Goal: Information Seeking & Learning: Learn about a topic

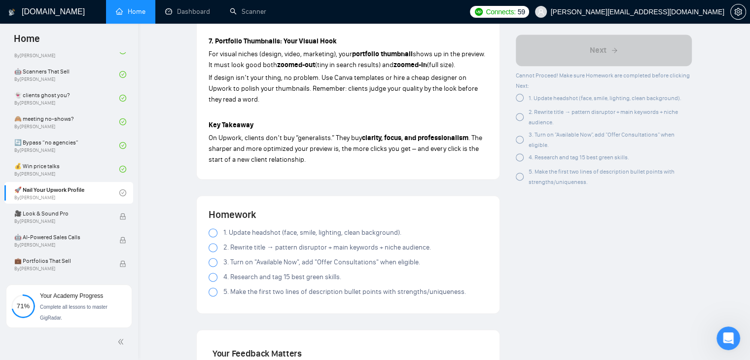
scroll to position [1282, 0]
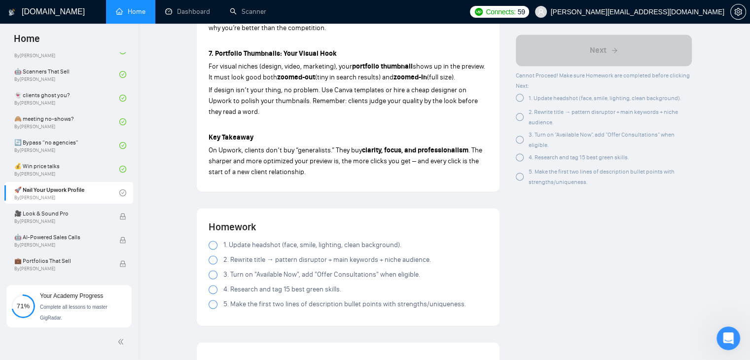
click at [212, 241] on div at bounding box center [213, 245] width 9 height 9
click at [213, 255] on div at bounding box center [213, 259] width 9 height 9
click at [212, 255] on div at bounding box center [213, 259] width 9 height 9
click at [210, 270] on div at bounding box center [213, 274] width 9 height 9
click at [211, 285] on div at bounding box center [213, 289] width 9 height 9
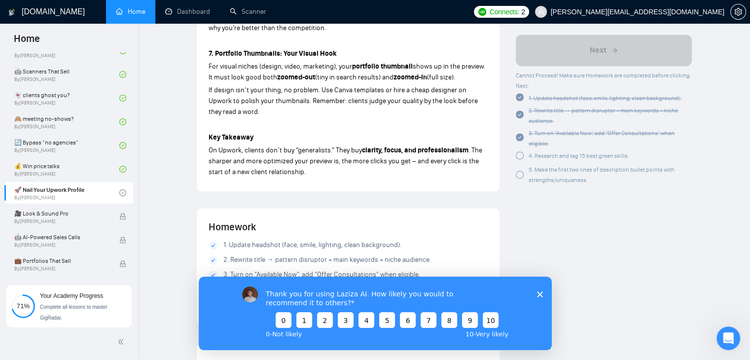
scroll to position [0, 0]
click at [540, 288] on div "Thank you for using Laziza AI. How likely you would to recommend it to others? …" at bounding box center [374, 312] width 353 height 73
click at [541, 295] on polygon "Close survey" at bounding box center [540, 294] width 6 height 6
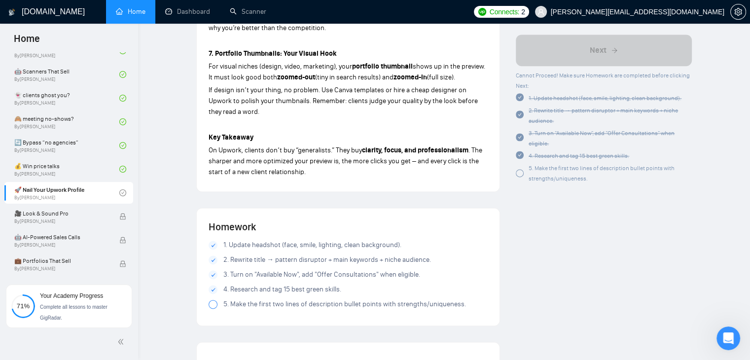
click at [211, 300] on div at bounding box center [213, 304] width 9 height 9
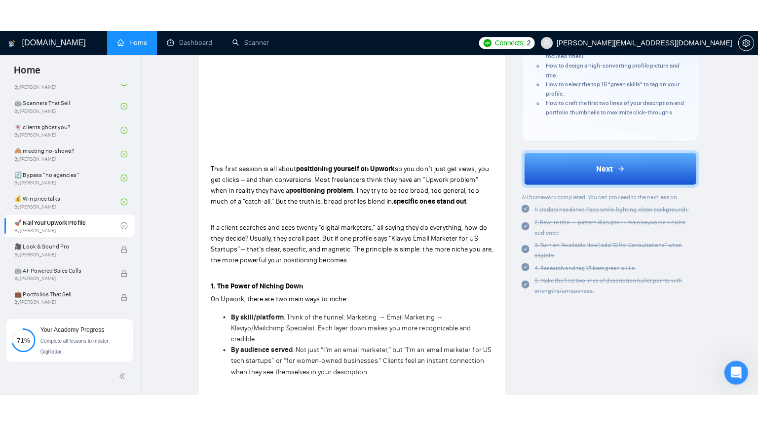
scroll to position [49, 0]
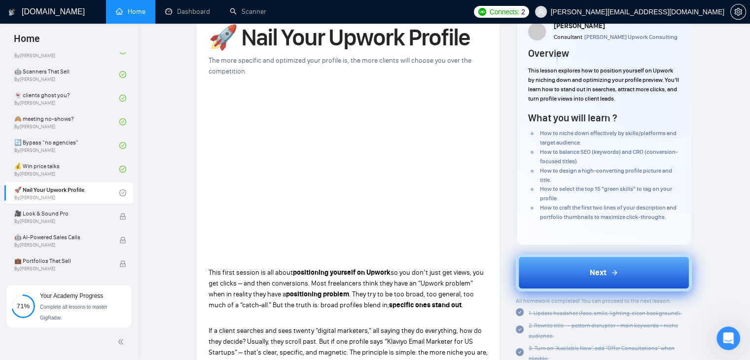
click at [572, 271] on button "Next" at bounding box center [604, 272] width 176 height 37
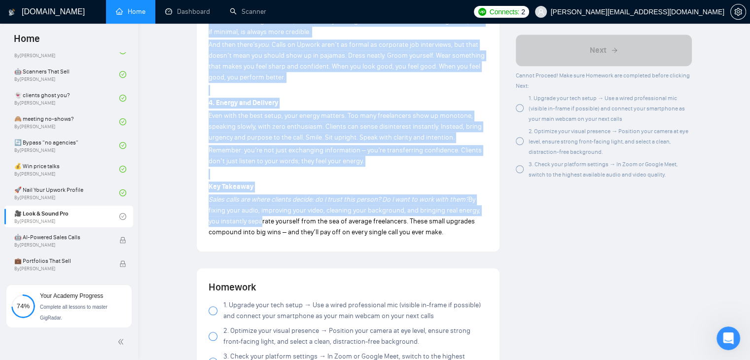
scroll to position [838, 0]
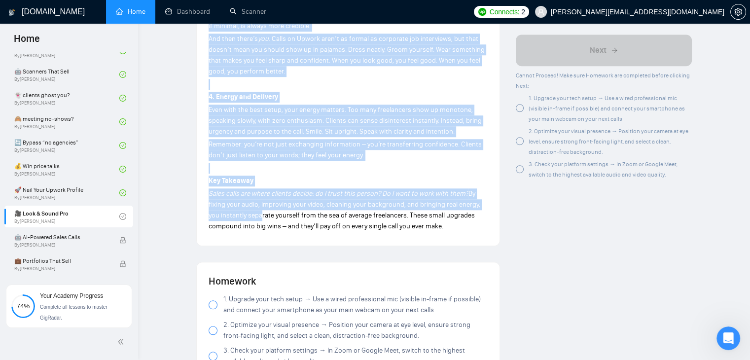
drag, startPoint x: 209, startPoint y: 75, endPoint x: 469, endPoint y: 227, distance: 300.9
click at [469, 227] on p "Sales calls are where clients decide: do I trust this person? Do I want to work…" at bounding box center [348, 209] width 279 height 43
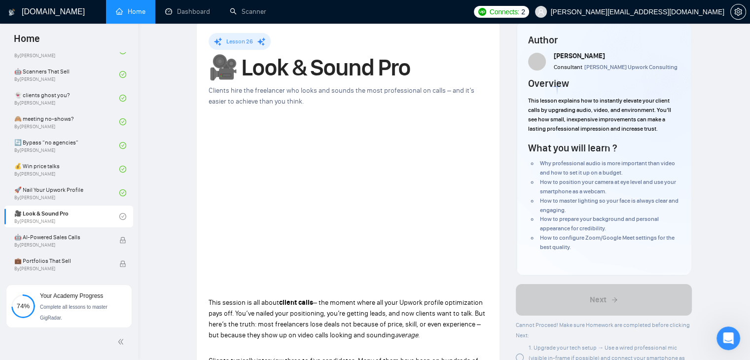
scroll to position [0, 0]
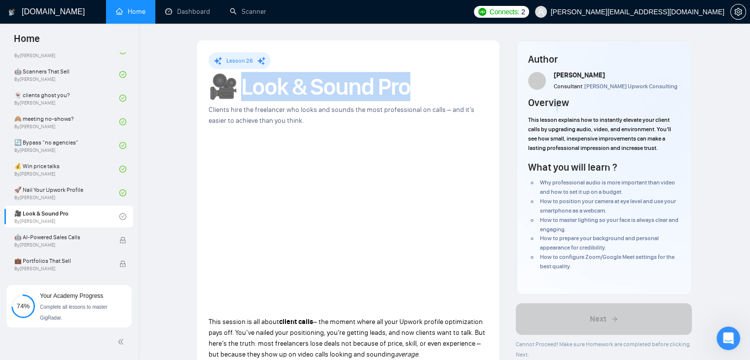
drag, startPoint x: 409, startPoint y: 87, endPoint x: 248, endPoint y: 91, distance: 161.8
click at [248, 91] on h1 "🎥 Look & Sound Pro" at bounding box center [348, 87] width 279 height 22
copy h1 "ook & Sound Pro"
click at [314, 78] on h1 "🎥 Look & Sound Pro" at bounding box center [348, 87] width 279 height 22
drag, startPoint x: 414, startPoint y: 90, endPoint x: 248, endPoint y: 98, distance: 166.9
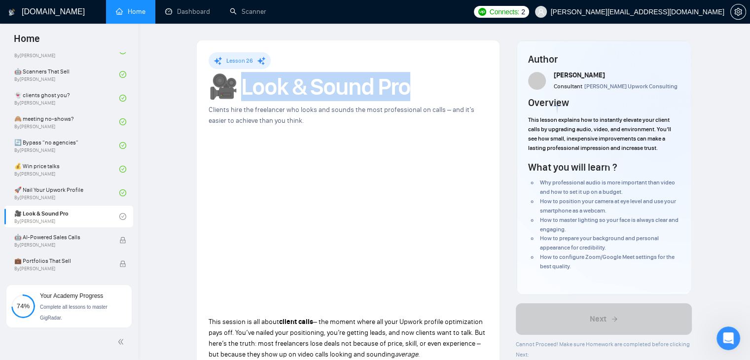
click at [248, 98] on h1 "🎥 Look & Sound Pro" at bounding box center [348, 87] width 279 height 22
copy h1 "ook & Sound Pro"
click at [269, 94] on h1 "🎥 Look & Sound Pro" at bounding box center [348, 87] width 279 height 22
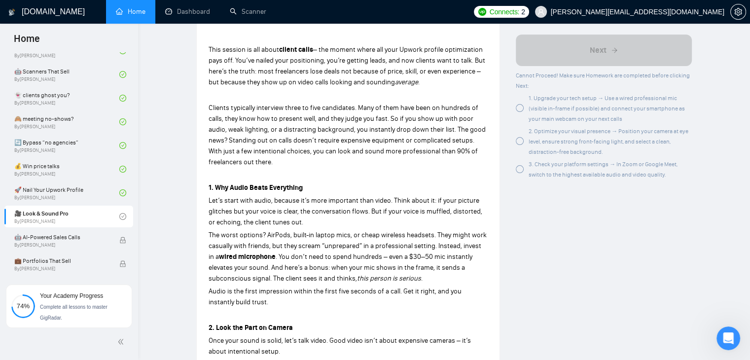
scroll to position [296, 0]
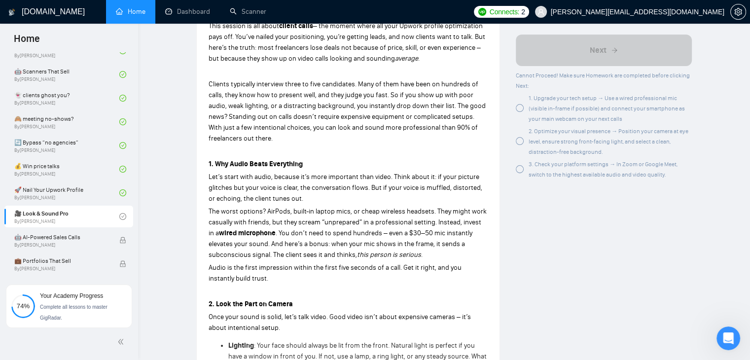
click at [232, 165] on strong "1. Why Audio Beats Everything" at bounding box center [256, 164] width 94 height 8
click at [241, 164] on strong "1. Why Audio Beats Everything" at bounding box center [256, 164] width 94 height 8
drag, startPoint x: 305, startPoint y: 164, endPoint x: 216, endPoint y: 164, distance: 88.8
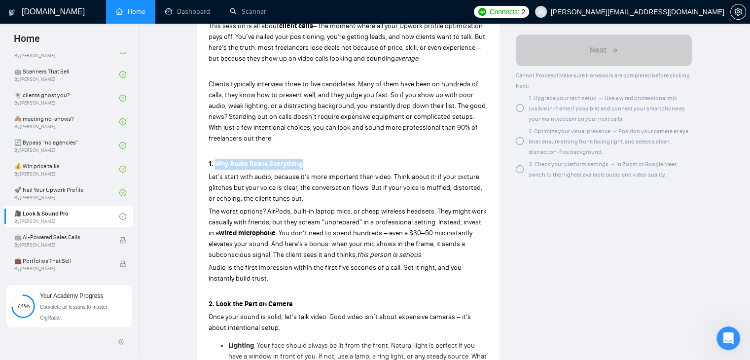
click at [216, 164] on p "1. Why Audio Beats Everything" at bounding box center [348, 164] width 279 height 11
click at [225, 178] on span "Let’s start with audio, because it’s more important than video. Think about it:…" at bounding box center [346, 188] width 274 height 30
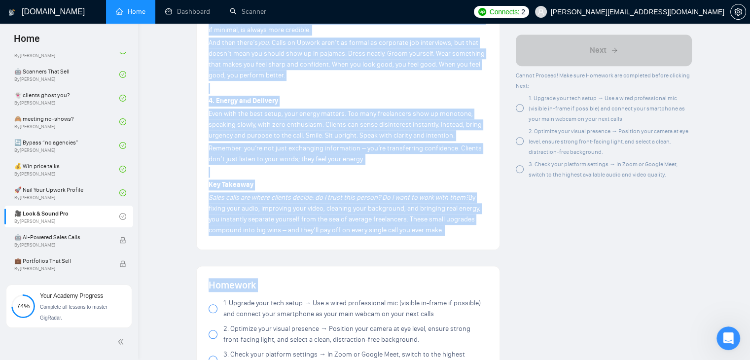
scroll to position [888, 0]
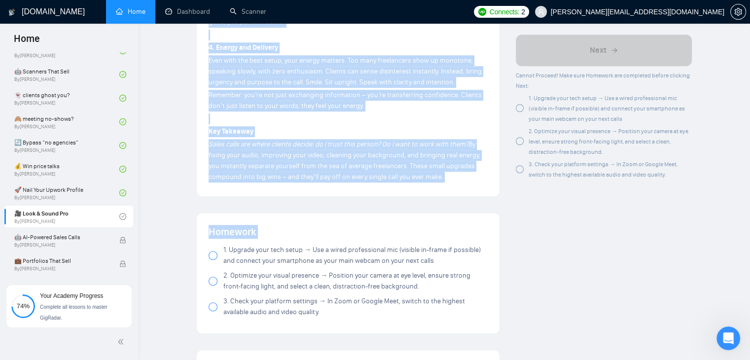
drag, startPoint x: 207, startPoint y: 125, endPoint x: 444, endPoint y: 181, distance: 243.7
copy div "Lore ipsumdo si ame conse adipis elits – doe tempor incid utl etdo Magnaa enima…"
click at [443, 181] on p "Sales calls are where clients decide: do I trust this person? Do I want to work…" at bounding box center [348, 160] width 279 height 43
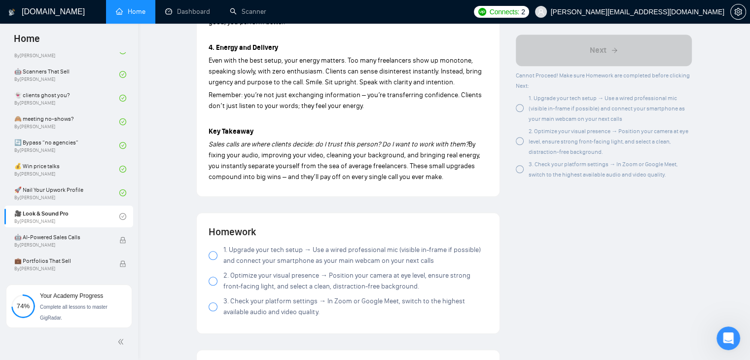
click at [213, 256] on div at bounding box center [213, 255] width 9 height 9
click at [211, 286] on label "2. Optimize your visual presence → Position your camera at eye level, ensure st…" at bounding box center [348, 281] width 279 height 22
click at [215, 281] on div at bounding box center [213, 281] width 9 height 9
click at [213, 283] on div at bounding box center [213, 281] width 9 height 9
click at [211, 307] on div at bounding box center [213, 306] width 9 height 9
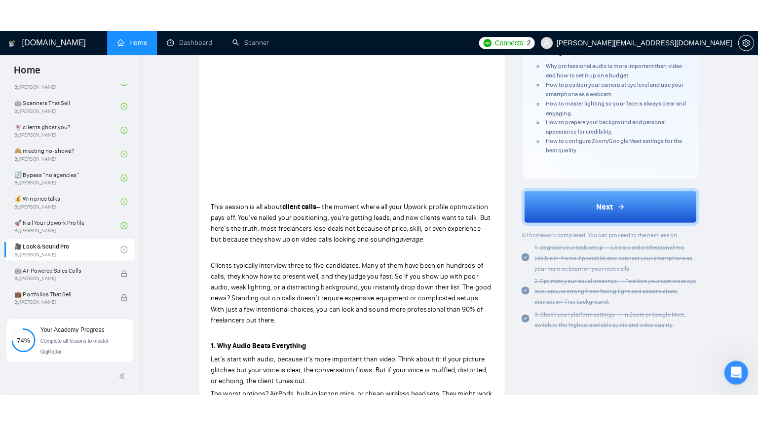
scroll to position [0, 0]
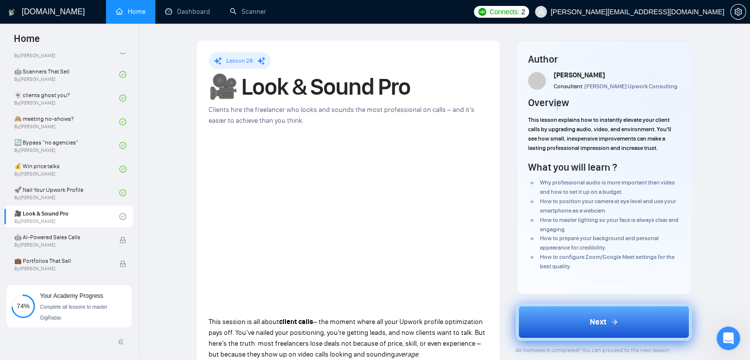
click at [561, 320] on button "Next" at bounding box center [604, 321] width 176 height 37
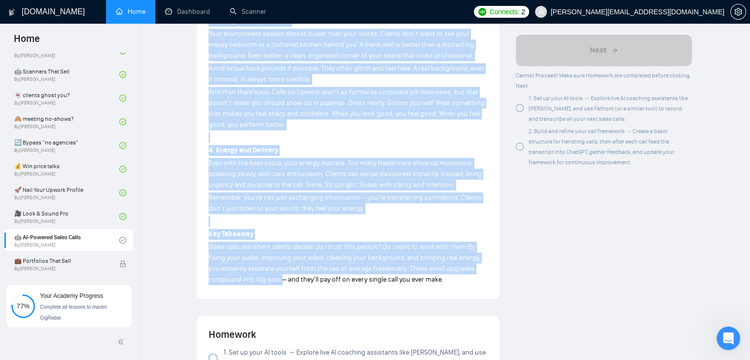
scroll to position [789, 0]
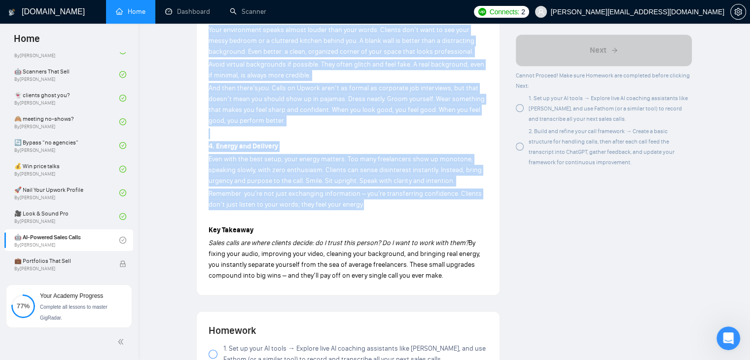
drag, startPoint x: 207, startPoint y: 123, endPoint x: 363, endPoint y: 208, distance: 177.4
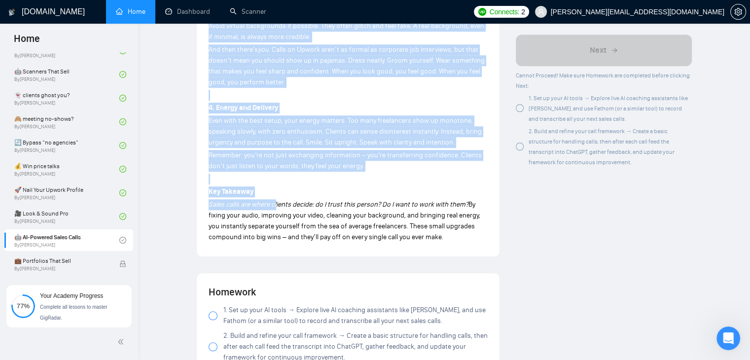
scroll to position [838, 0]
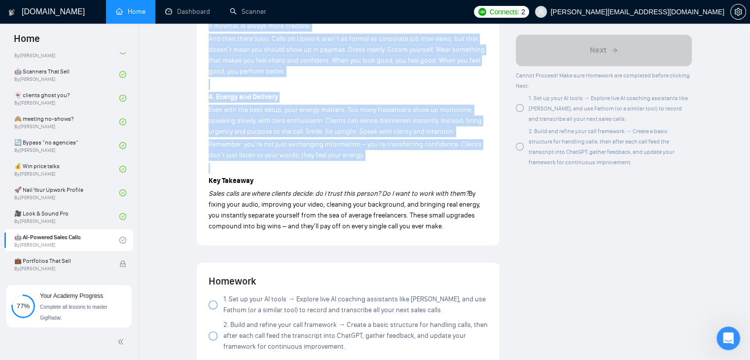
drag, startPoint x: 209, startPoint y: 123, endPoint x: 371, endPoint y: 165, distance: 167.1
copy div "Lore ipsumdo si ame conse adipis elits – doe tempor incid utl etdo Magnaa enima…"
click at [371, 165] on p at bounding box center [348, 168] width 279 height 11
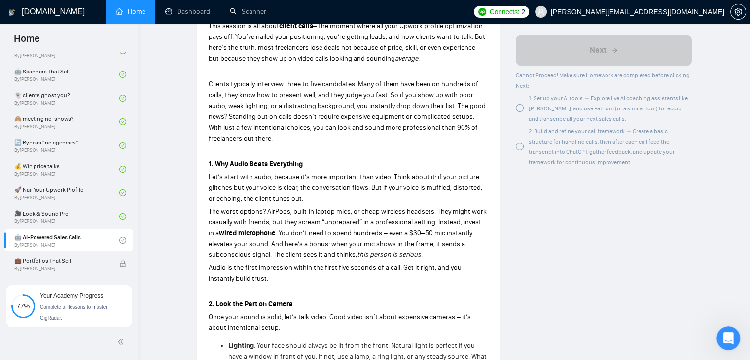
scroll to position [0, 0]
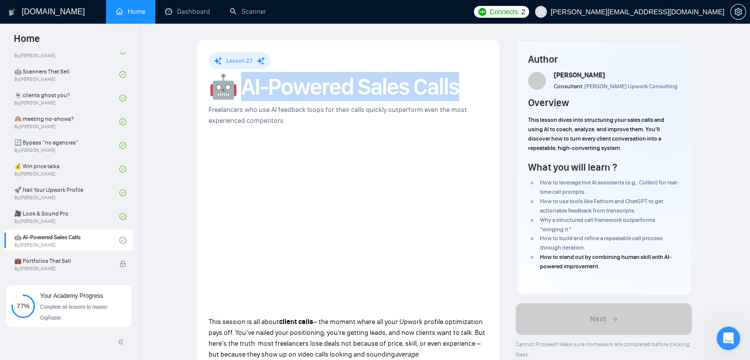
drag, startPoint x: 461, startPoint y: 85, endPoint x: 246, endPoint y: 77, distance: 215.6
click at [246, 77] on h1 "🤖 AI-Powered Sales Calls" at bounding box center [348, 87] width 279 height 22
copy h1 "I-Powered Sales Calls"
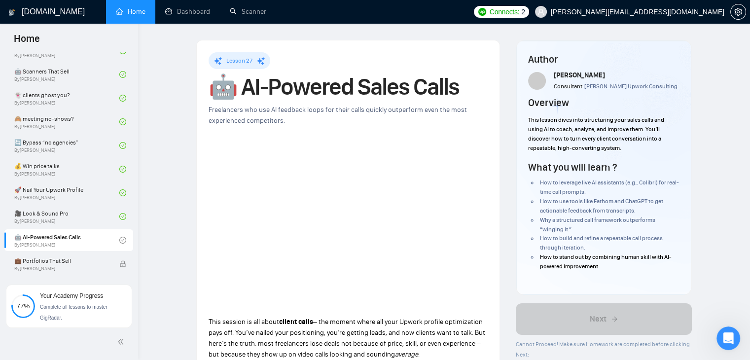
click at [331, 61] on div "Lesson 27" at bounding box center [348, 60] width 279 height 17
drag, startPoint x: 465, startPoint y: 90, endPoint x: 396, endPoint y: 88, distance: 69.1
click at [396, 88] on h1 "🤖 AI-Powered Sales Calls" at bounding box center [348, 87] width 279 height 22
click at [382, 124] on div "Freelancers who use AI feedback loops for their calls quickly outperform even t…" at bounding box center [348, 116] width 279 height 22
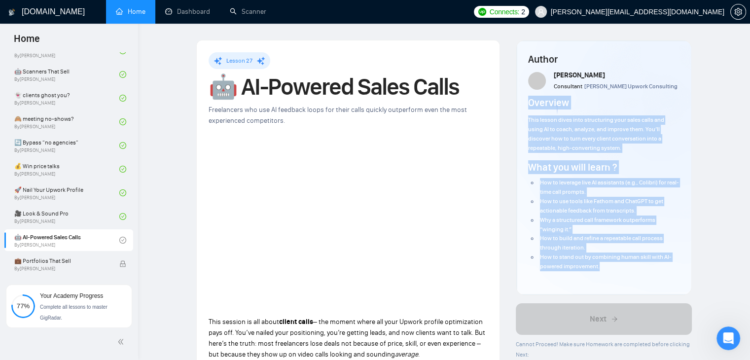
drag, startPoint x: 527, startPoint y: 117, endPoint x: 604, endPoint y: 265, distance: 166.3
click at [604, 265] on div "Author [PERSON_NAME] Consultant [PERSON_NAME] Upwork Consulting Overview This l…" at bounding box center [603, 167] width 175 height 254
copy div "Overview This lesson dives into structuring your sales calls and using AI to co…"
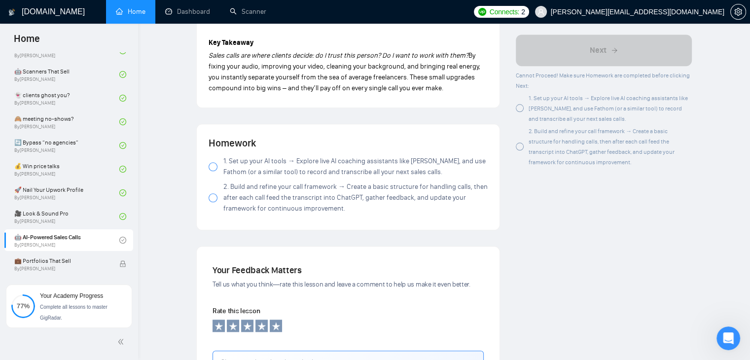
scroll to position [1036, 0]
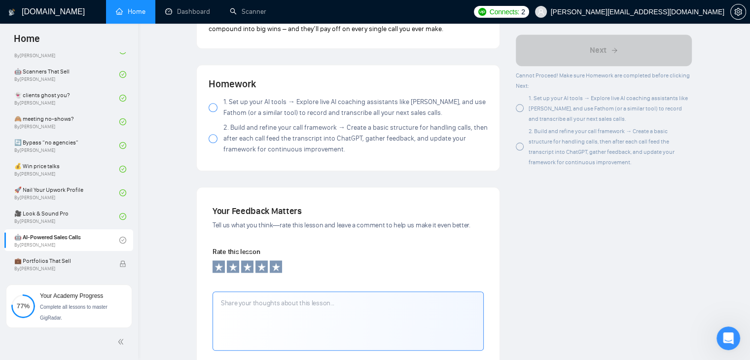
click at [210, 108] on div at bounding box center [213, 107] width 9 height 9
click at [216, 136] on div at bounding box center [213, 138] width 9 height 9
click at [214, 140] on div at bounding box center [213, 138] width 9 height 9
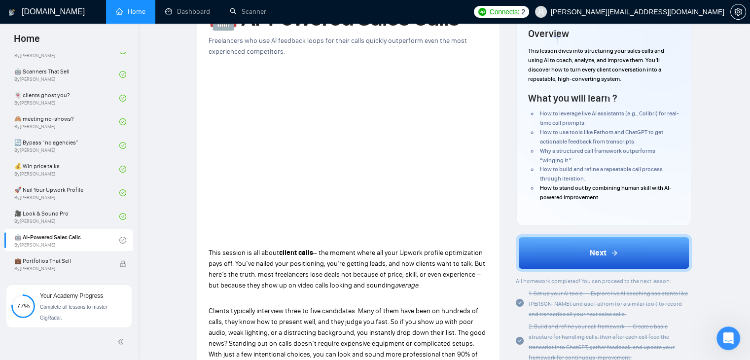
scroll to position [99, 0]
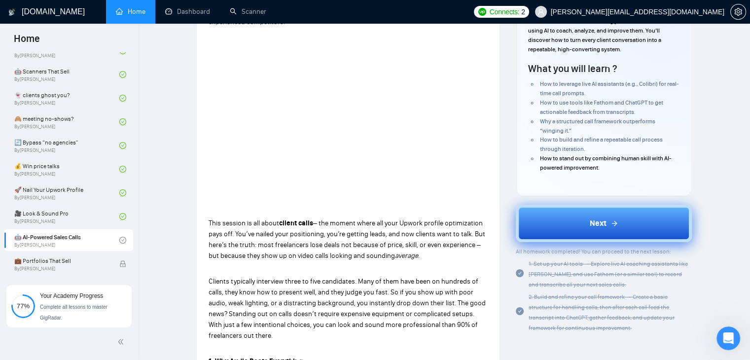
click at [565, 232] on button "Next" at bounding box center [604, 223] width 176 height 37
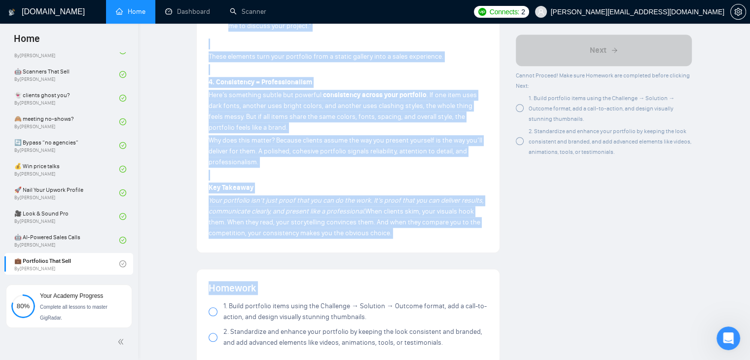
scroll to position [838, 0]
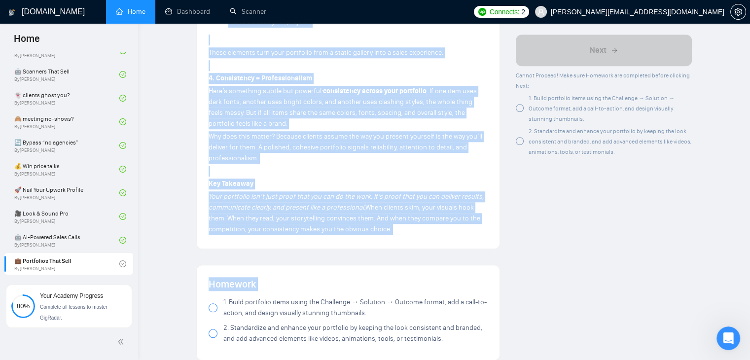
drag, startPoint x: 208, startPoint y: 220, endPoint x: 392, endPoint y: 226, distance: 183.5
copy div "Lore ipsumdo si ame conse adip Elitse doeiusmod – tem inci ut labo etdolor magn…"
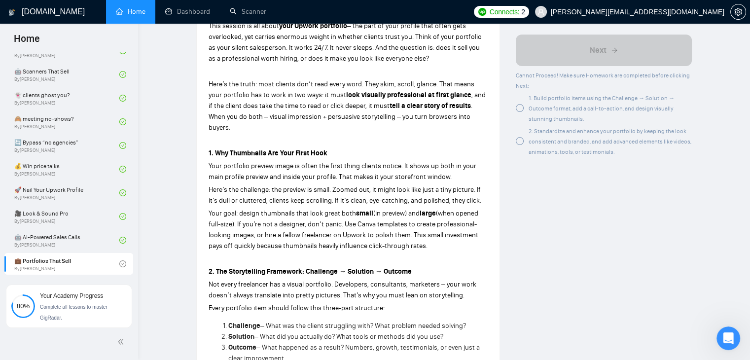
scroll to position [0, 0]
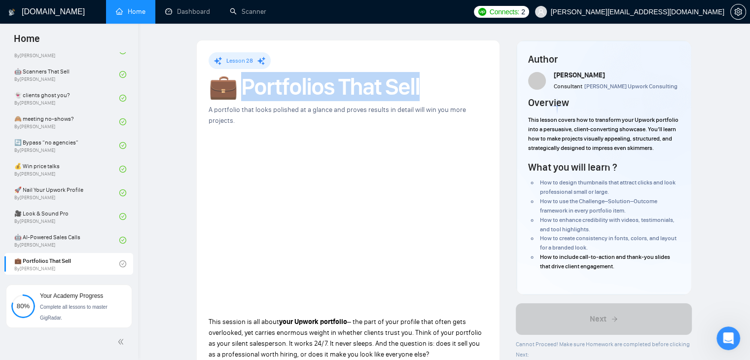
drag, startPoint x: 428, startPoint y: 90, endPoint x: 246, endPoint y: 90, distance: 182.0
click at [246, 90] on h1 "💼 Portfolios That Sell" at bounding box center [348, 87] width 279 height 22
copy h1 "ortfolios That Sell"
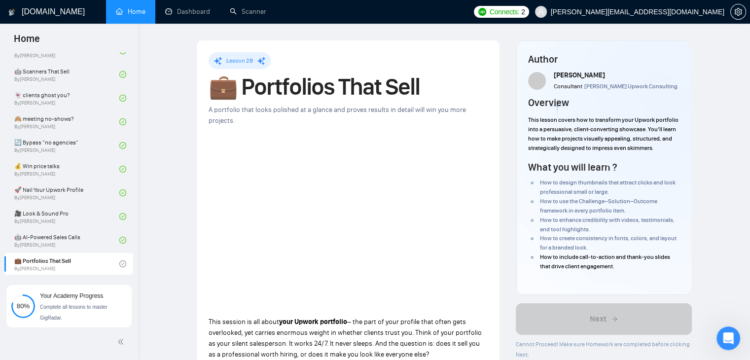
click at [333, 62] on div "Lesson 28" at bounding box center [348, 60] width 279 height 17
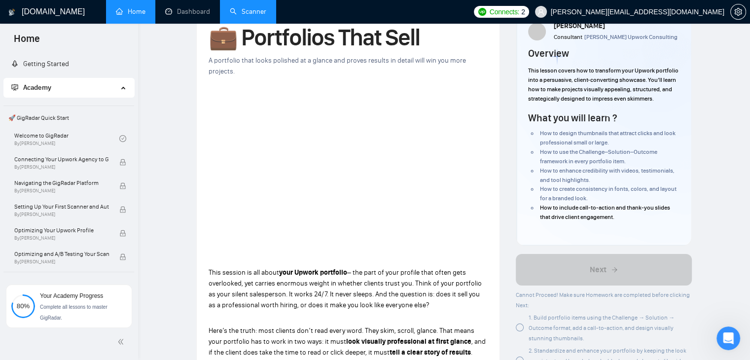
click at [238, 7] on link "Scanner" at bounding box center [248, 11] width 36 height 8
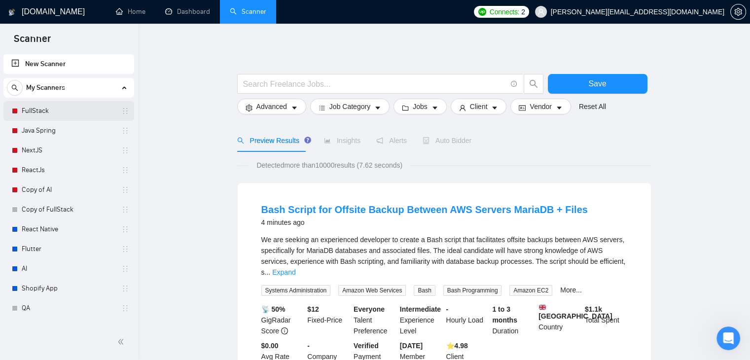
click at [41, 112] on link "FullStack" at bounding box center [69, 111] width 94 height 20
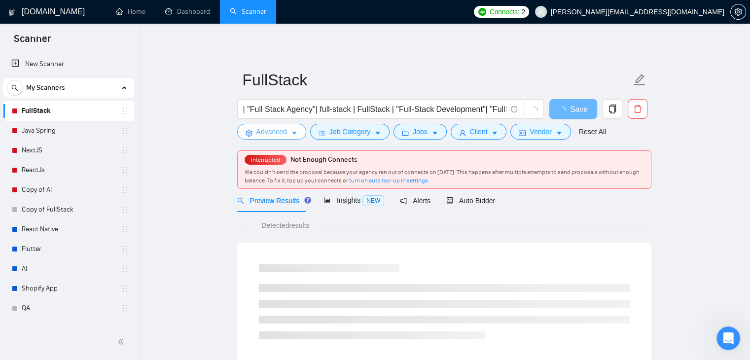
click at [294, 133] on icon "caret-down" at bounding box center [294, 133] width 5 height 3
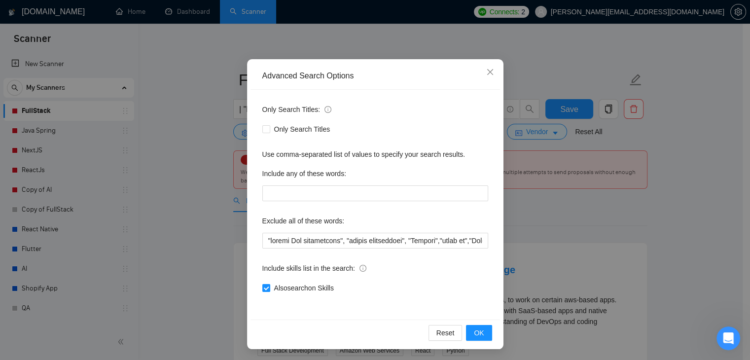
scroll to position [50, 0]
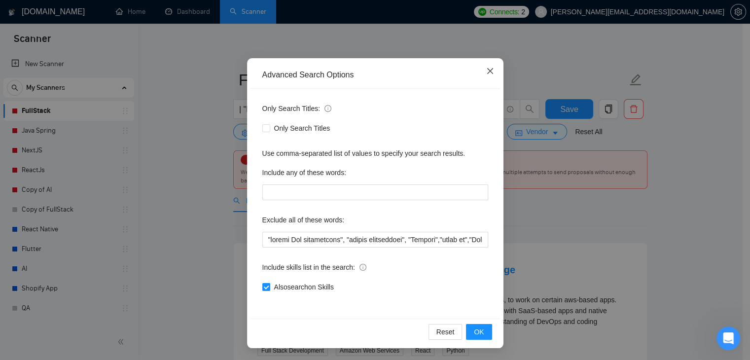
drag, startPoint x: 220, startPoint y: 224, endPoint x: 484, endPoint y: 72, distance: 304.0
click at [486, 72] on icon "close" at bounding box center [490, 71] width 8 height 8
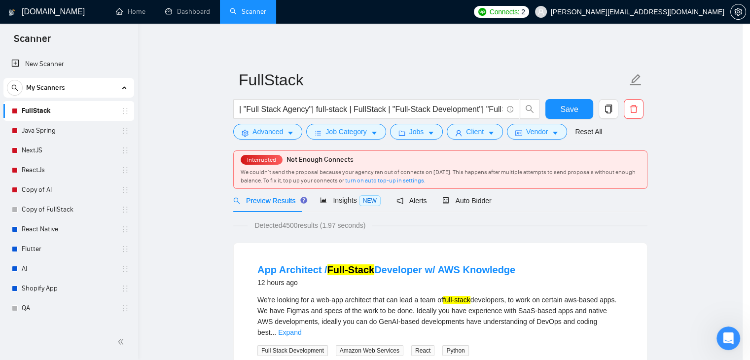
scroll to position [1, 0]
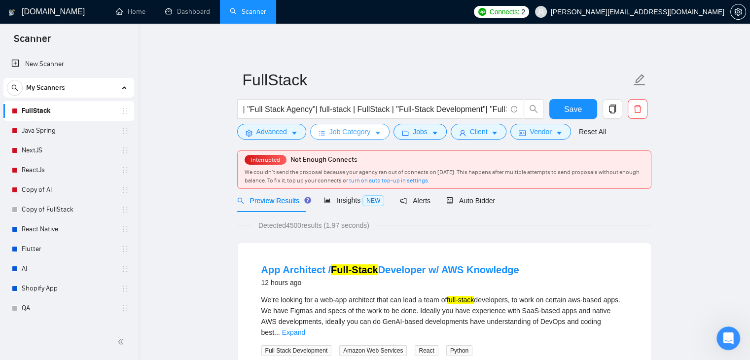
click at [374, 131] on icon "caret-down" at bounding box center [377, 133] width 7 height 7
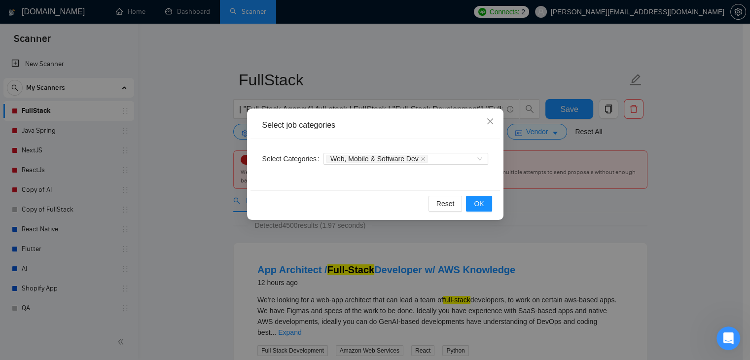
click at [185, 165] on div "Select job categories Select Categories Web, Mobile & Software Dev Reset OK" at bounding box center [375, 180] width 750 height 360
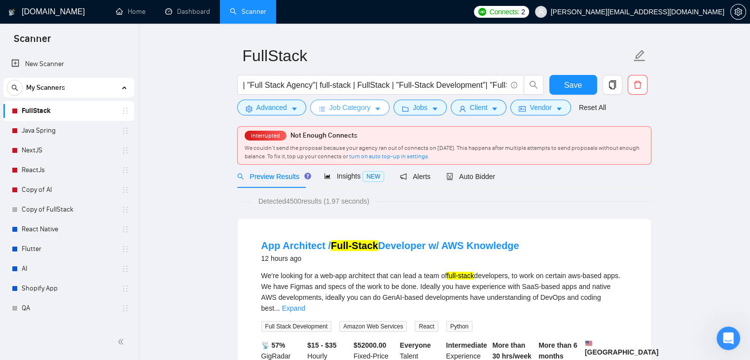
scroll to position [0, 0]
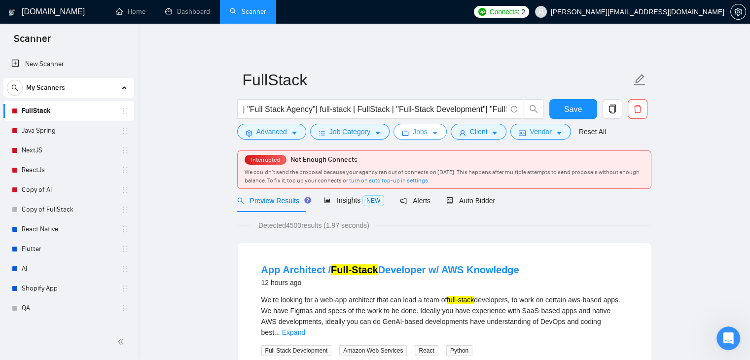
click at [434, 136] on icon "caret-down" at bounding box center [435, 133] width 7 height 7
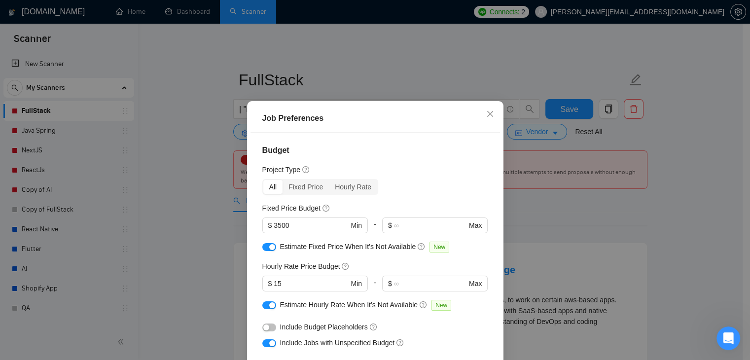
scroll to position [197, 0]
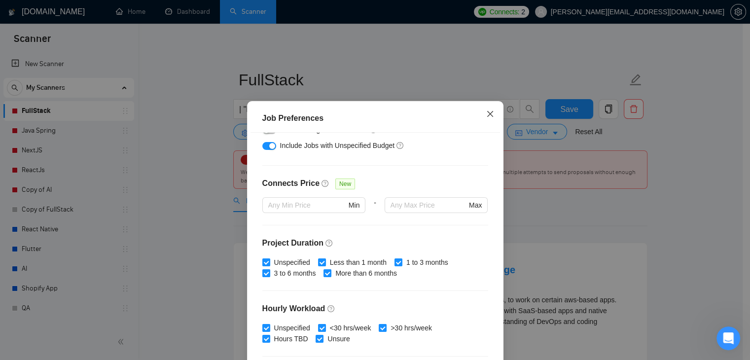
click at [487, 117] on icon "close" at bounding box center [490, 114] width 8 height 8
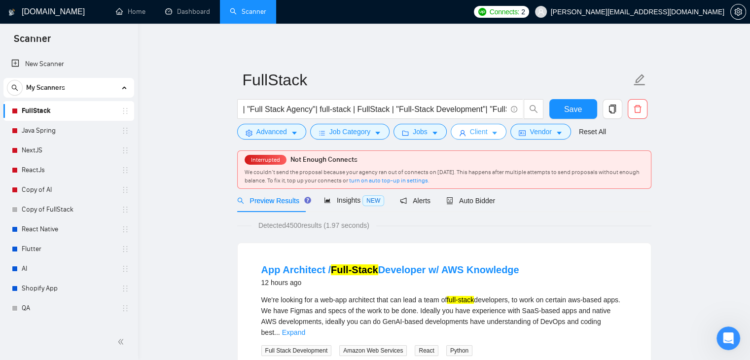
click at [493, 133] on icon "caret-down" at bounding box center [494, 133] width 7 height 7
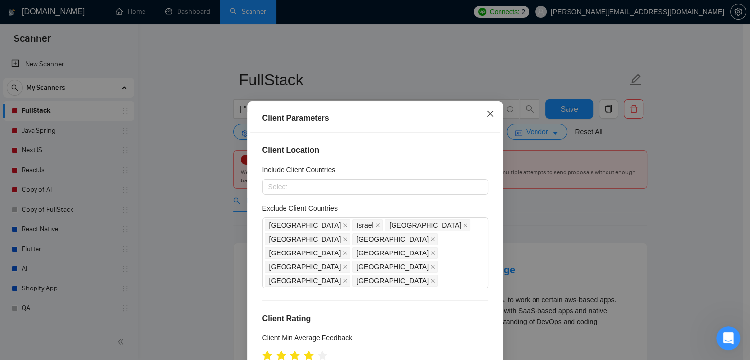
click at [489, 113] on icon "close" at bounding box center [490, 114] width 8 height 8
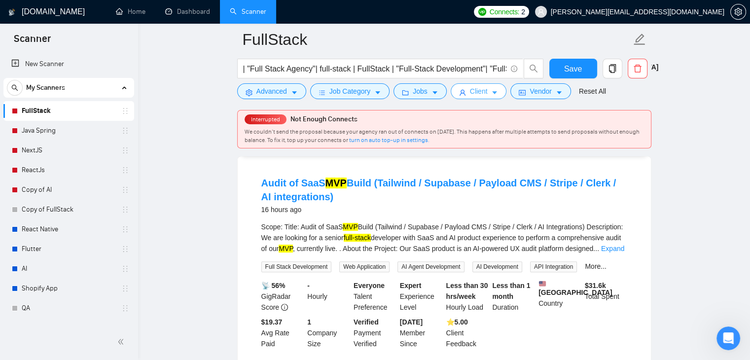
scroll to position [296, 0]
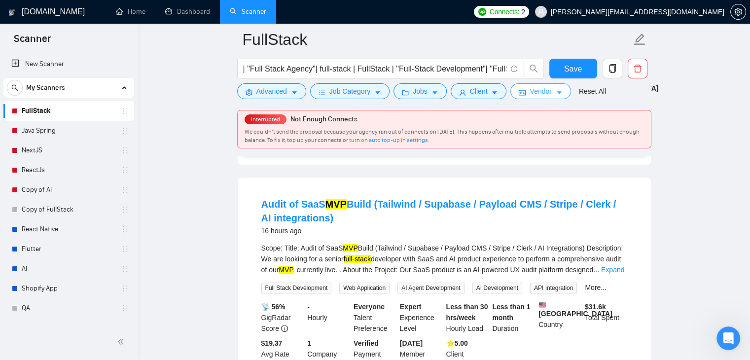
click at [556, 96] on icon "caret-down" at bounding box center [559, 92] width 7 height 7
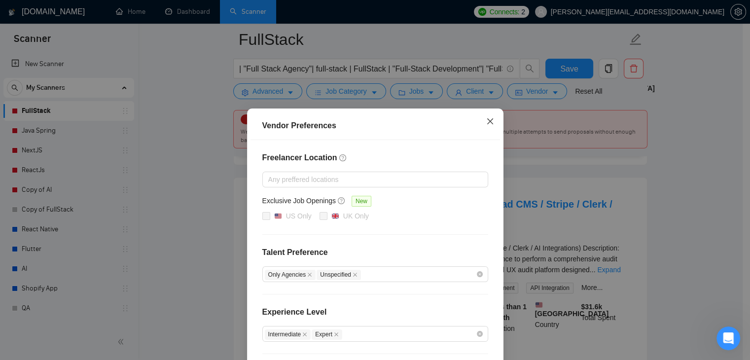
click at [484, 128] on span "Close" at bounding box center [490, 121] width 27 height 27
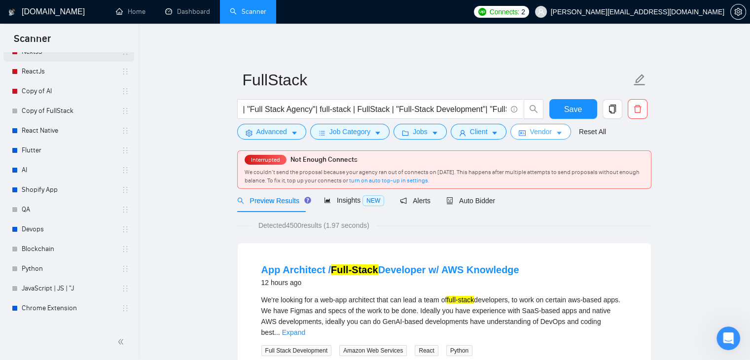
scroll to position [132, 0]
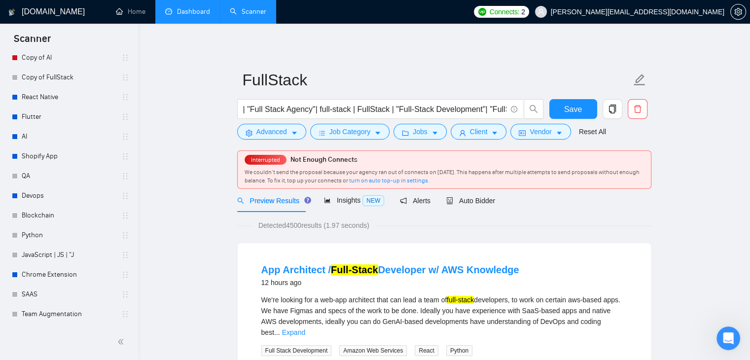
click at [182, 15] on link "Dashboard" at bounding box center [187, 11] width 45 height 8
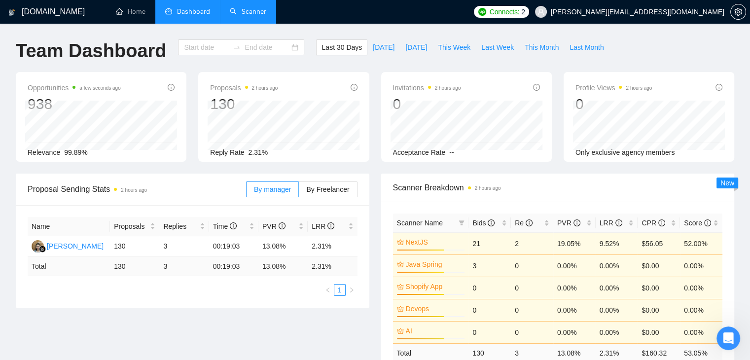
type input "[DATE]"
click at [245, 7] on link "Scanner" at bounding box center [248, 11] width 36 height 8
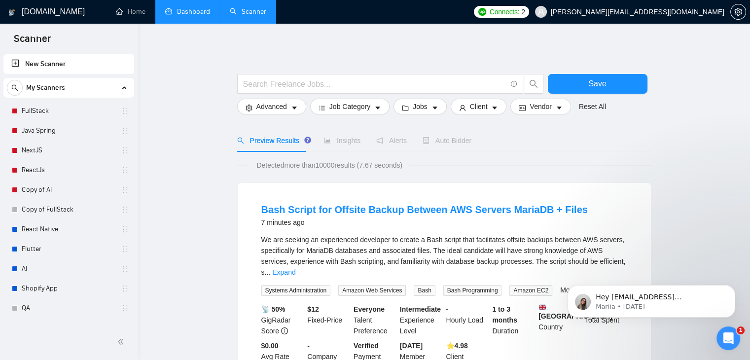
click at [200, 7] on link "Dashboard" at bounding box center [187, 11] width 45 height 8
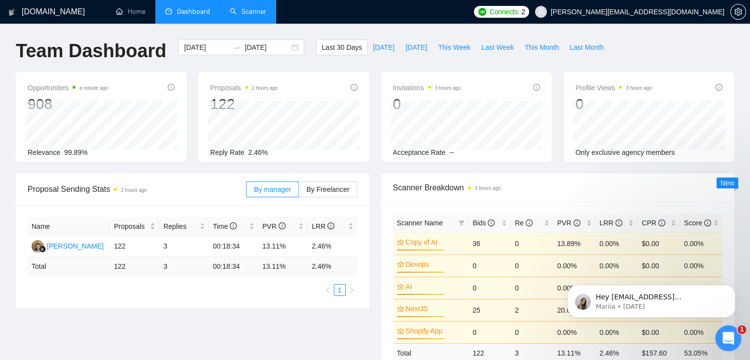
click at [727, 339] on icon "Open Intercom Messenger" at bounding box center [727, 337] width 16 height 16
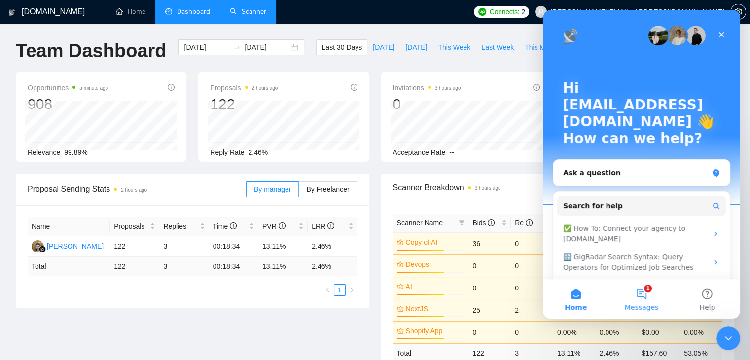
click at [648, 299] on button "1 Messages" at bounding box center [642, 298] width 66 height 39
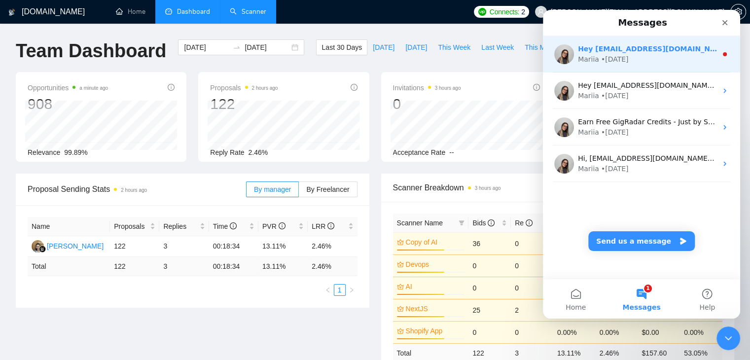
click at [601, 64] on div "• [DATE]" at bounding box center [615, 59] width 28 height 10
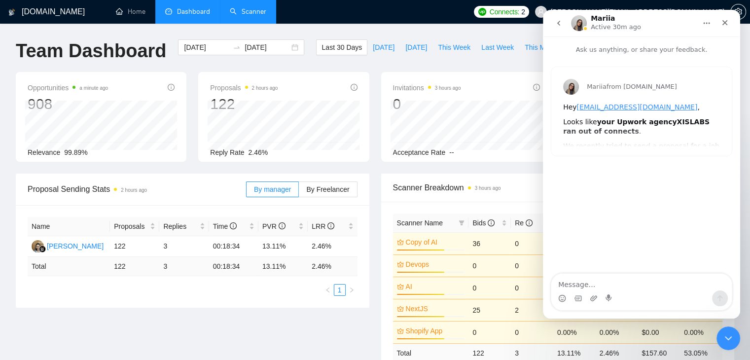
click at [558, 26] on icon "go back" at bounding box center [559, 23] width 8 height 8
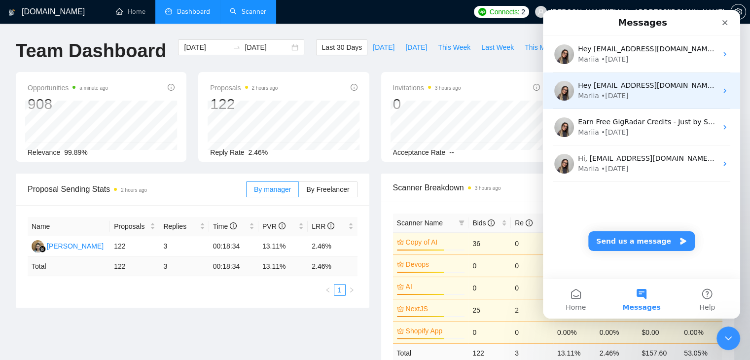
click at [617, 103] on div "Hey [EMAIL_ADDRESS][DOMAIN_NAME], Looks like your Upwork agency XISLABS ran out…" at bounding box center [641, 90] width 197 height 36
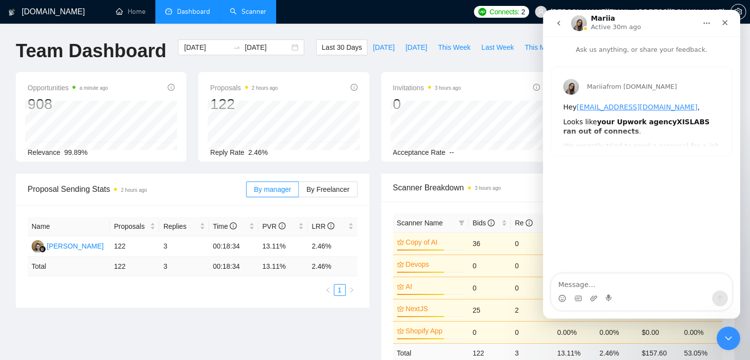
click at [556, 24] on icon "go back" at bounding box center [559, 23] width 8 height 8
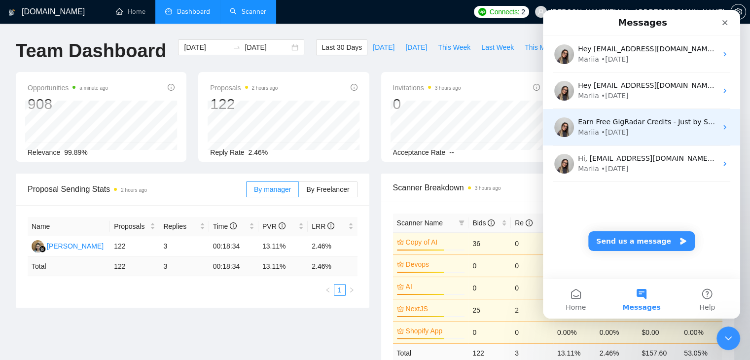
click at [601, 135] on div "• [DATE]" at bounding box center [615, 132] width 28 height 10
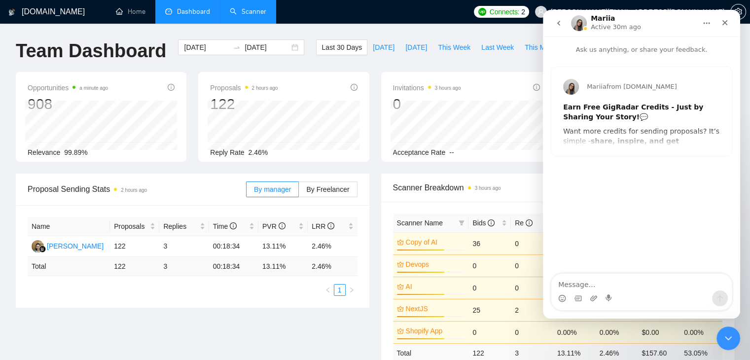
click at [561, 28] on button "go back" at bounding box center [558, 23] width 19 height 19
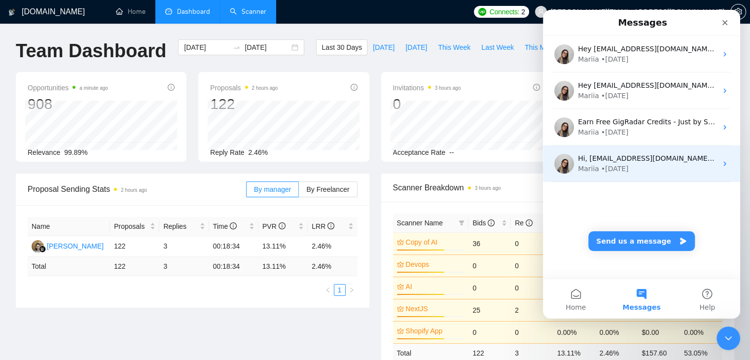
click at [577, 155] on div "Hi, [EMAIL_ADDRESS][DOMAIN_NAME], Welcome to [DOMAIN_NAME]! Why don't you check…" at bounding box center [641, 163] width 197 height 36
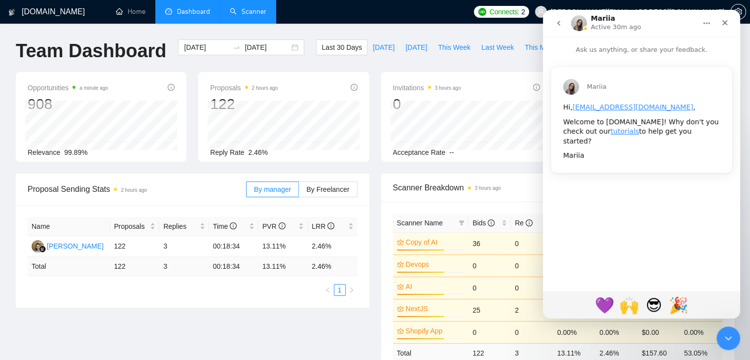
click at [558, 23] on icon "go back" at bounding box center [558, 23] width 3 height 5
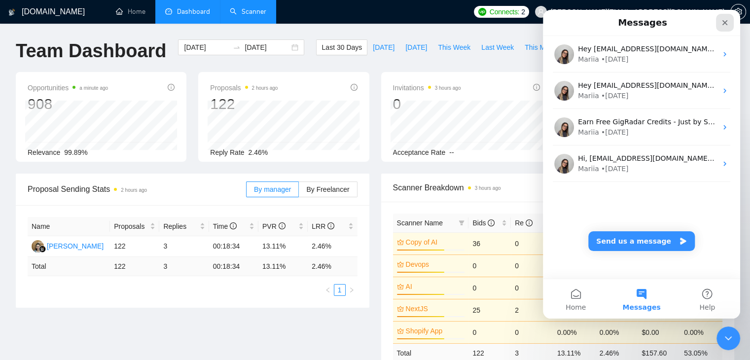
click at [726, 29] on div "Close" at bounding box center [725, 23] width 18 height 18
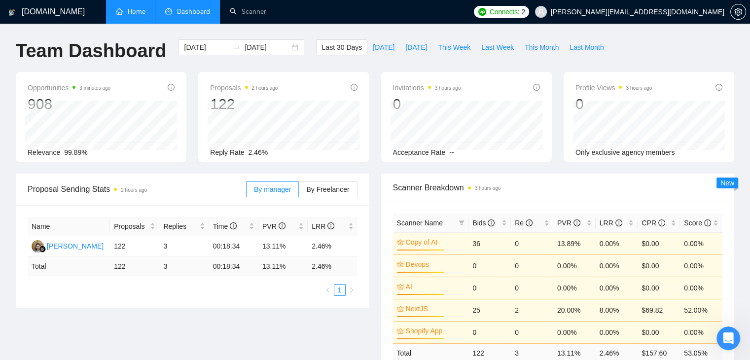
click at [136, 12] on link "Home" at bounding box center [131, 11] width 30 height 8
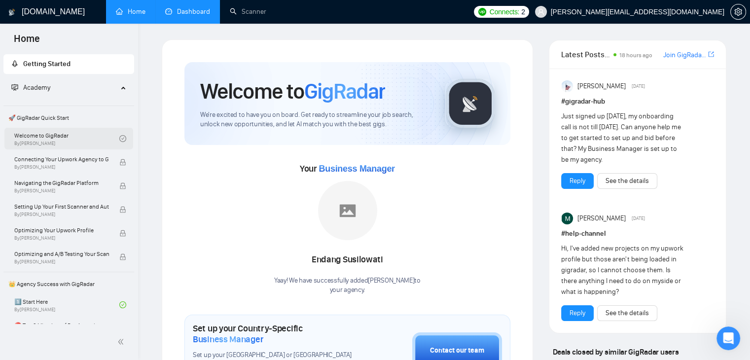
click at [48, 136] on link "Welcome to GigRadar By [PERSON_NAME]" at bounding box center [66, 139] width 105 height 22
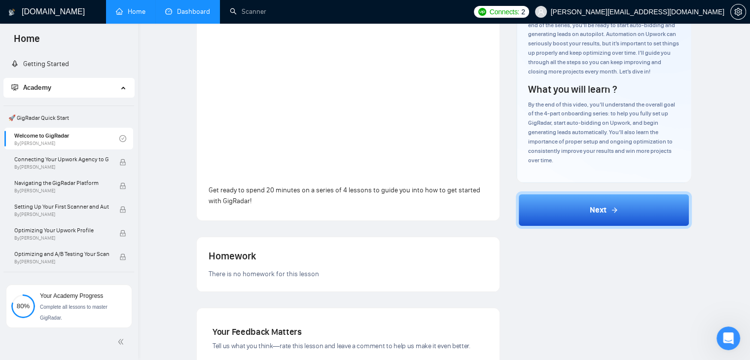
scroll to position [99, 0]
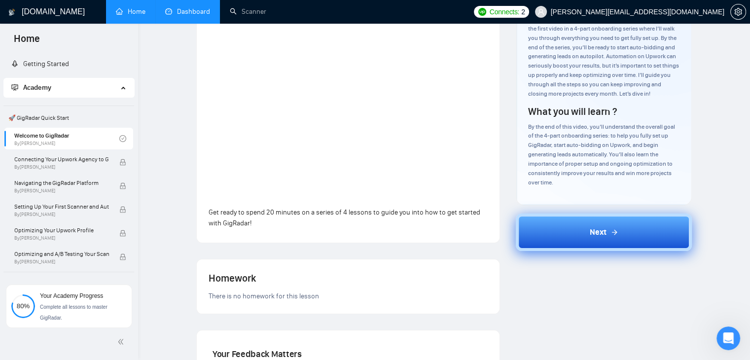
click at [547, 244] on button "Next" at bounding box center [604, 232] width 176 height 37
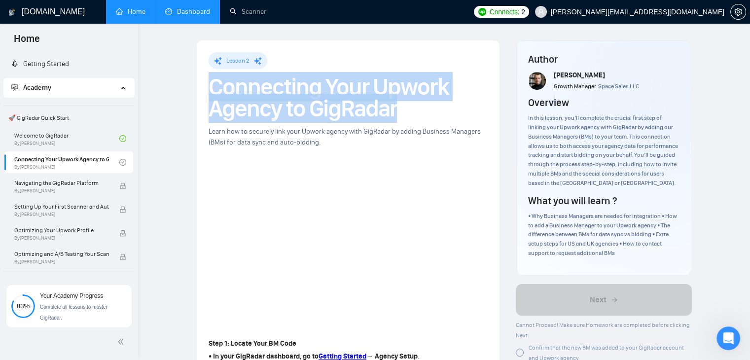
drag, startPoint x: 403, startPoint y: 109, endPoint x: 215, endPoint y: 90, distance: 189.8
click at [215, 90] on h1 "Connecting Your Upwork Agency to GigRadar" at bounding box center [348, 97] width 279 height 43
copy h1 "Connecting Your Upwork Agency to GigRadar"
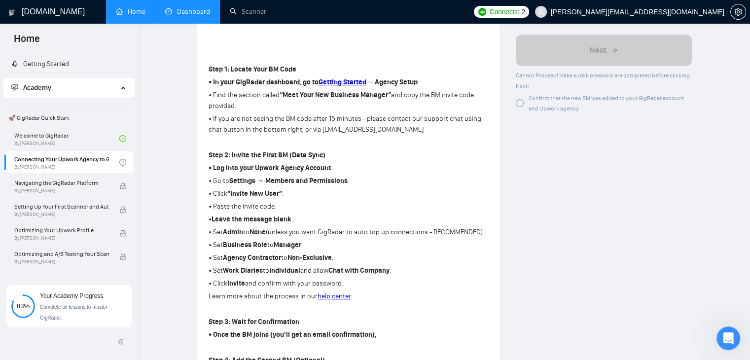
scroll to position [296, 0]
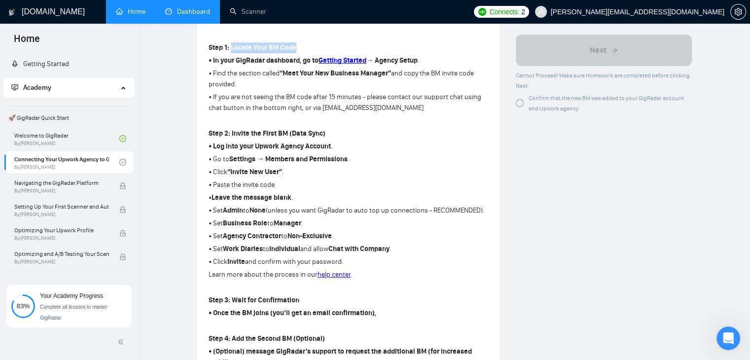
drag, startPoint x: 232, startPoint y: 48, endPoint x: 298, endPoint y: 48, distance: 66.6
click at [298, 48] on p "Step 1: Locate Your BM Code" at bounding box center [348, 47] width 279 height 11
copy strong "Locate Your BM Code"
click at [318, 42] on p "Step 1: Locate Your BM Code" at bounding box center [348, 47] width 279 height 11
drag, startPoint x: 231, startPoint y: 133, endPoint x: 329, endPoint y: 134, distance: 97.7
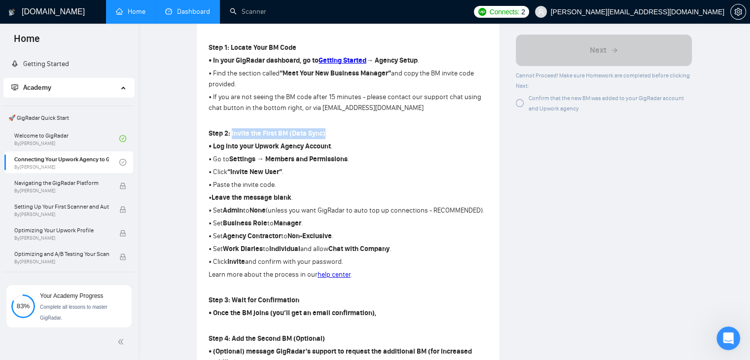
click at [329, 134] on p "Step 2: Invite the First BM (Data Sync)" at bounding box center [348, 133] width 279 height 11
click at [343, 138] on p "Step 2: Invite the First BM (Data Sync)" at bounding box center [348, 133] width 279 height 11
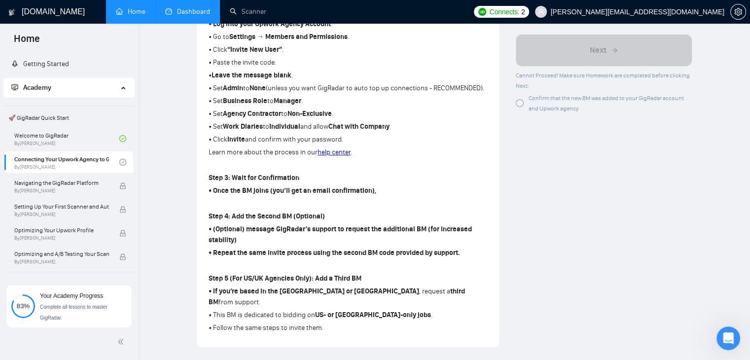
scroll to position [444, 0]
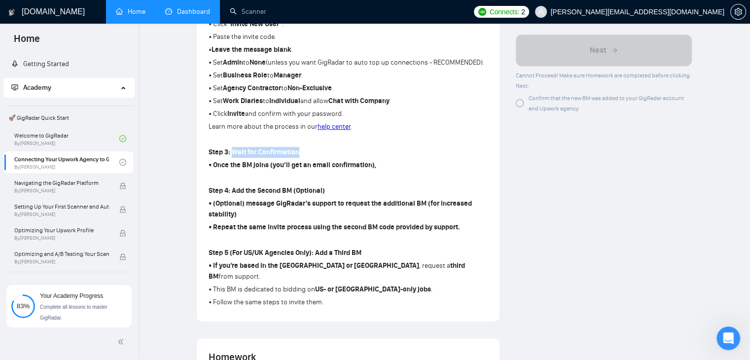
drag, startPoint x: 233, startPoint y: 151, endPoint x: 303, endPoint y: 151, distance: 70.5
click at [303, 151] on p "Step 3: Wait for Confirmation" at bounding box center [348, 152] width 279 height 11
click at [304, 153] on p "Step 3: Wait for Confirmation" at bounding box center [348, 152] width 279 height 11
drag, startPoint x: 232, startPoint y: 191, endPoint x: 329, endPoint y: 194, distance: 97.2
click at [329, 194] on p "Step 4: Add the Second BM (Optional)" at bounding box center [348, 190] width 279 height 11
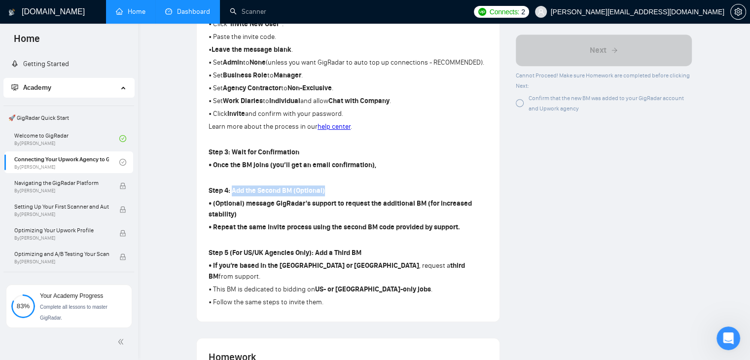
click at [330, 193] on p "Step 4: Add the Second BM (Optional)" at bounding box center [348, 190] width 279 height 11
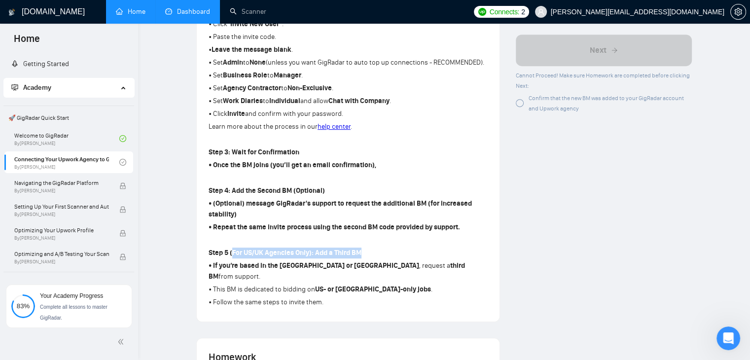
drag, startPoint x: 233, startPoint y: 255, endPoint x: 359, endPoint y: 256, distance: 125.8
click at [359, 256] on strong "Step 5 (For US/UK Agencies Only): Add a Third BM" at bounding box center [285, 253] width 153 height 8
click at [253, 254] on strong "Step 5 (For US/UK Agencies Only): Add a Third BM" at bounding box center [285, 253] width 153 height 8
drag, startPoint x: 231, startPoint y: 253, endPoint x: 366, endPoint y: 253, distance: 135.6
click at [366, 253] on p "Step 5 (For US/UK Agencies Only): Add a Third BM" at bounding box center [348, 253] width 279 height 11
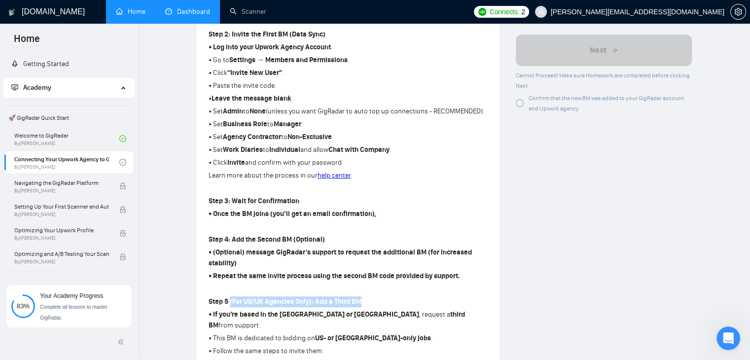
scroll to position [493, 0]
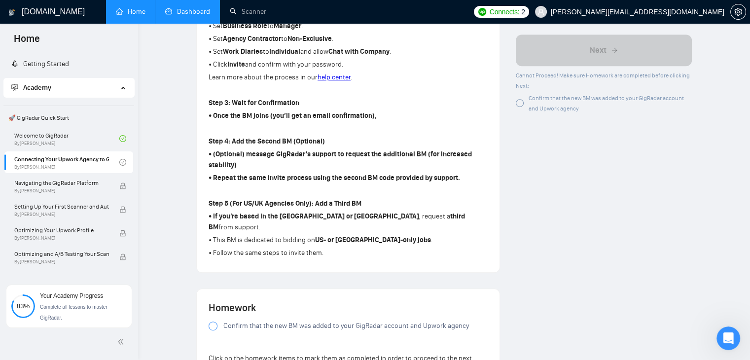
click at [402, 213] on p "• If you’re based in the [GEOGRAPHIC_DATA] or [GEOGRAPHIC_DATA] , request a thi…" at bounding box center [348, 222] width 279 height 22
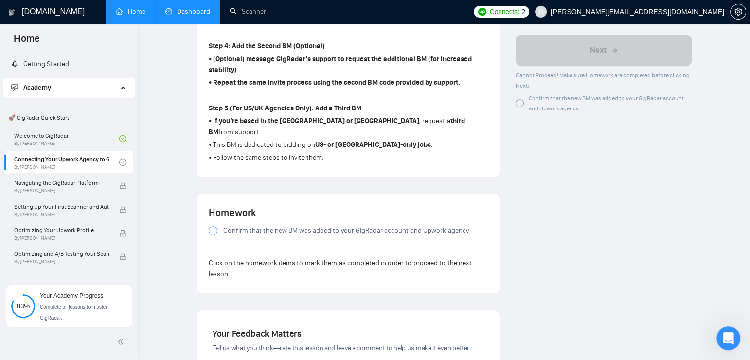
scroll to position [641, 0]
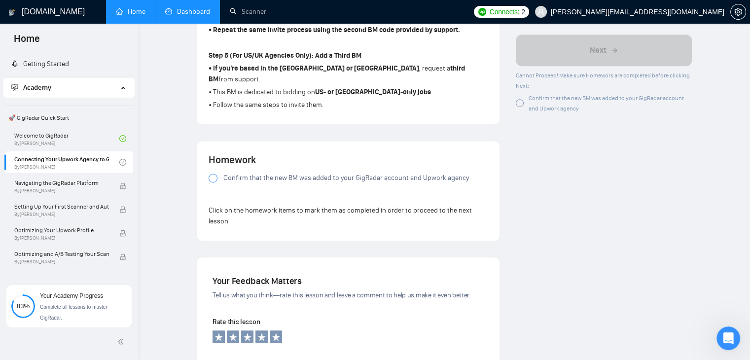
click at [211, 174] on div at bounding box center [213, 178] width 9 height 9
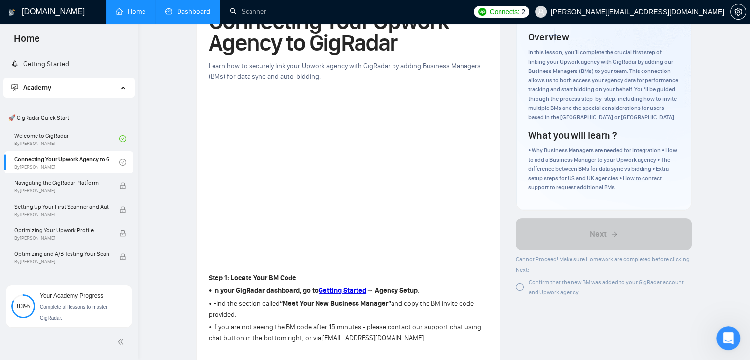
scroll to position [49, 0]
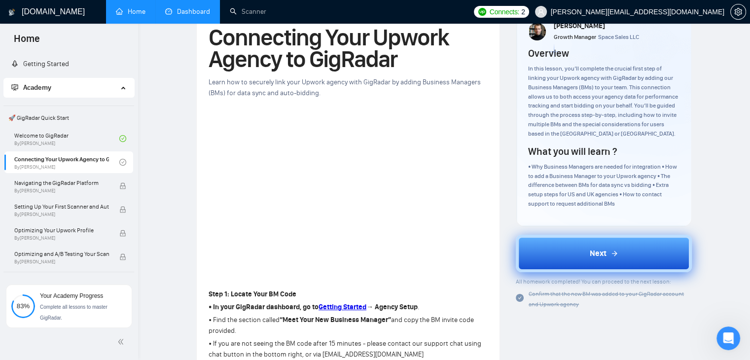
click at [552, 245] on button "Next" at bounding box center [604, 253] width 176 height 37
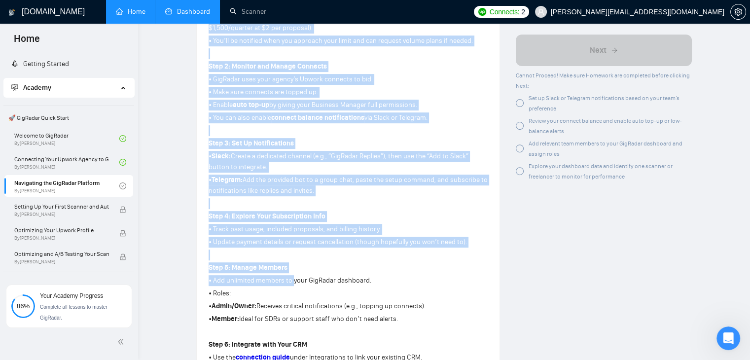
scroll to position [395, 0]
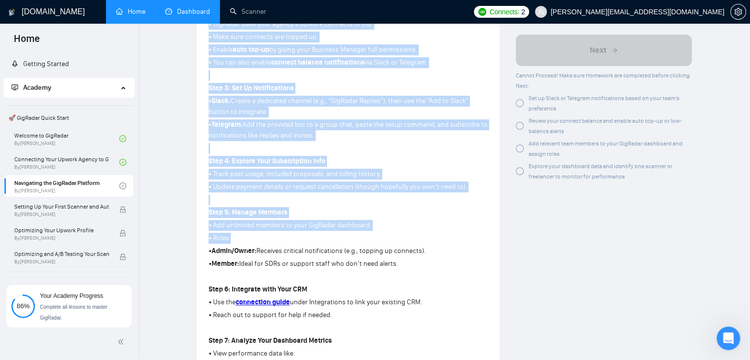
drag, startPoint x: 206, startPoint y: 94, endPoint x: 292, endPoint y: 237, distance: 167.2
click at [292, 237] on div "Lesson 3 Navigating the GigRadar Platform Get familiar with the GigRadar platfo…" at bounding box center [348, 86] width 303 height 881
click at [350, 239] on p "• Roles:" at bounding box center [348, 238] width 279 height 11
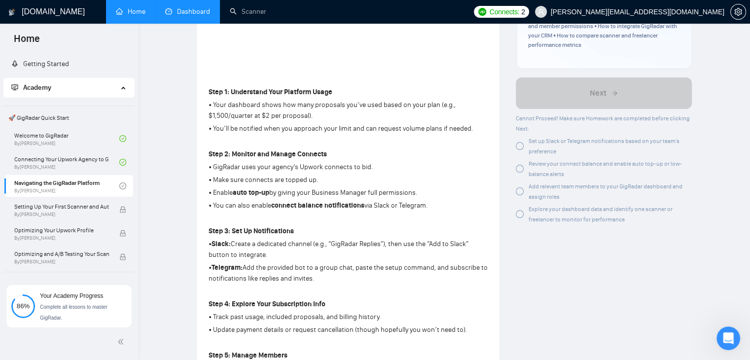
scroll to position [247, 0]
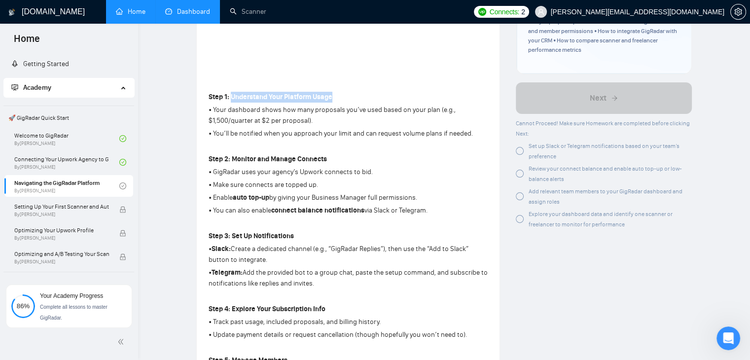
drag, startPoint x: 231, startPoint y: 98, endPoint x: 335, endPoint y: 98, distance: 104.1
click at [335, 98] on p "Step 1: Understand Your Platform Usage" at bounding box center [348, 97] width 279 height 11
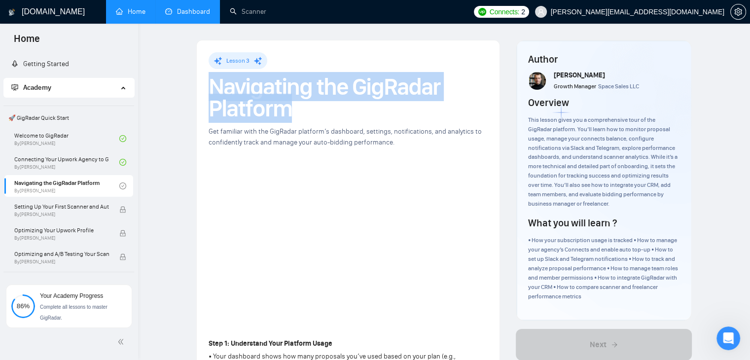
drag, startPoint x: 297, startPoint y: 108, endPoint x: 214, endPoint y: 85, distance: 86.5
click at [214, 85] on h1 "Navigating the GigRadar Platform" at bounding box center [348, 97] width 279 height 43
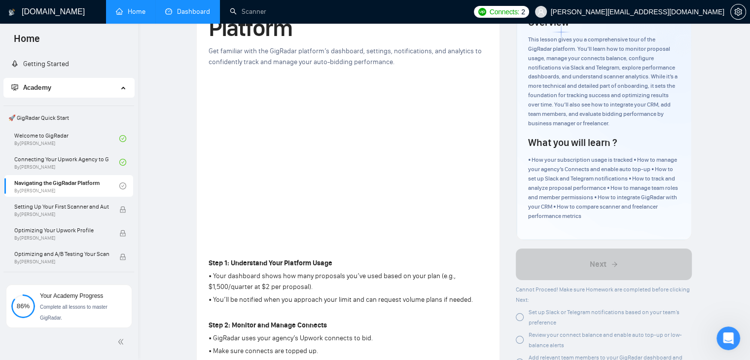
scroll to position [197, 0]
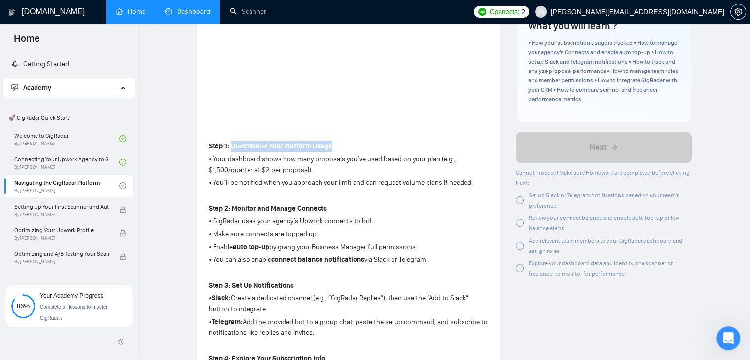
drag, startPoint x: 231, startPoint y: 145, endPoint x: 350, endPoint y: 150, distance: 118.5
click at [350, 150] on p "Step 1: Understand Your Platform Usage" at bounding box center [348, 146] width 279 height 11
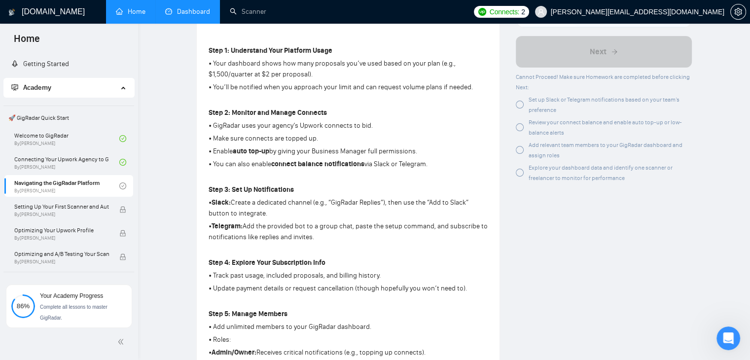
scroll to position [296, 0]
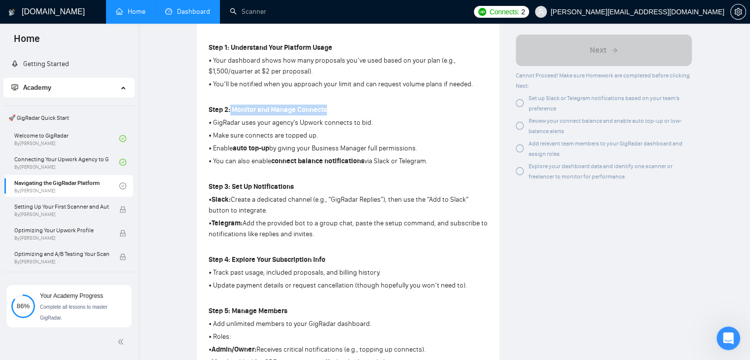
drag, startPoint x: 231, startPoint y: 111, endPoint x: 357, endPoint y: 113, distance: 125.8
click at [357, 113] on p "Step 2: Monitor and Manage Connects" at bounding box center [348, 110] width 279 height 11
drag, startPoint x: 232, startPoint y: 186, endPoint x: 309, endPoint y: 181, distance: 77.2
click at [309, 181] on div "Step 1: Understand Your Platform Usage • Your dashboard shows how many proposal…" at bounding box center [348, 326] width 279 height 573
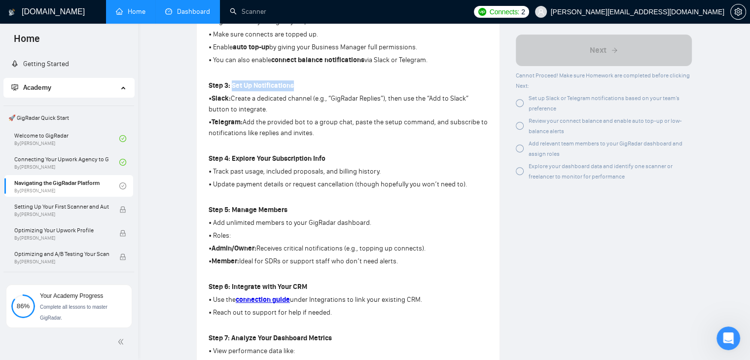
scroll to position [444, 0]
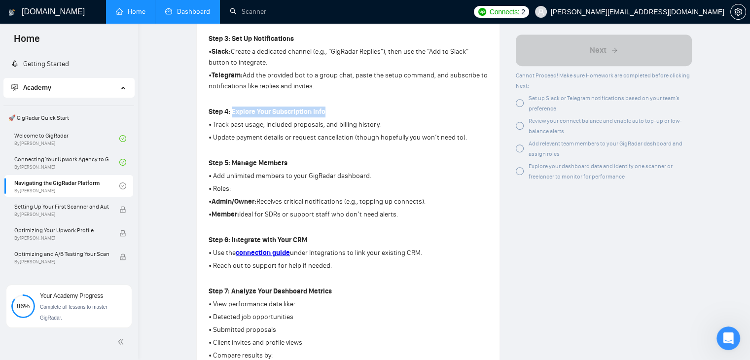
drag, startPoint x: 334, startPoint y: 110, endPoint x: 233, endPoint y: 114, distance: 100.7
click at [233, 114] on p "Step 4: Explore Your Subscription Info" at bounding box center [348, 112] width 279 height 11
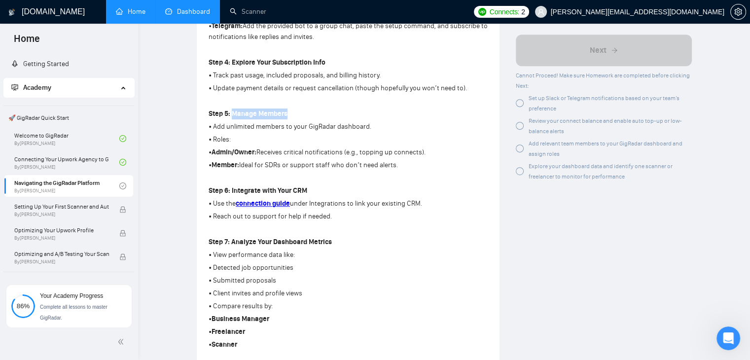
drag, startPoint x: 233, startPoint y: 114, endPoint x: 311, endPoint y: 115, distance: 77.9
click at [311, 115] on p "Step 5: Manage Members" at bounding box center [348, 113] width 279 height 11
drag, startPoint x: 232, startPoint y: 189, endPoint x: 321, endPoint y: 189, distance: 88.3
click at [321, 189] on p "Step 6: Integrate with Your CRM" at bounding box center [348, 190] width 279 height 11
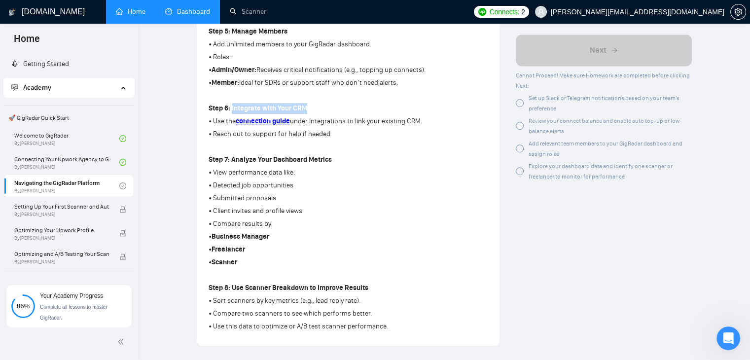
scroll to position [592, 0]
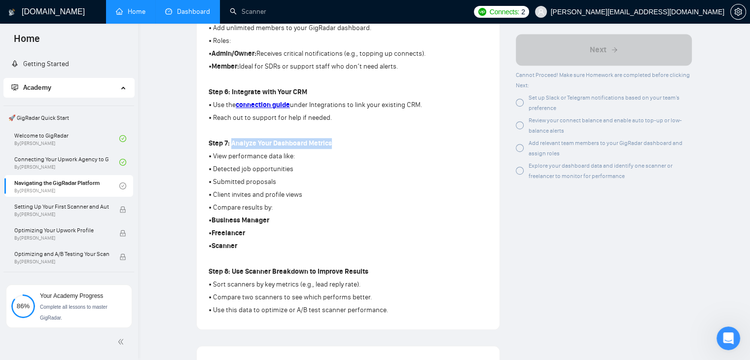
drag, startPoint x: 233, startPoint y: 143, endPoint x: 349, endPoint y: 144, distance: 115.9
click at [349, 144] on p "Step 7: Analyze Your Dashboard Metrics" at bounding box center [348, 143] width 279 height 11
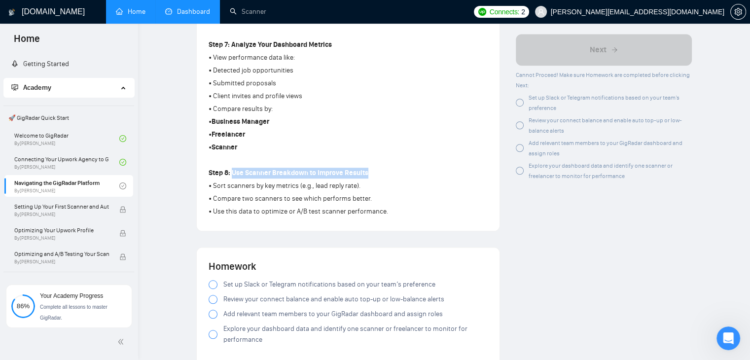
drag, startPoint x: 233, startPoint y: 170, endPoint x: 391, endPoint y: 174, distance: 157.9
click at [391, 174] on p "Step 8: Use Scanner Breakdown to Improve Results" at bounding box center [348, 173] width 279 height 11
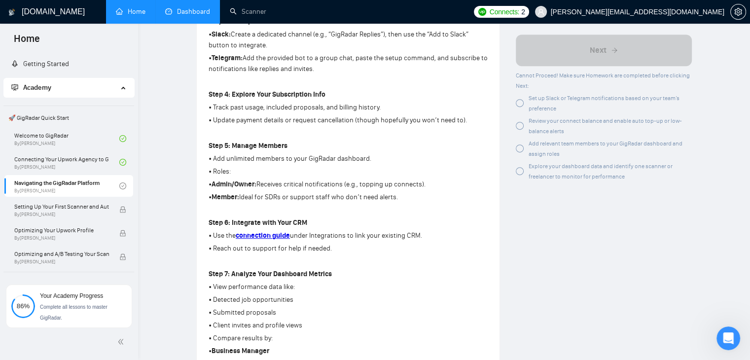
scroll to position [444, 0]
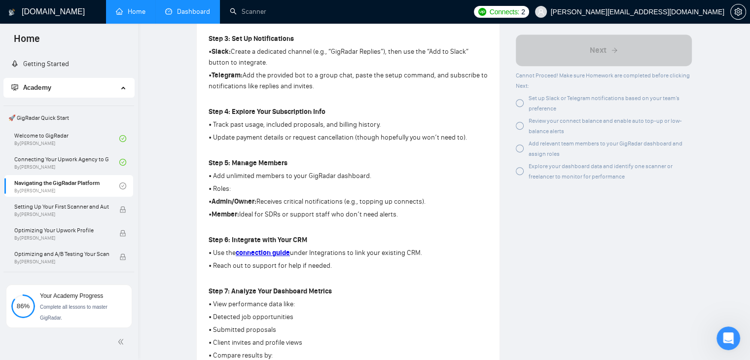
click at [197, 12] on link "Dashboard" at bounding box center [187, 11] width 45 height 8
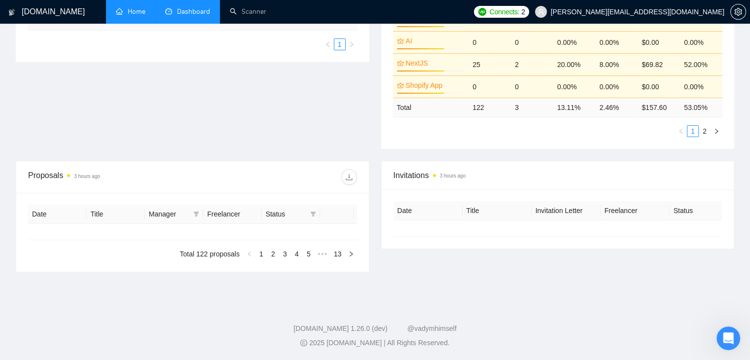
type input "[DATE]"
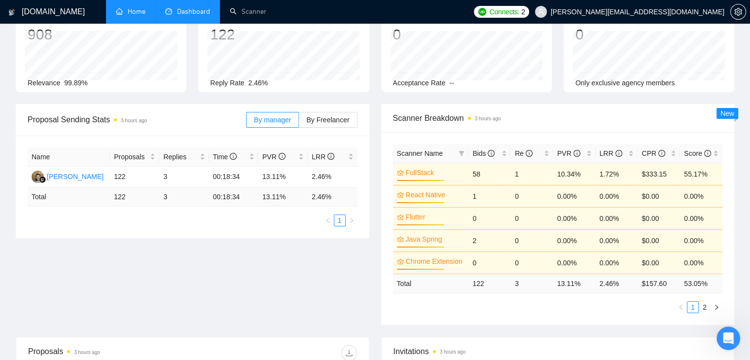
scroll to position [54, 0]
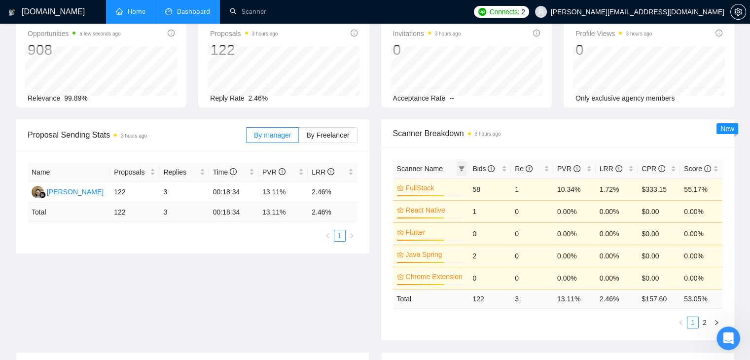
click at [459, 166] on icon "filter" at bounding box center [462, 169] width 6 height 6
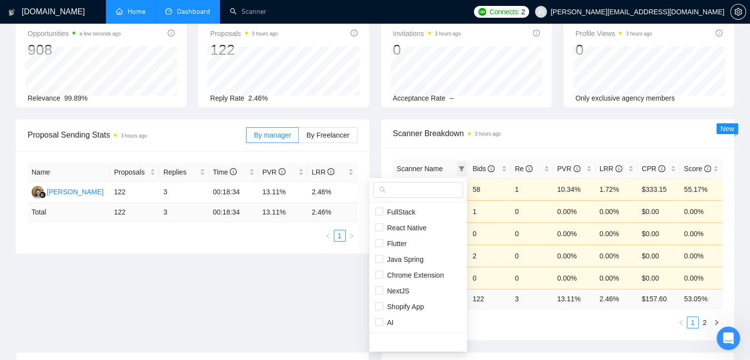
click at [459, 166] on icon "filter" at bounding box center [462, 169] width 6 height 6
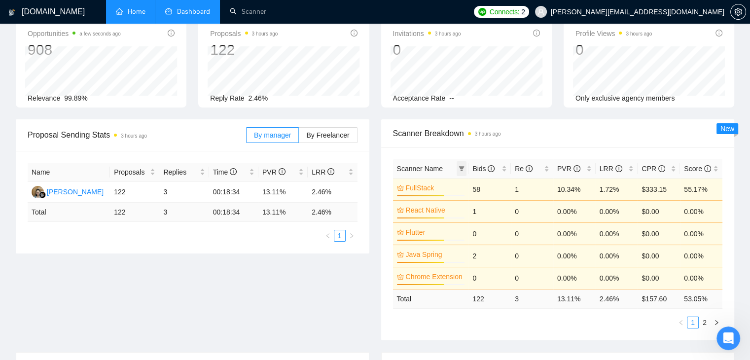
click at [459, 166] on icon "filter" at bounding box center [462, 169] width 6 height 6
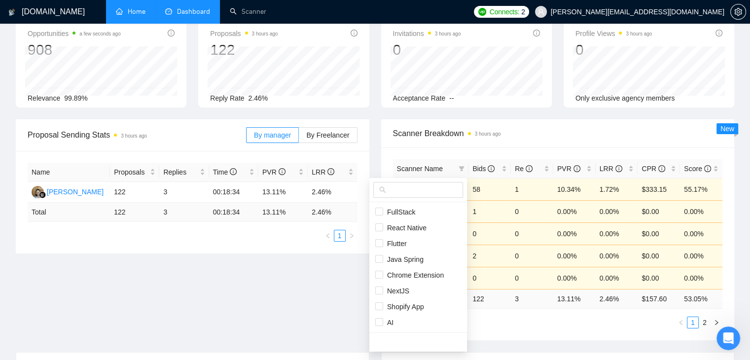
click at [339, 281] on div "Proposal Sending Stats 3 hours ago By manager By Freelancer Name Proposals Repl…" at bounding box center [375, 235] width 730 height 233
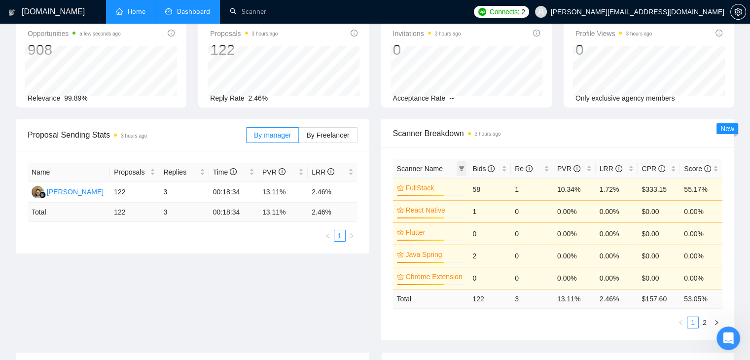
click at [463, 166] on icon "filter" at bounding box center [461, 168] width 5 height 5
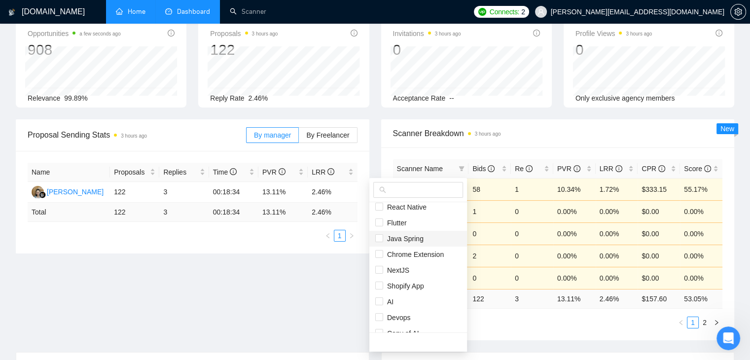
scroll to position [32, 0]
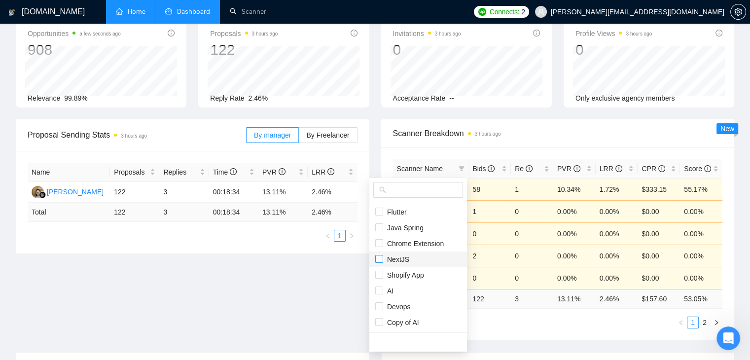
click at [379, 259] on input "checkbox" at bounding box center [379, 259] width 8 height 8
checkbox input "true"
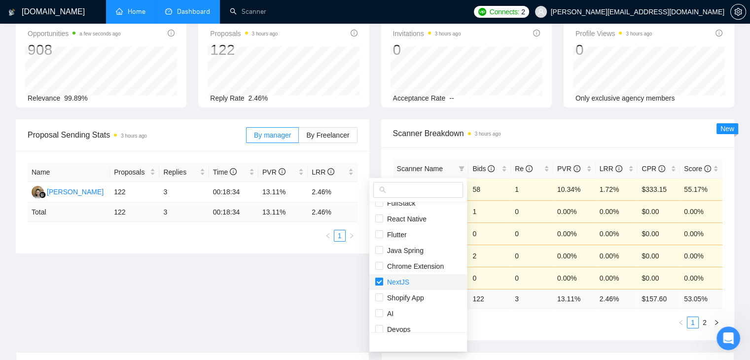
scroll to position [0, 0]
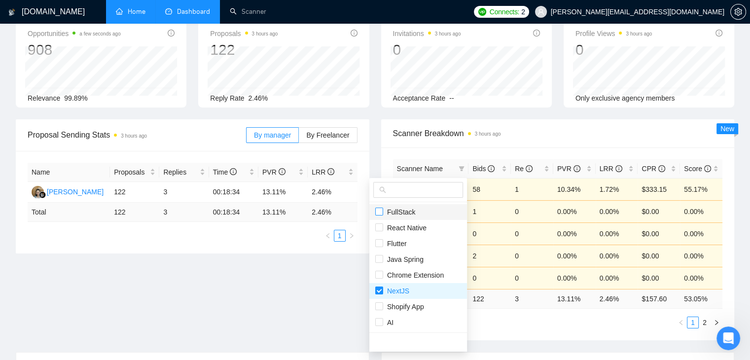
click at [378, 214] on input "checkbox" at bounding box center [379, 212] width 8 height 8
checkbox input "true"
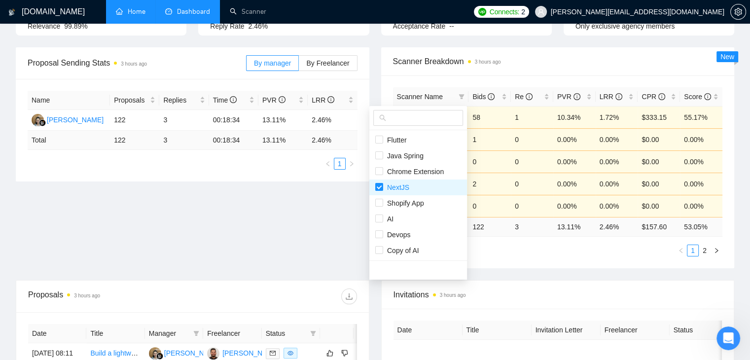
scroll to position [104, 0]
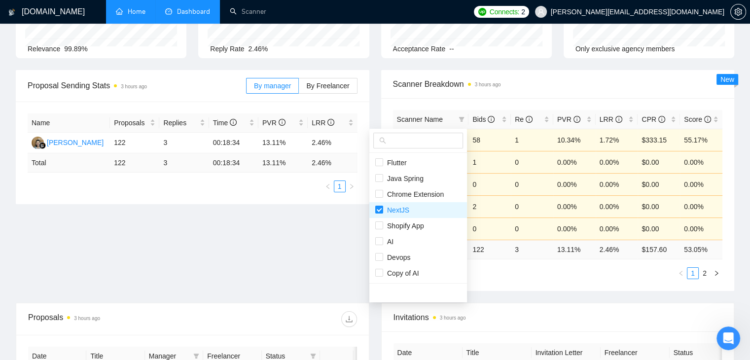
click at [343, 258] on main "Team Dashboard [DATE] [DATE] Last 30 Days [DATE] [DATE] This Week Last Week Thi…" at bounding box center [375, 276] width 719 height 681
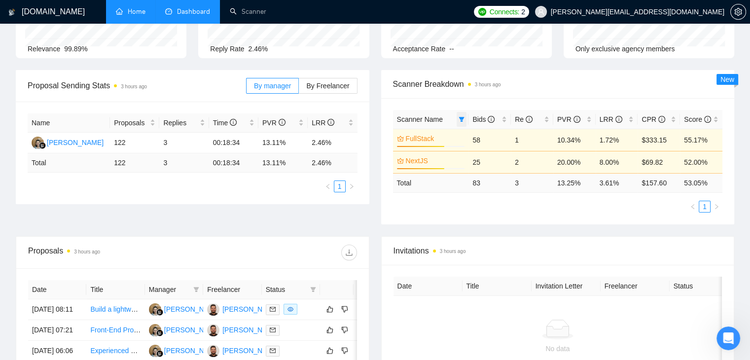
click at [463, 119] on icon "filter" at bounding box center [462, 119] width 6 height 6
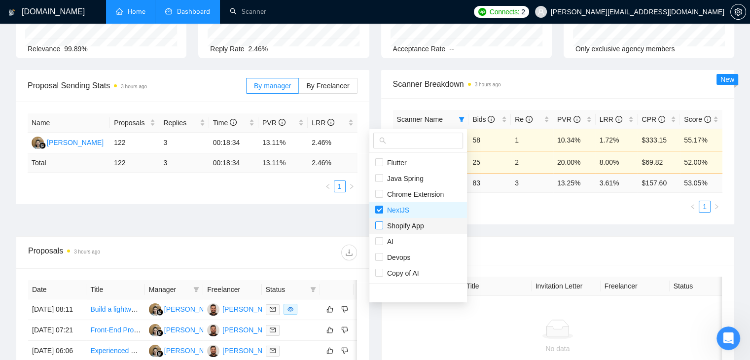
click at [378, 229] on label at bounding box center [379, 225] width 8 height 11
click at [378, 229] on input "checkbox" at bounding box center [379, 225] width 8 height 8
click at [379, 227] on input "checkbox" at bounding box center [379, 225] width 8 height 8
checkbox input "true"
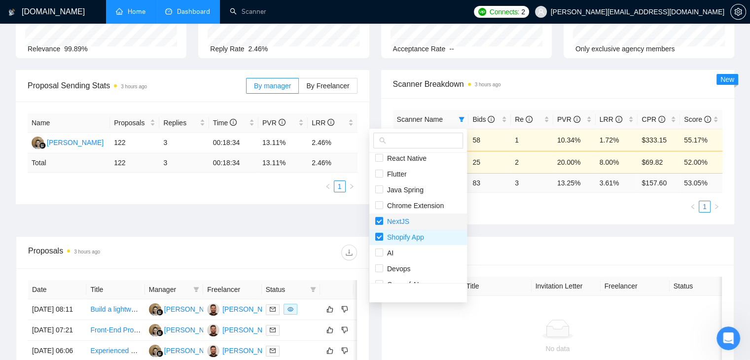
scroll to position [32, 0]
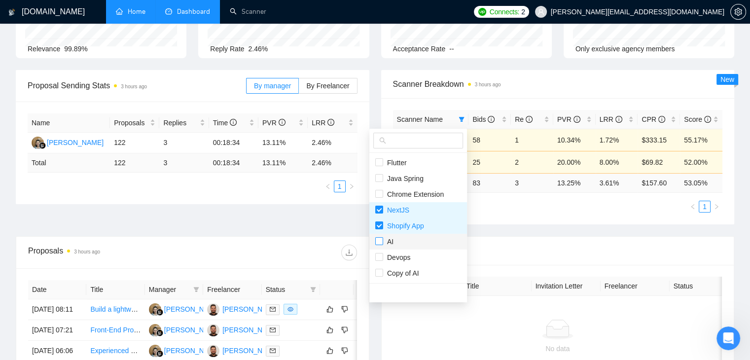
click at [377, 240] on input "checkbox" at bounding box center [379, 241] width 8 height 8
checkbox input "true"
click at [378, 258] on input "checkbox" at bounding box center [379, 257] width 8 height 8
click at [361, 223] on div "Proposal Sending Stats 3 hours ago By manager By Freelancer Name Proposals Repl…" at bounding box center [375, 153] width 730 height 166
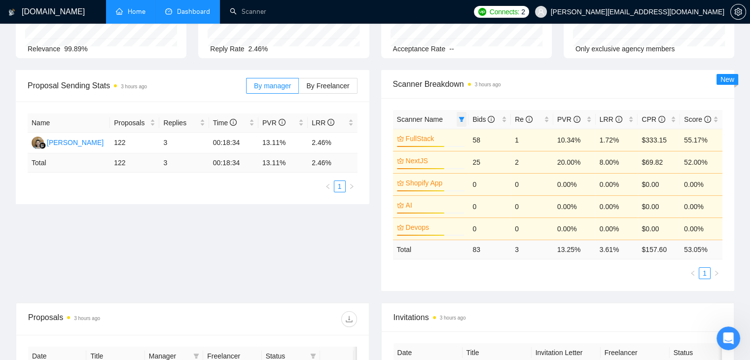
click at [459, 120] on icon "filter" at bounding box center [462, 119] width 6 height 6
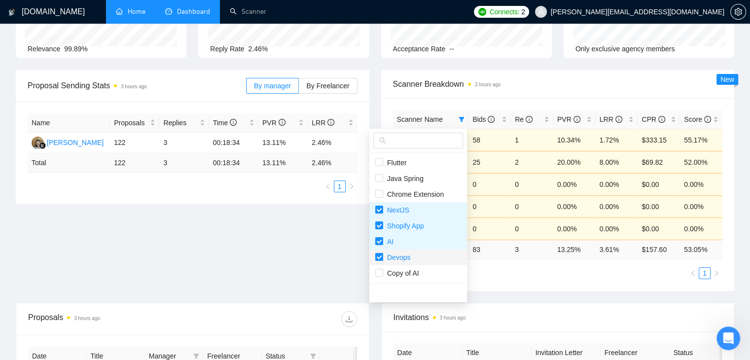
click at [378, 255] on input "checkbox" at bounding box center [379, 257] width 8 height 8
checkbox input "false"
click at [378, 238] on input "checkbox" at bounding box center [379, 241] width 8 height 8
checkbox input "false"
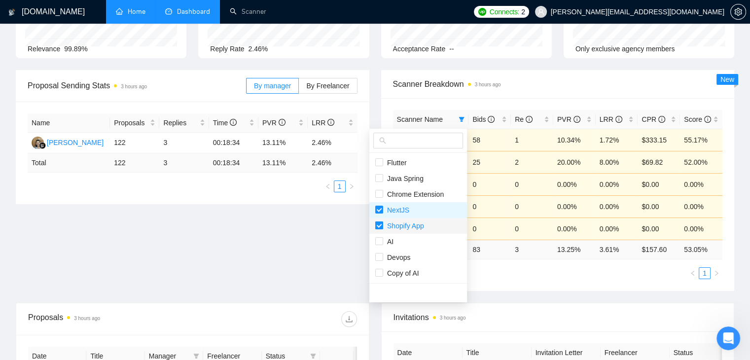
click at [378, 225] on input "checkbox" at bounding box center [379, 225] width 8 height 8
checkbox input "false"
click at [356, 243] on main "Team Dashboard [DATE] [DATE] Last 30 Days [DATE] [DATE] This Week Last Week Thi…" at bounding box center [375, 276] width 719 height 681
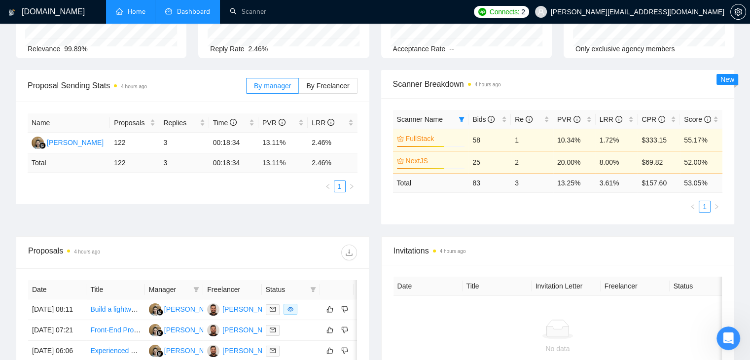
click at [134, 15] on link "Home" at bounding box center [131, 11] width 30 height 8
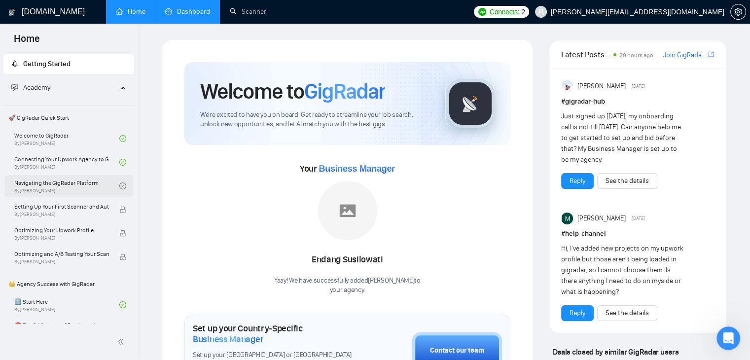
click at [38, 194] on link "Navigating the GigRadar Platform By [PERSON_NAME]" at bounding box center [66, 186] width 105 height 22
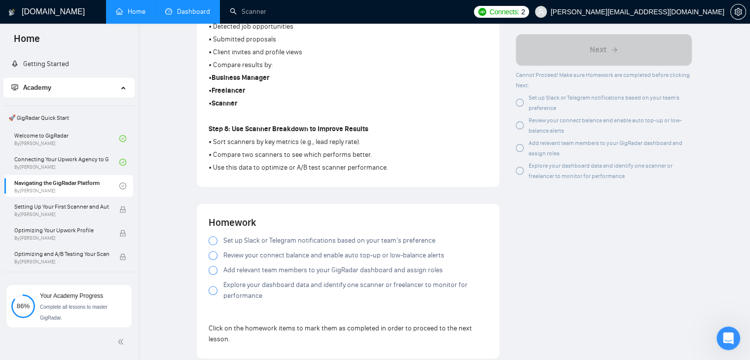
scroll to position [740, 0]
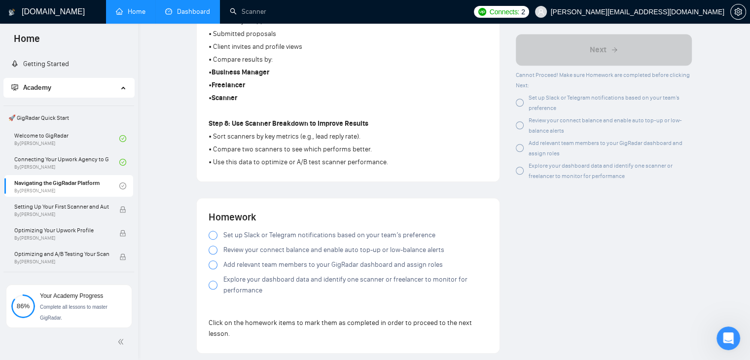
click at [213, 234] on div at bounding box center [213, 235] width 9 height 9
click at [212, 252] on div at bounding box center [213, 250] width 9 height 9
click at [216, 250] on div at bounding box center [213, 250] width 9 height 9
click at [213, 269] on div at bounding box center [213, 264] width 9 height 9
click at [211, 287] on div at bounding box center [213, 285] width 9 height 9
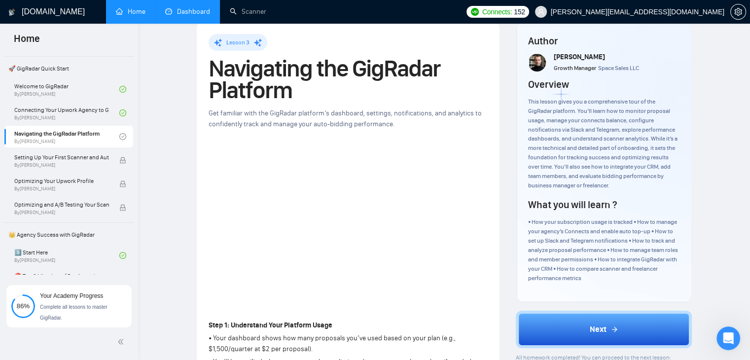
scroll to position [49, 0]
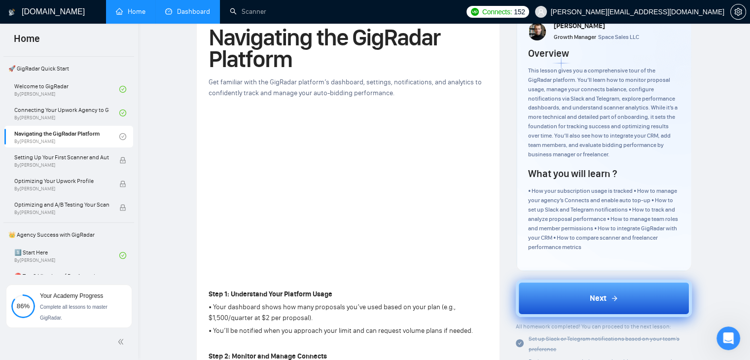
click at [527, 299] on button "Next" at bounding box center [604, 298] width 176 height 37
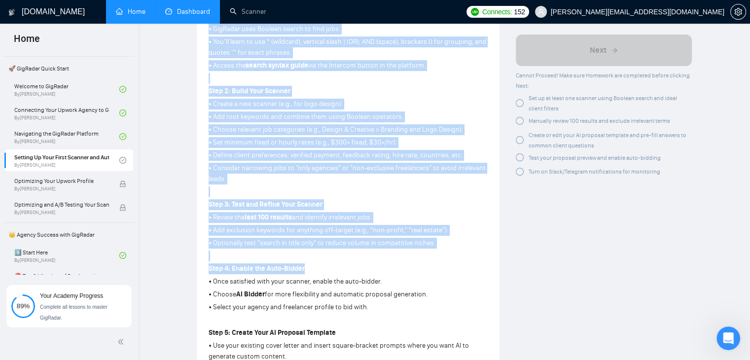
scroll to position [377, 0]
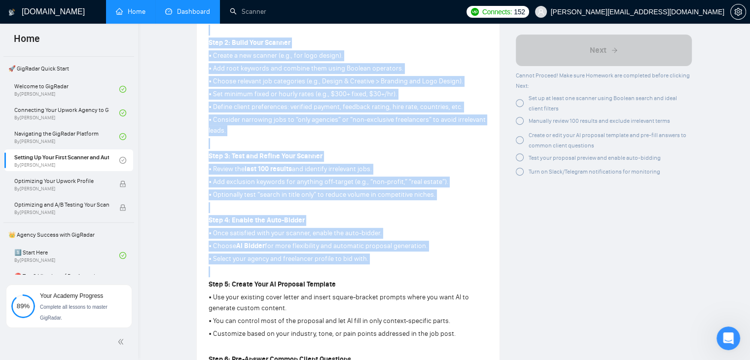
drag, startPoint x: 208, startPoint y: 162, endPoint x: 310, endPoint y: 269, distance: 147.2
click at [310, 269] on div "Step 1: Understand the Search Logic • GigRadar uses Boolean search to find jobs…" at bounding box center [348, 245] width 279 height 569
click at [363, 222] on p "Step 4: Enable the Auto-Bidder" at bounding box center [348, 219] width 279 height 11
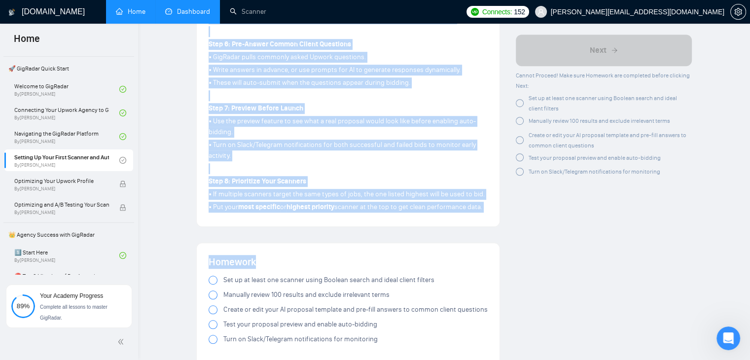
scroll to position [722, 0]
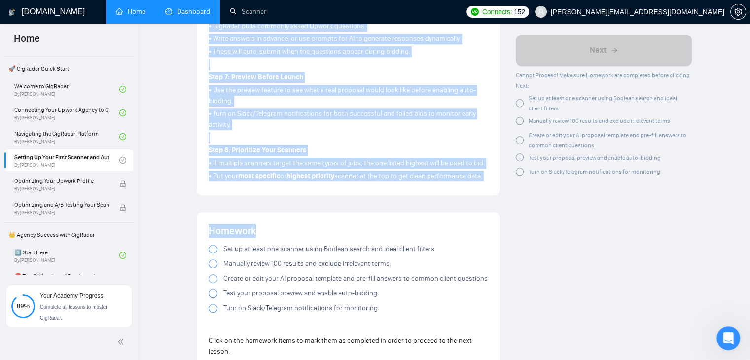
drag, startPoint x: 205, startPoint y: 65, endPoint x: 377, endPoint y: 179, distance: 206.4
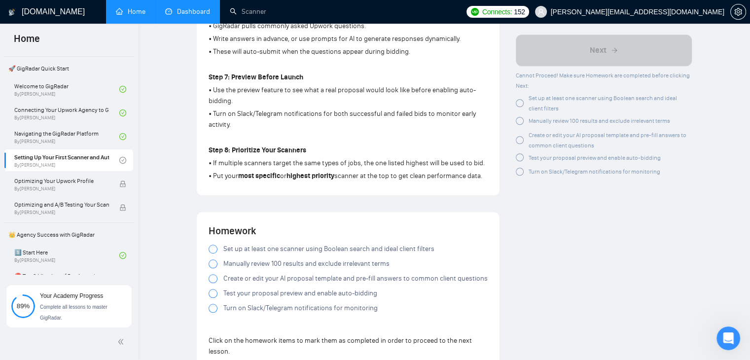
click at [390, 171] on p "• Put your most specific or highest priority scanner at the top to get clean pe…" at bounding box center [348, 176] width 279 height 11
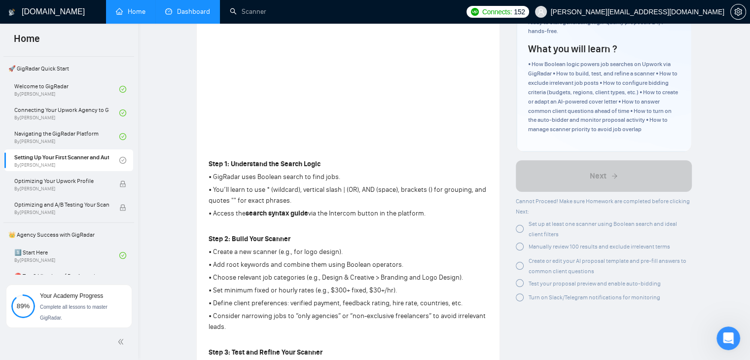
scroll to position [229, 0]
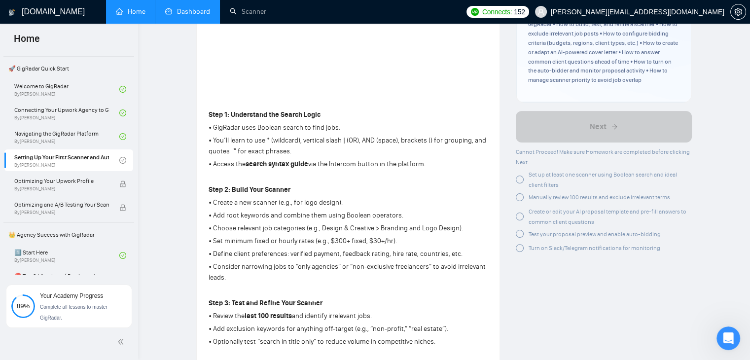
drag, startPoint x: 479, startPoint y: 178, endPoint x: 207, endPoint y: 116, distance: 279.1
click at [207, 116] on div "Lesson 4 Setting Up Your First Scanner and Auto-Bidder Learn how to build your …" at bounding box center [348, 250] width 303 height 877
click at [223, 149] on p "• You’ll learn to use * (wildcard), vertical slash | (OR), AND (space), bracket…" at bounding box center [348, 146] width 279 height 22
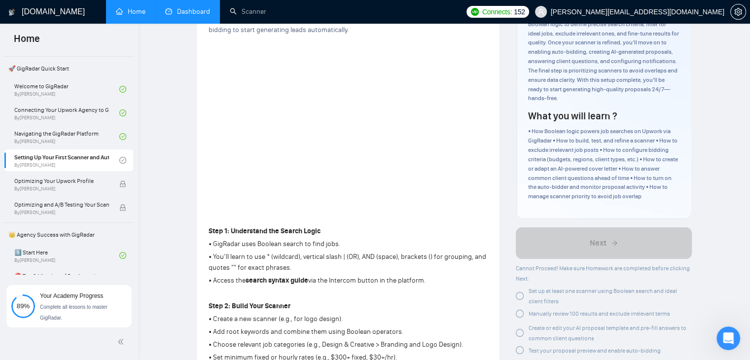
scroll to position [0, 0]
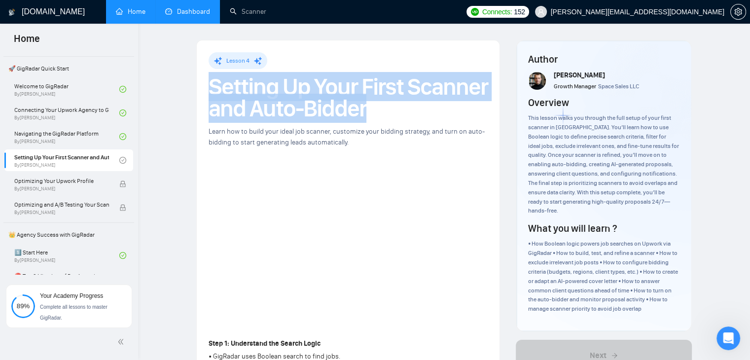
drag, startPoint x: 377, startPoint y: 107, endPoint x: 210, endPoint y: 100, distance: 167.4
click at [210, 100] on h1 "Setting Up Your First Scanner and Auto-Bidder" at bounding box center [348, 97] width 279 height 43
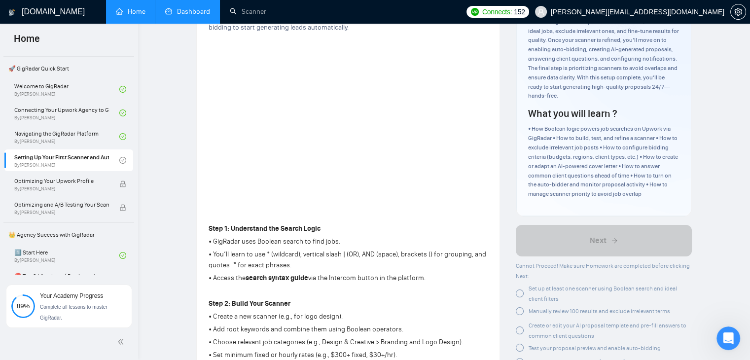
scroll to position [99, 0]
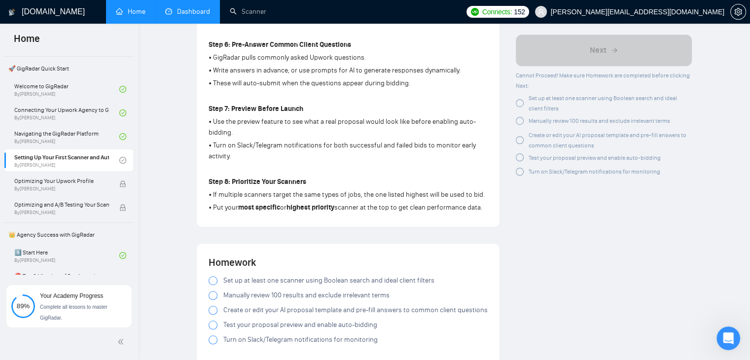
scroll to position [740, 0]
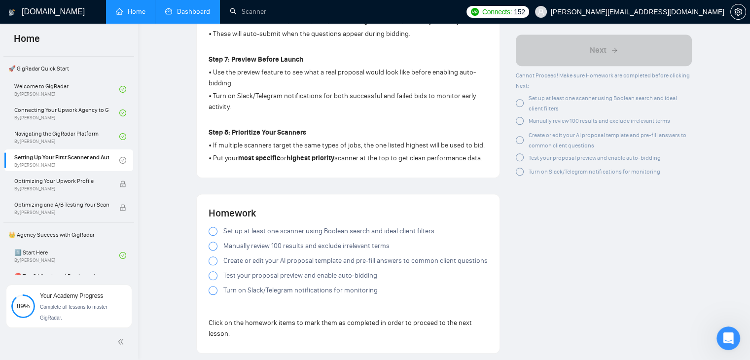
click at [215, 231] on div at bounding box center [213, 231] width 9 height 9
click at [212, 245] on div at bounding box center [213, 246] width 9 height 9
click at [215, 247] on div at bounding box center [213, 246] width 9 height 9
click at [213, 261] on div at bounding box center [213, 260] width 9 height 9
click at [214, 276] on div at bounding box center [213, 275] width 9 height 9
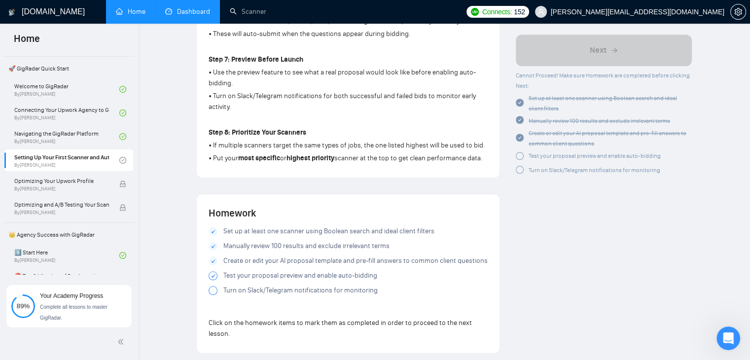
click at [213, 292] on div at bounding box center [213, 290] width 9 height 9
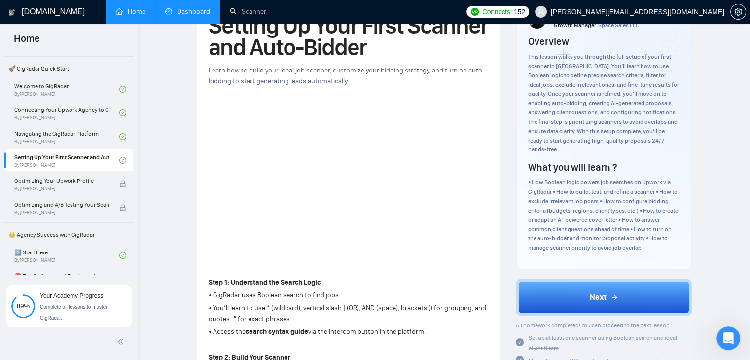
scroll to position [0, 0]
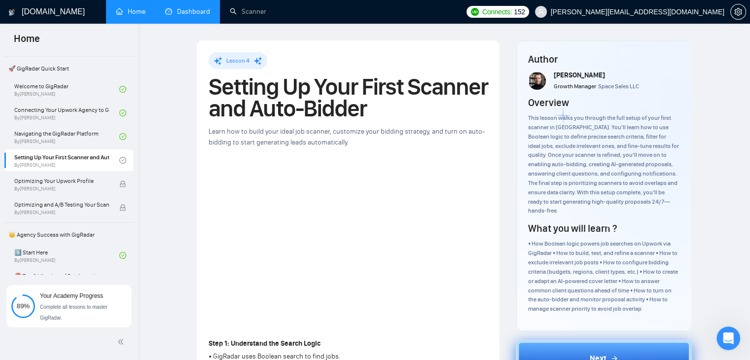
click at [546, 340] on button "Next" at bounding box center [604, 358] width 176 height 37
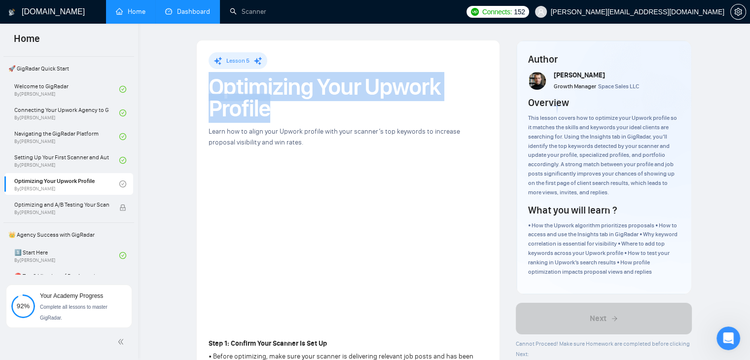
drag, startPoint x: 278, startPoint y: 111, endPoint x: 209, endPoint y: 92, distance: 72.1
click at [209, 92] on h1 "Optimizing Your Upwork Profile" at bounding box center [348, 97] width 279 height 43
click at [280, 112] on h1 "Optimizing Your Upwork Profile" at bounding box center [348, 97] width 279 height 43
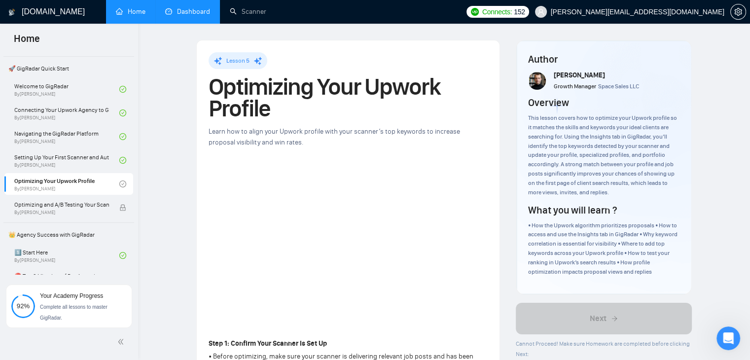
click at [312, 117] on h1 "Optimizing Your Upwork Profile" at bounding box center [348, 97] width 279 height 43
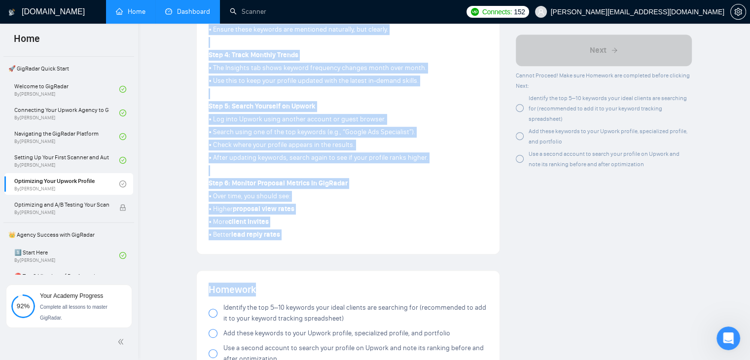
scroll to position [493, 0]
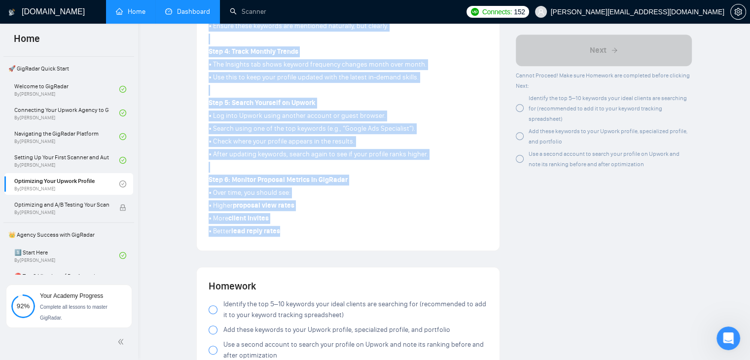
drag, startPoint x: 204, startPoint y: 145, endPoint x: 292, endPoint y: 237, distance: 128.4
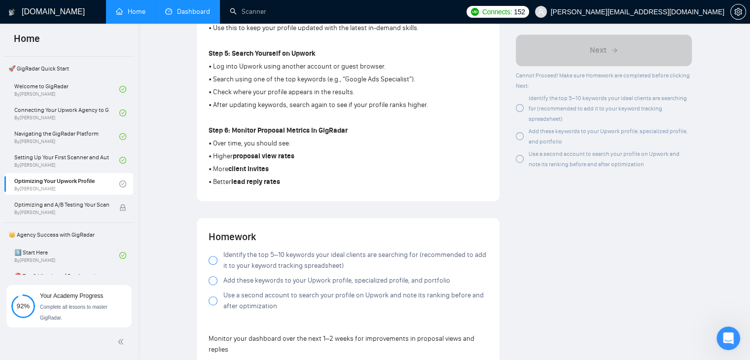
scroll to position [641, 0]
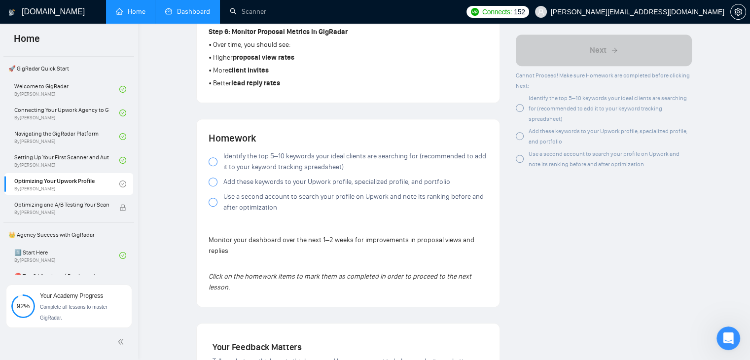
click at [215, 160] on div at bounding box center [213, 161] width 9 height 9
click at [214, 182] on div at bounding box center [213, 182] width 9 height 9
click at [213, 182] on div at bounding box center [213, 182] width 9 height 9
click at [212, 202] on div at bounding box center [213, 202] width 9 height 9
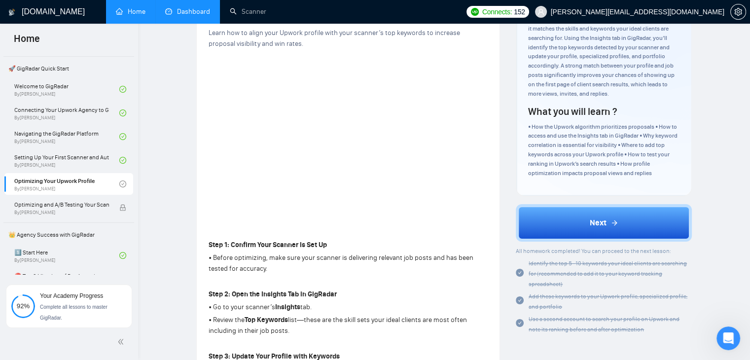
scroll to position [0, 0]
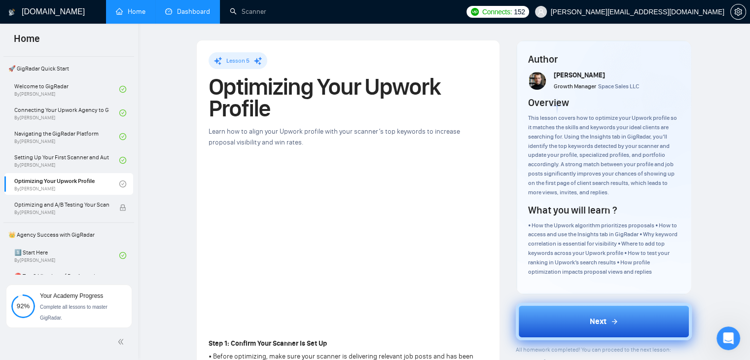
click at [539, 321] on button "Next" at bounding box center [604, 321] width 176 height 37
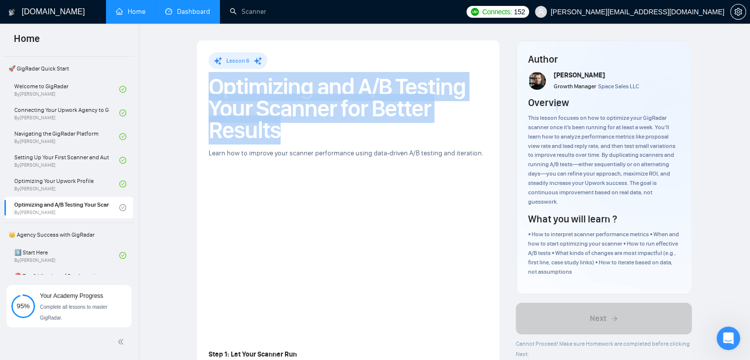
drag, startPoint x: 283, startPoint y: 126, endPoint x: 214, endPoint y: 92, distance: 76.5
click at [214, 92] on h1 "Optimizing and A/B Testing Your Scanner for Better Results" at bounding box center [348, 108] width 279 height 65
click at [310, 142] on div "Lesson 6 Optimizing and A/B Testing Your Scanner for Better Results Learn how t…" at bounding box center [348, 359] width 279 height 614
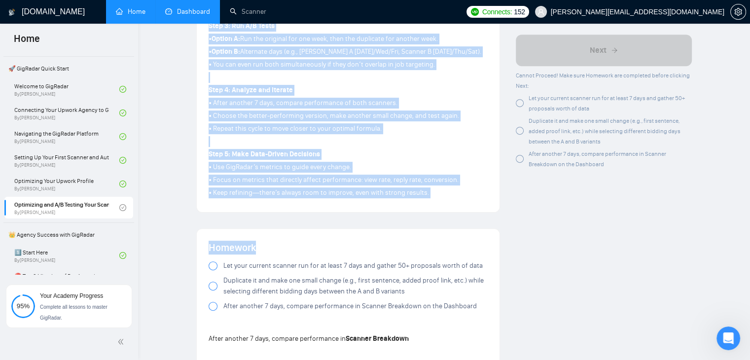
scroll to position [493, 0]
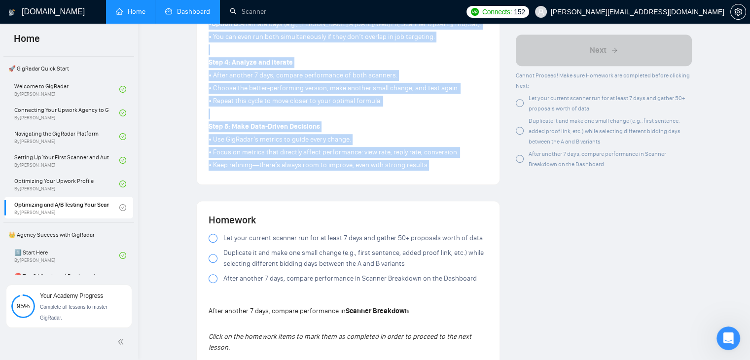
drag, startPoint x: 209, startPoint y: 107, endPoint x: 435, endPoint y: 172, distance: 235.4
click at [435, 172] on div "Step 1: Let Your Scanner Run • Let your scanner submit at least 20 proposals ov…" at bounding box center [348, 13] width 279 height 319
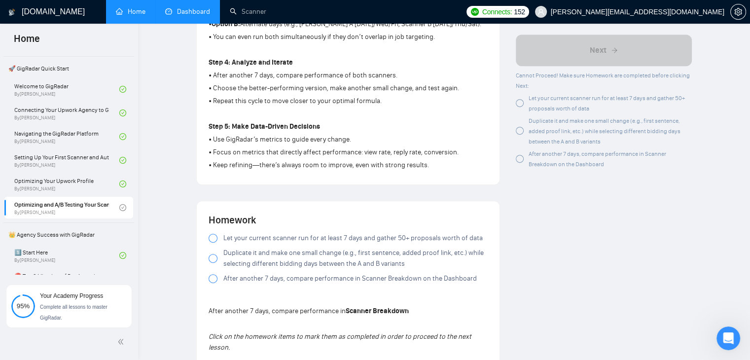
click at [194, 14] on link "Dashboard" at bounding box center [187, 11] width 45 height 8
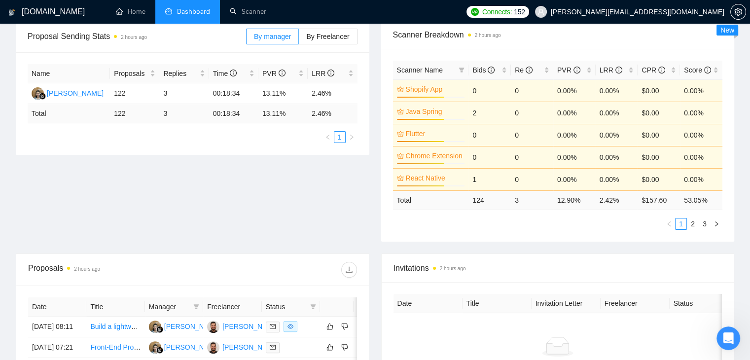
scroll to position [104, 0]
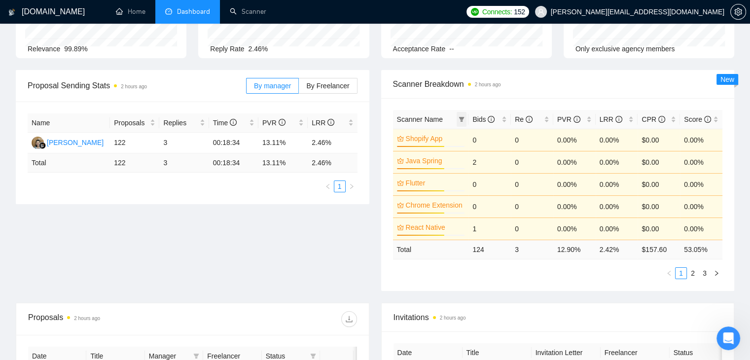
click at [462, 121] on icon "filter" at bounding box center [461, 119] width 5 height 5
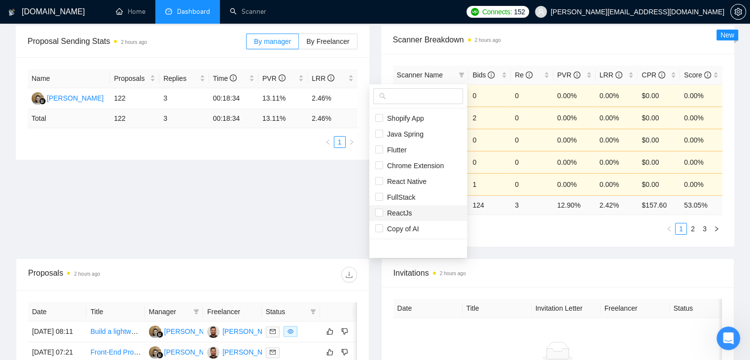
scroll to position [47, 0]
click at [318, 204] on div "Proposal Sending Stats 2 hours ago By manager By Freelancer Name Proposals Repl…" at bounding box center [375, 142] width 730 height 233
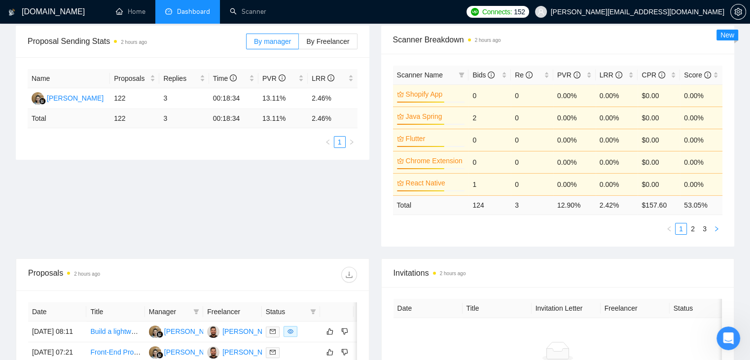
click at [713, 231] on button "button" at bounding box center [717, 229] width 12 height 12
click at [247, 13] on link "Scanner" at bounding box center [248, 11] width 36 height 8
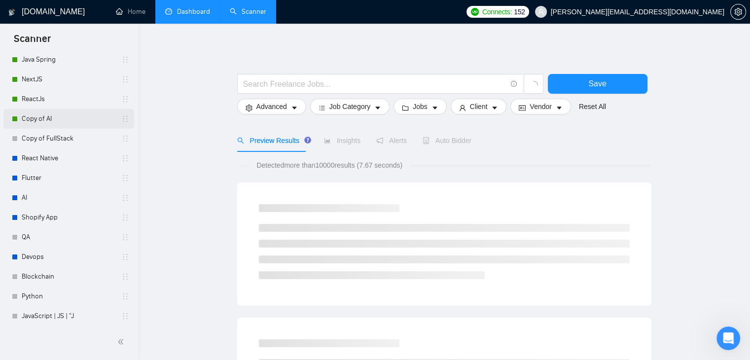
scroll to position [49, 0]
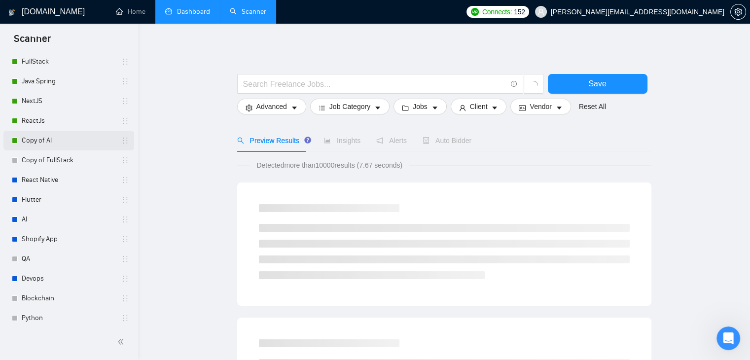
click at [48, 141] on link "Copy of AI" at bounding box center [69, 141] width 94 height 20
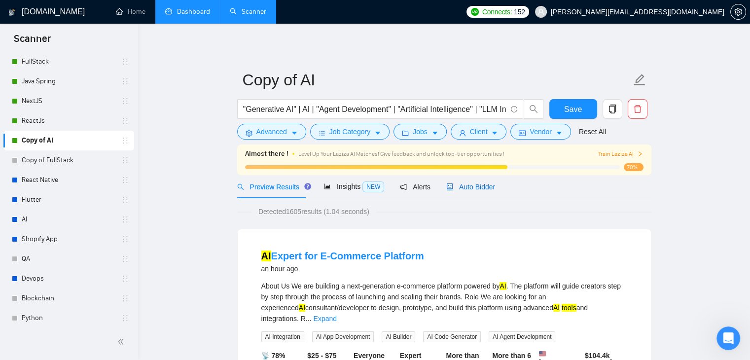
click at [461, 190] on span "Auto Bidder" at bounding box center [470, 187] width 49 height 8
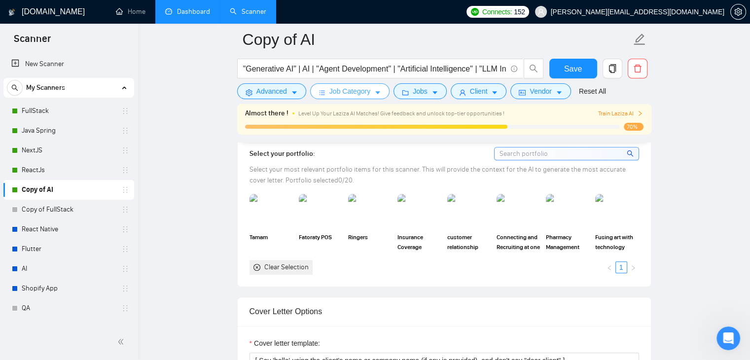
click at [375, 91] on icon "caret-down" at bounding box center [377, 92] width 7 height 7
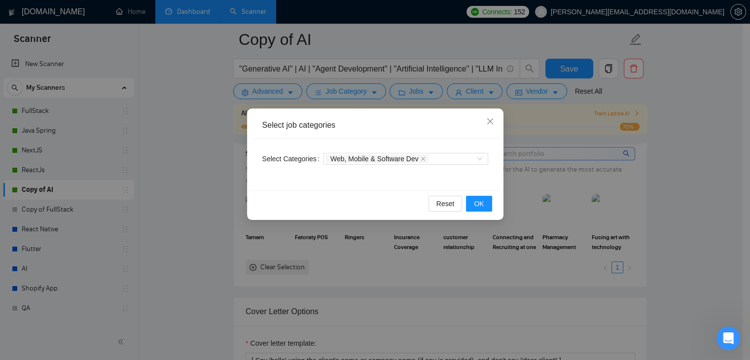
click at [375, 94] on div "Select job categories Select Categories Web, Mobile & Software Dev Reset OK" at bounding box center [375, 180] width 750 height 360
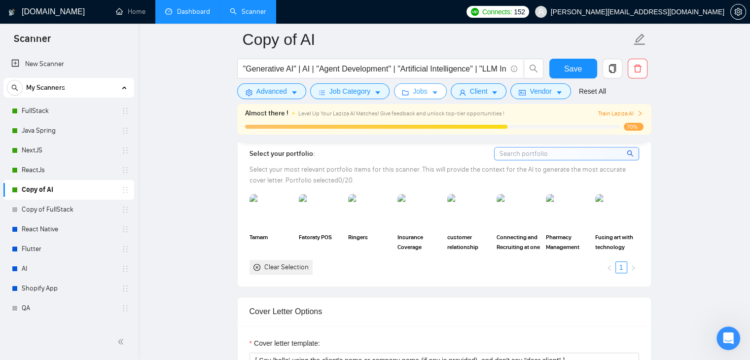
click at [436, 91] on button "Jobs" at bounding box center [420, 91] width 53 height 16
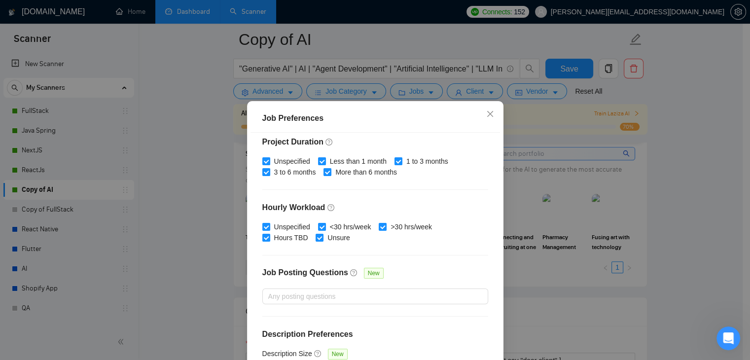
scroll to position [304, 0]
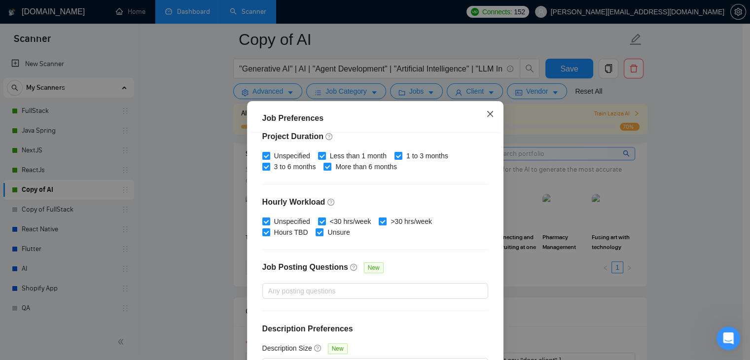
click at [486, 115] on icon "close" at bounding box center [490, 114] width 8 height 8
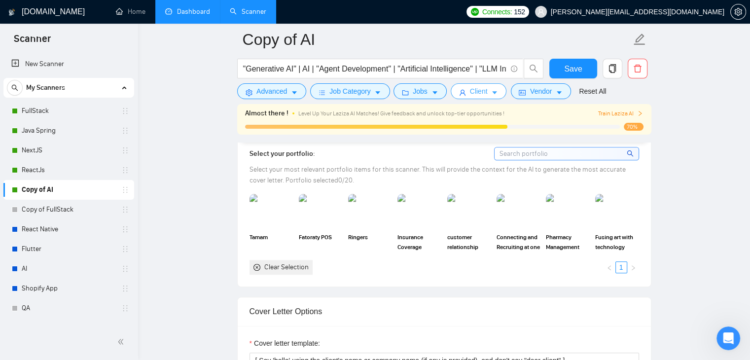
click at [486, 91] on button "Client" at bounding box center [479, 91] width 56 height 16
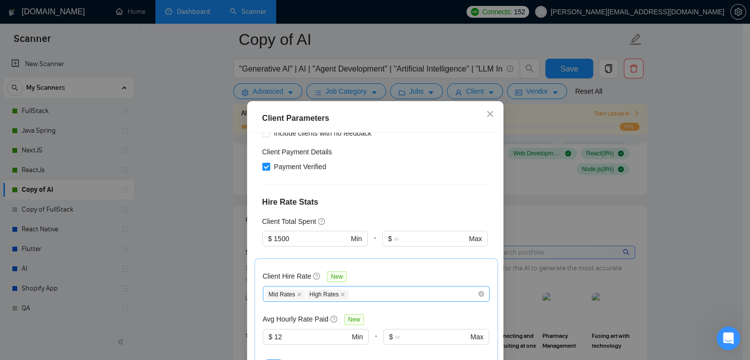
scroll to position [247, 0]
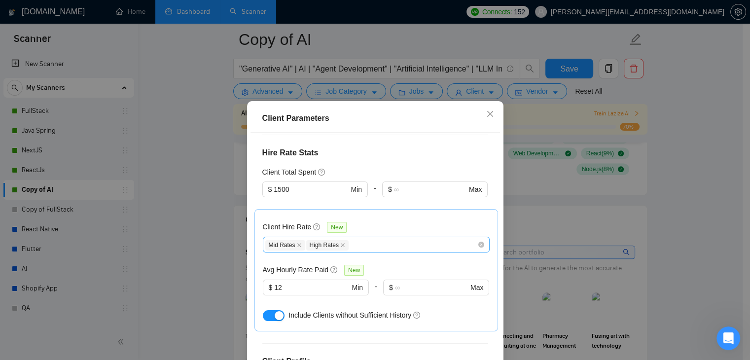
click at [403, 239] on div "Mid Rates High Rates" at bounding box center [371, 245] width 212 height 12
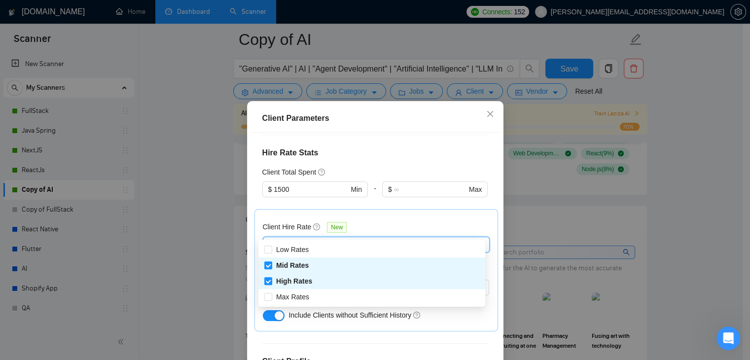
click at [196, 259] on div "Client Parameters Client Location Include Client Countries Select Exclude Clien…" at bounding box center [375, 180] width 750 height 360
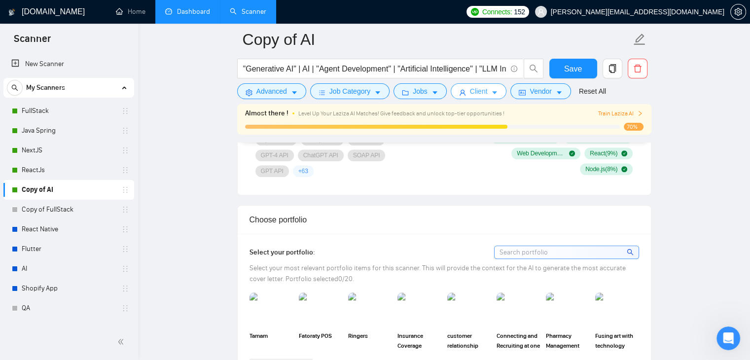
click at [484, 95] on button "Client" at bounding box center [479, 91] width 56 height 16
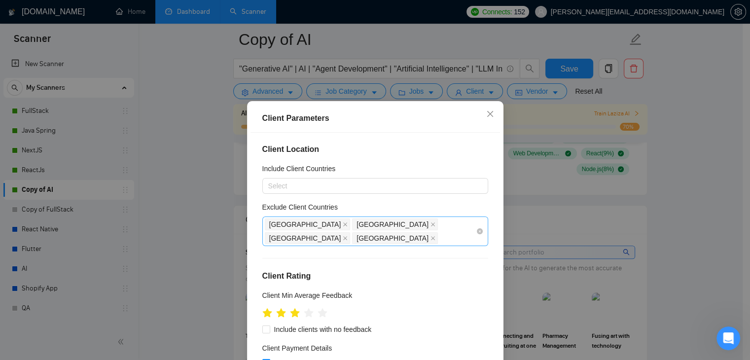
scroll to position [0, 0]
click at [443, 228] on div "[GEOGRAPHIC_DATA] [GEOGRAPHIC_DATA] [GEOGRAPHIC_DATA] [GEOGRAPHIC_DATA]" at bounding box center [370, 232] width 211 height 28
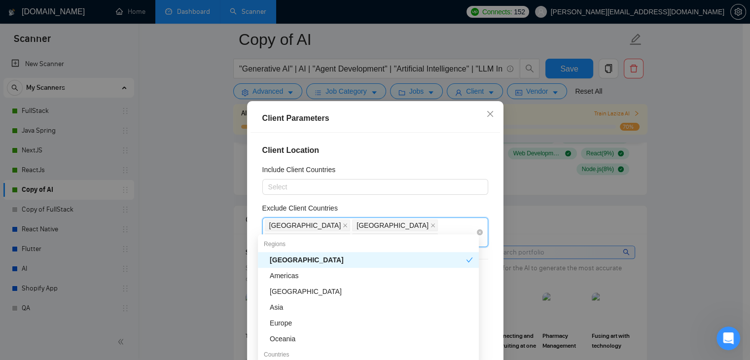
type input "IS"
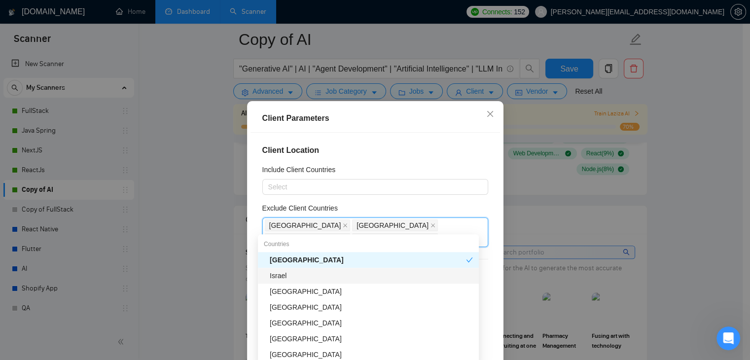
click at [333, 273] on div "Israel" at bounding box center [371, 275] width 203 height 11
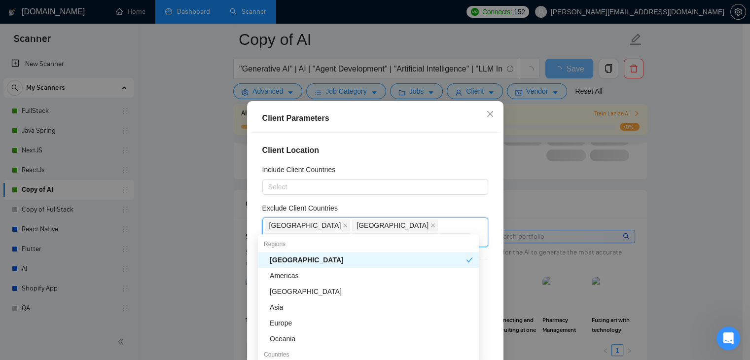
click at [450, 206] on div "Exclude Client Countries" at bounding box center [375, 210] width 226 height 15
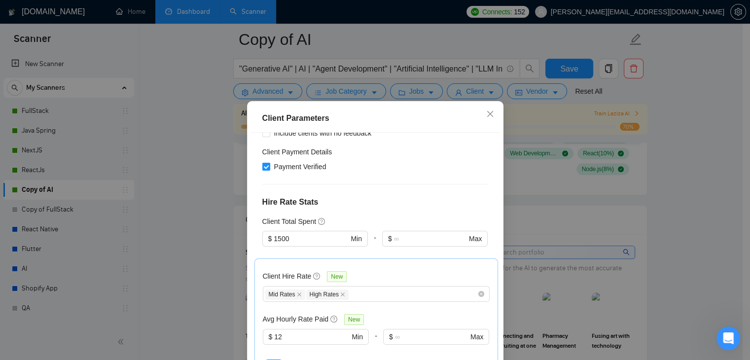
scroll to position [363, 0]
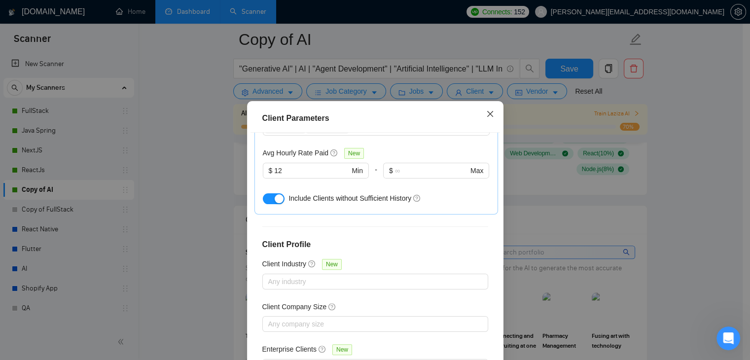
click at [483, 120] on span "Close" at bounding box center [490, 114] width 27 height 27
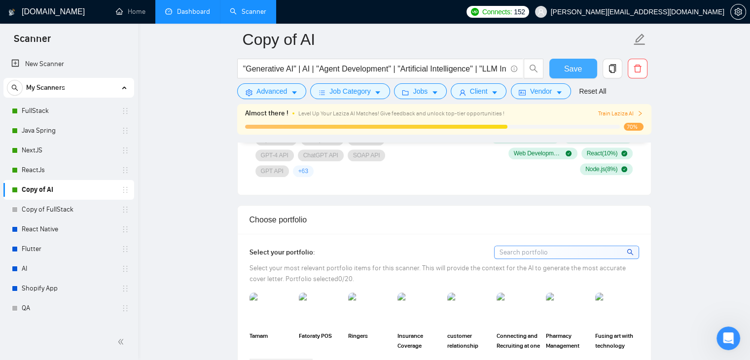
click at [574, 70] on span "Save" at bounding box center [573, 69] width 18 height 12
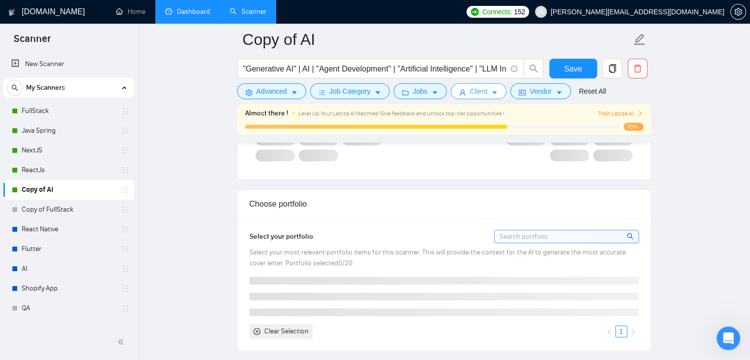
click at [493, 95] on icon "caret-down" at bounding box center [494, 92] width 7 height 7
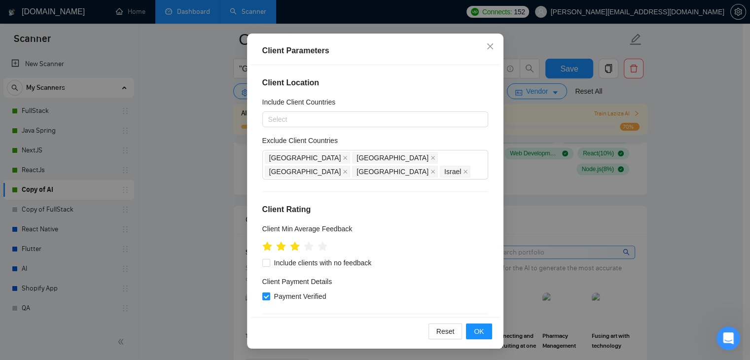
scroll to position [0, 0]
click at [487, 47] on icon "close" at bounding box center [490, 46] width 6 height 6
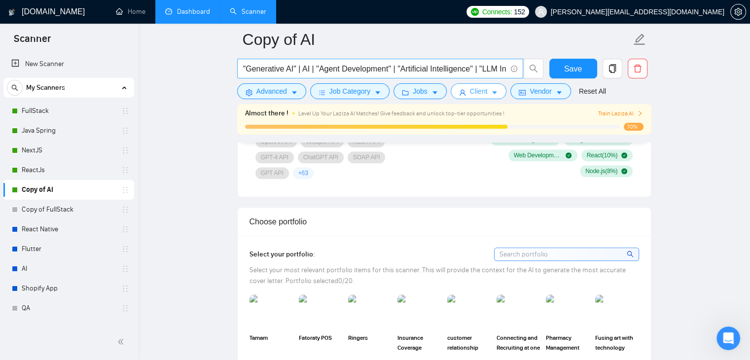
scroll to position [740, 0]
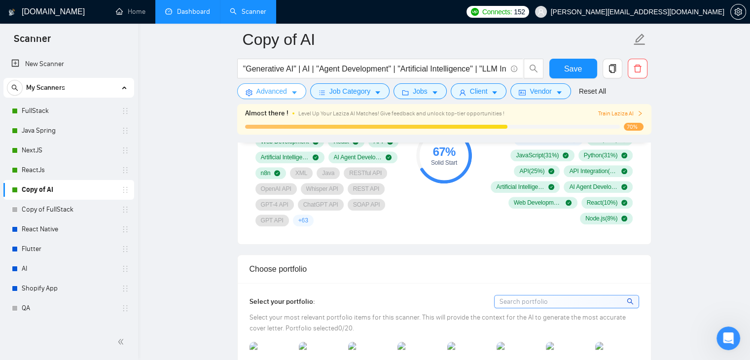
click at [287, 92] on button "Advanced" at bounding box center [271, 91] width 69 height 16
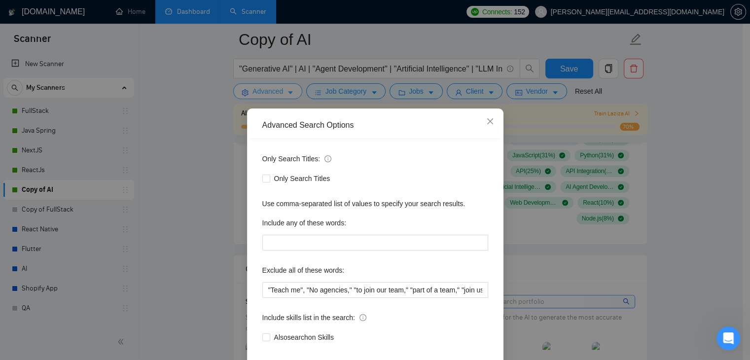
click at [287, 92] on div "Advanced Search Options Only Search Titles: Only Search Titles Use comma-separa…" at bounding box center [375, 180] width 750 height 360
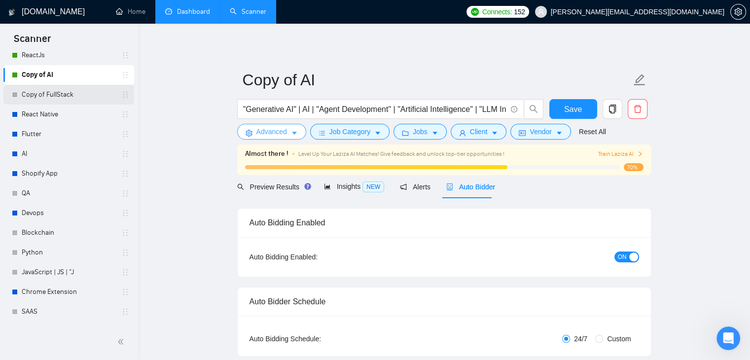
scroll to position [99, 0]
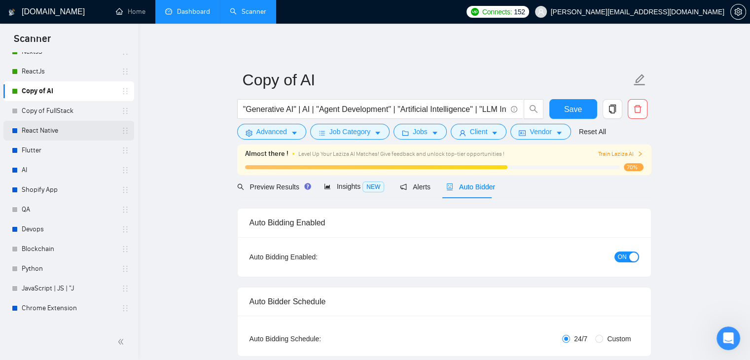
click at [25, 135] on link "React Native" at bounding box center [69, 131] width 94 height 20
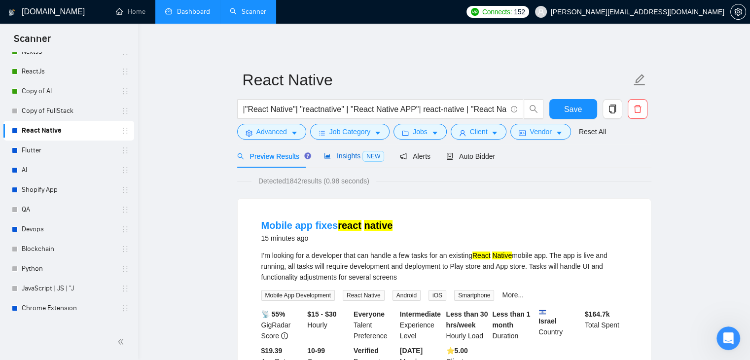
click at [341, 160] on span "Insights NEW" at bounding box center [354, 156] width 60 height 8
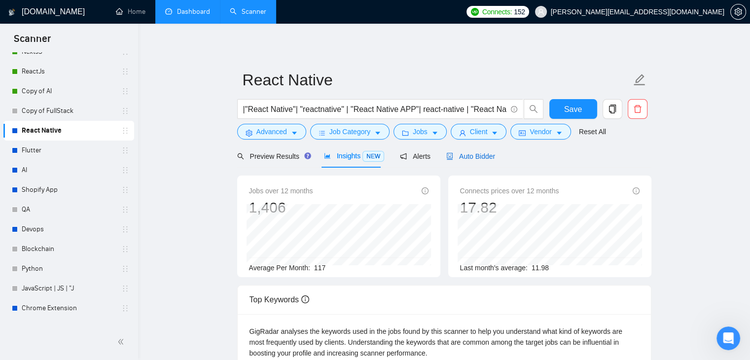
click at [468, 160] on span "Auto Bidder" at bounding box center [470, 156] width 49 height 8
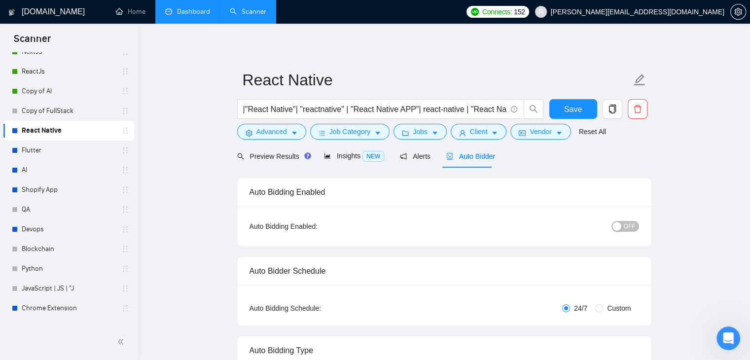
radio input "false"
radio input "true"
checkbox input "true"
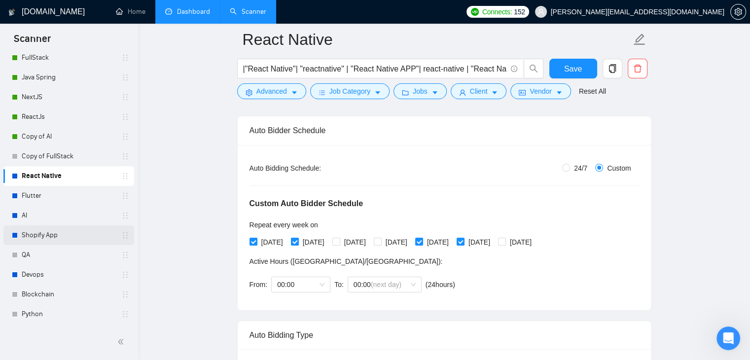
scroll to position [4, 0]
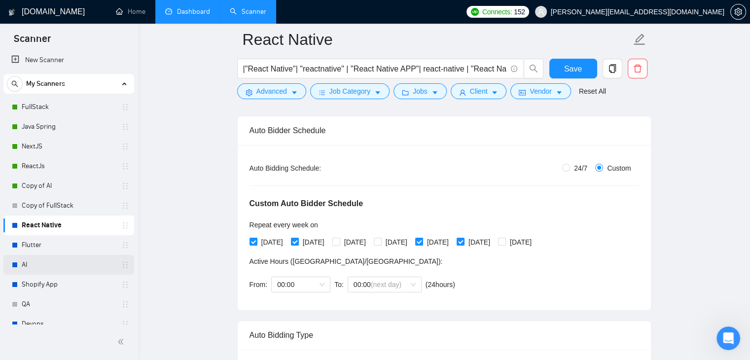
click at [38, 264] on link "AI" at bounding box center [69, 265] width 94 height 20
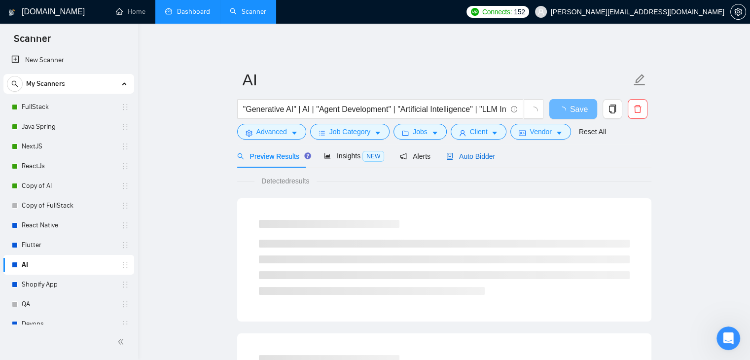
click at [463, 161] on div "Auto Bidder" at bounding box center [470, 156] width 49 height 11
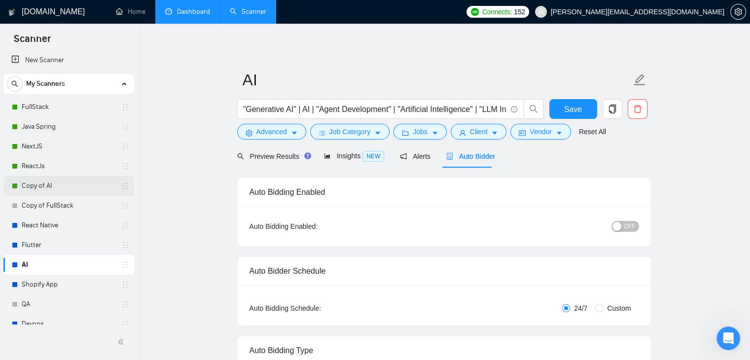
click at [39, 184] on link "Copy of AI" at bounding box center [69, 186] width 94 height 20
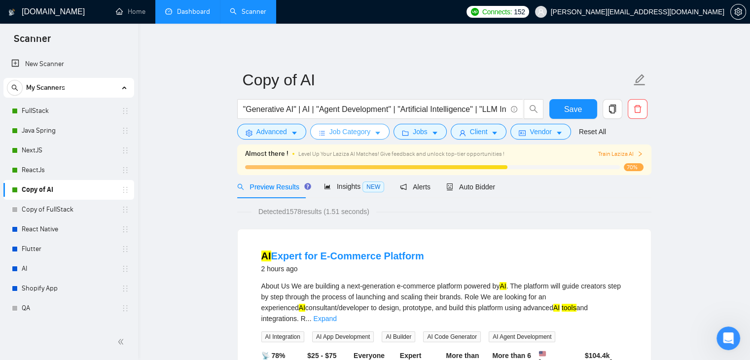
click at [370, 136] on button "Job Category" at bounding box center [349, 132] width 79 height 16
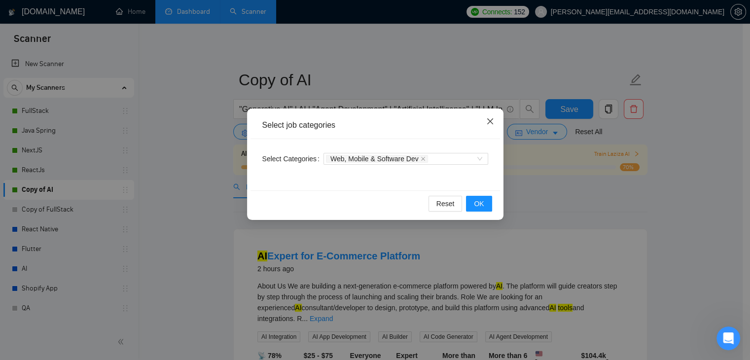
click at [492, 121] on icon "close" at bounding box center [490, 121] width 8 height 8
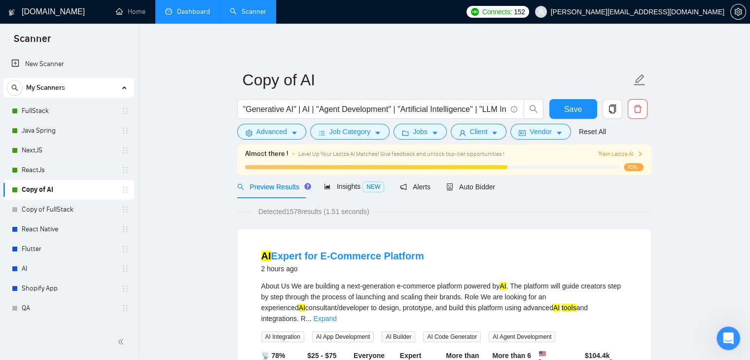
click at [520, 351] on div "More than 6 months Duration" at bounding box center [513, 366] width 46 height 33
click at [293, 134] on icon "caret-down" at bounding box center [294, 133] width 5 height 3
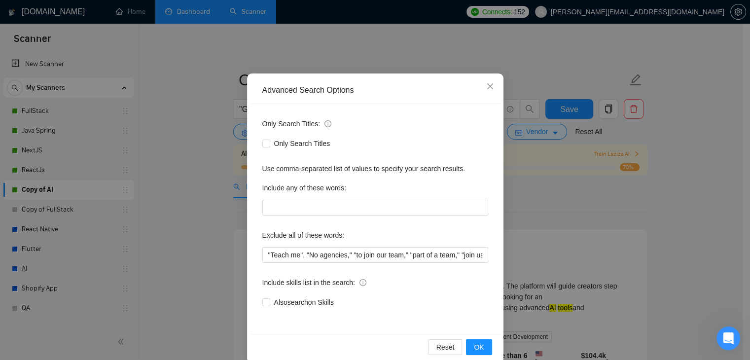
scroll to position [49, 0]
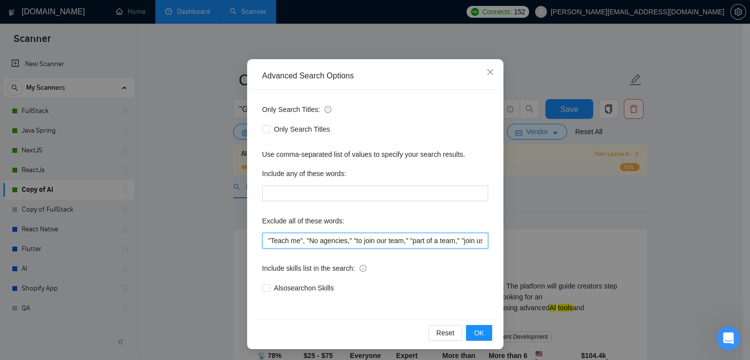
click at [351, 244] on input ""Teach me", "No agencies," "to join our team," "part of a team," "join us," "ag…" at bounding box center [375, 241] width 226 height 16
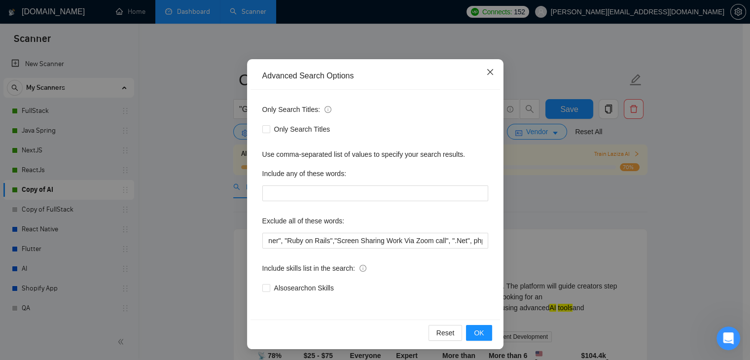
click at [486, 71] on icon "close" at bounding box center [490, 72] width 8 height 8
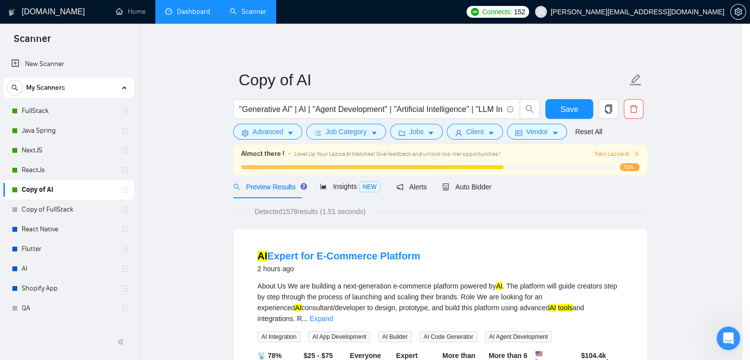
scroll to position [1, 0]
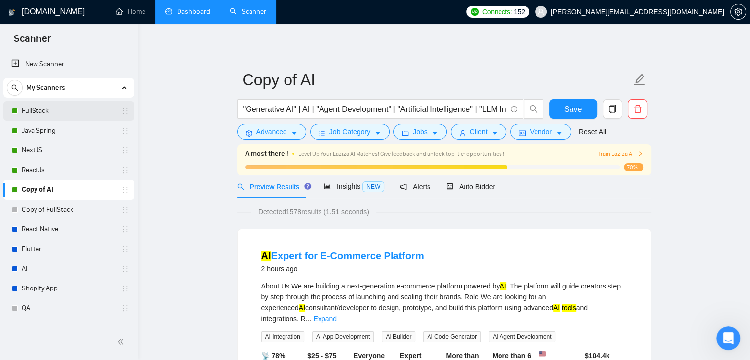
click at [79, 117] on link "FullStack" at bounding box center [69, 111] width 94 height 20
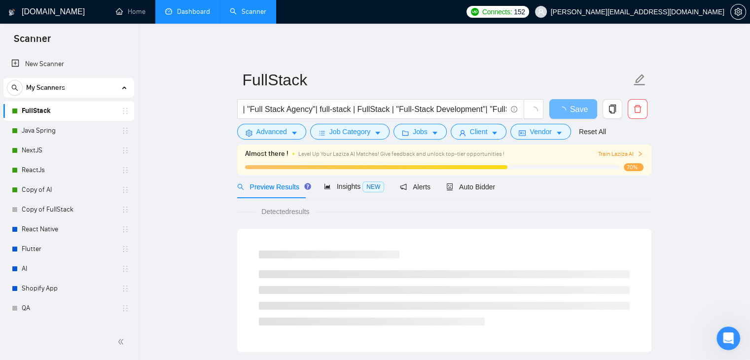
click at [497, 190] on div "Preview Results Insights NEW Alerts Auto Bidder" at bounding box center [444, 186] width 414 height 23
click at [480, 188] on span "Auto Bidder" at bounding box center [470, 187] width 49 height 8
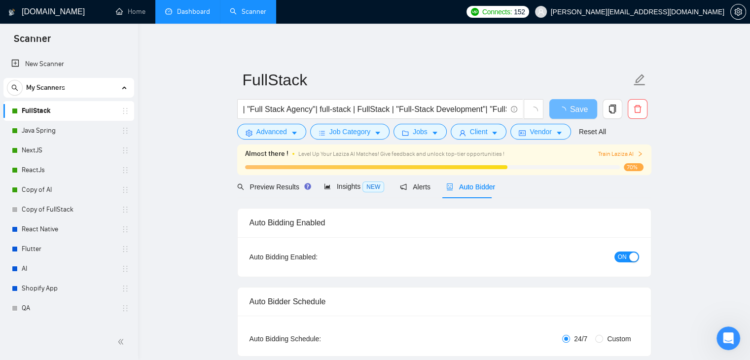
checkbox input "true"
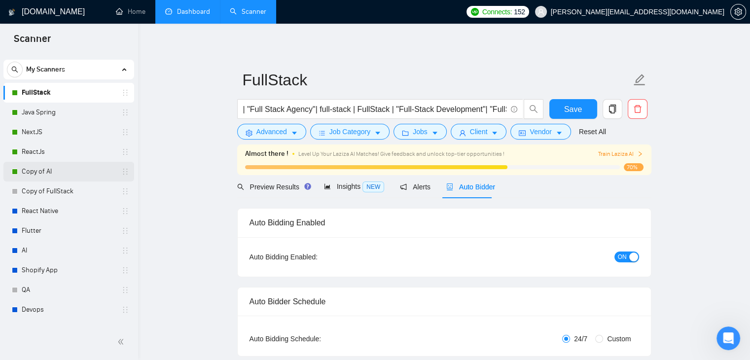
scroll to position [4, 0]
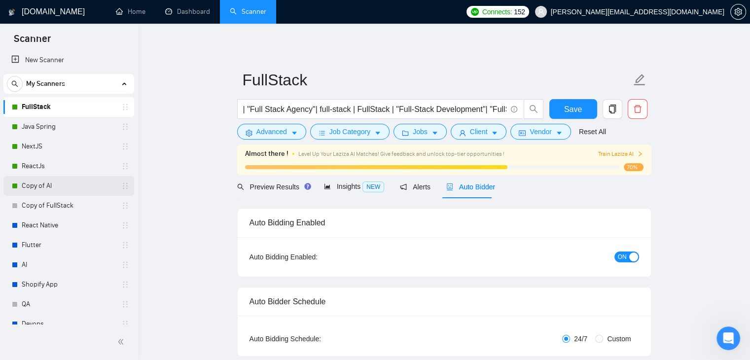
click at [51, 180] on link "Copy of AI" at bounding box center [69, 186] width 94 height 20
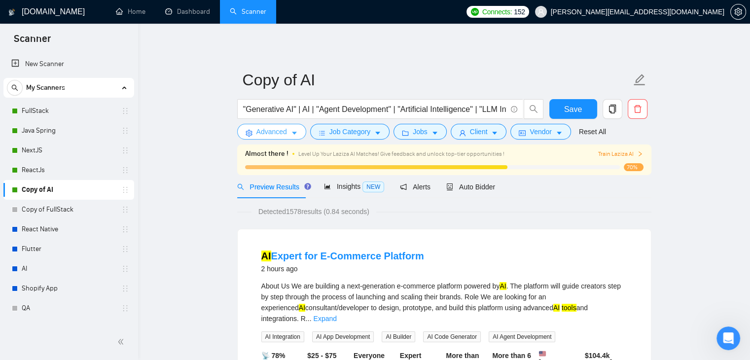
click at [298, 136] on button "Advanced" at bounding box center [271, 132] width 69 height 16
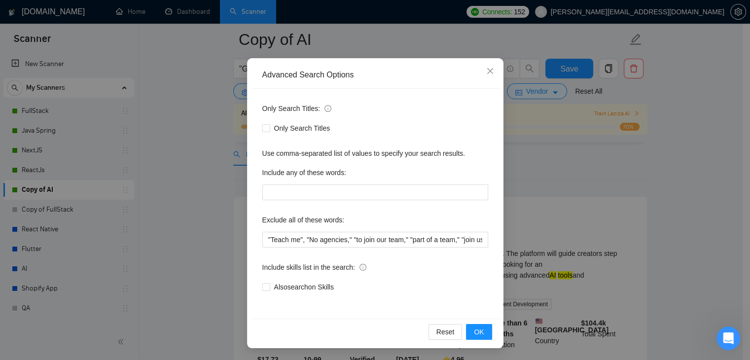
scroll to position [49, 0]
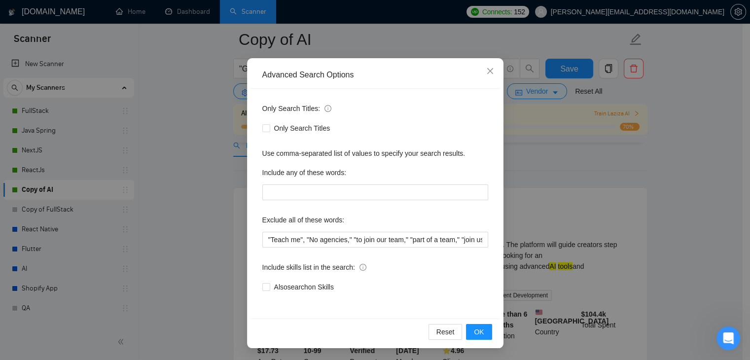
click at [191, 226] on div "Advanced Search Options Only Search Titles: Only Search Titles Use comma-separa…" at bounding box center [375, 180] width 750 height 360
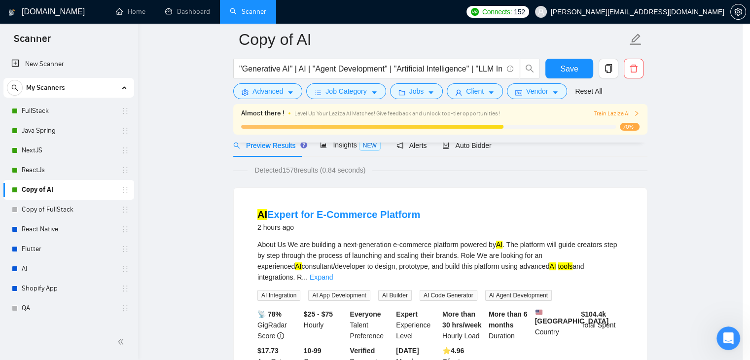
scroll to position [1, 0]
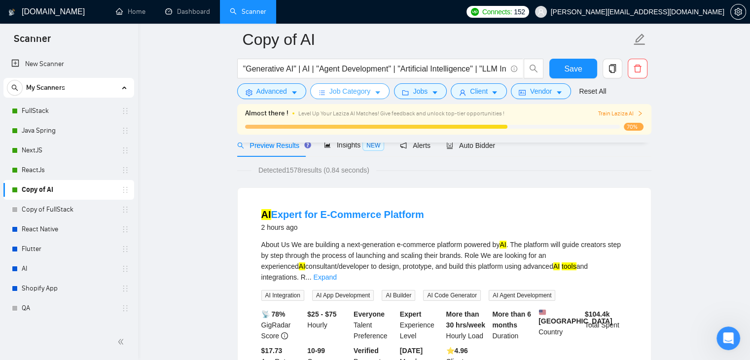
click at [365, 94] on span "Job Category" at bounding box center [349, 91] width 41 height 11
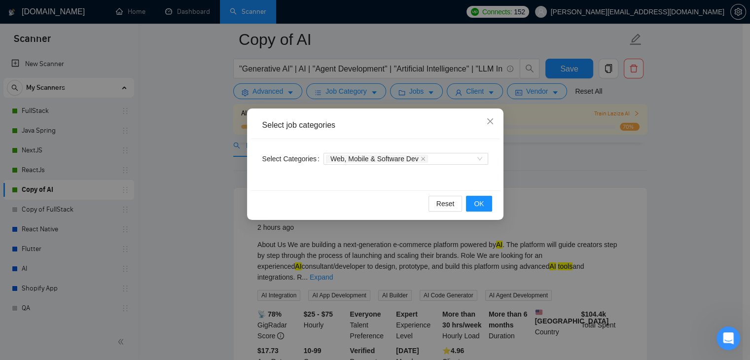
click at [191, 166] on div "Select job categories Select Categories Web, Mobile & Software Dev Reset OK" at bounding box center [375, 180] width 750 height 360
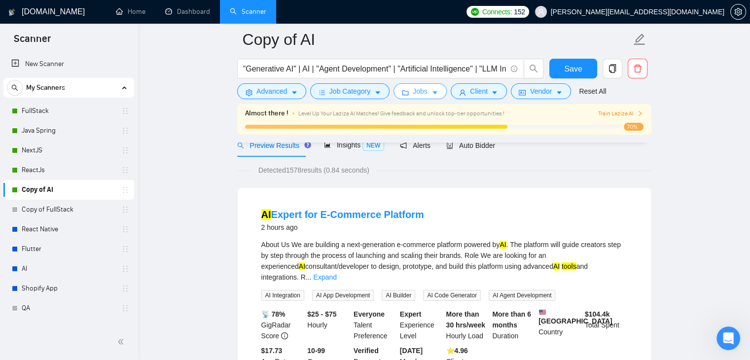
click at [414, 88] on span "Jobs" at bounding box center [420, 91] width 15 height 11
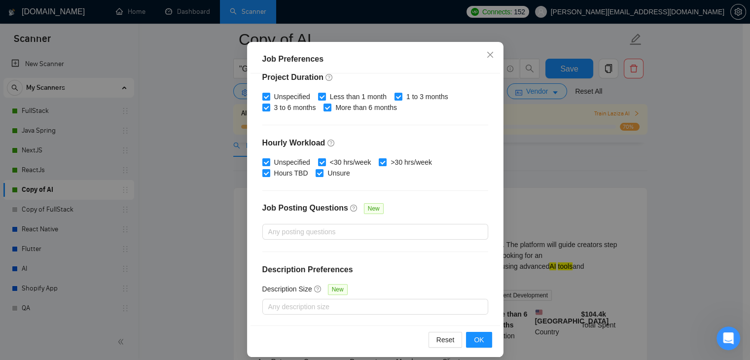
scroll to position [68, 0]
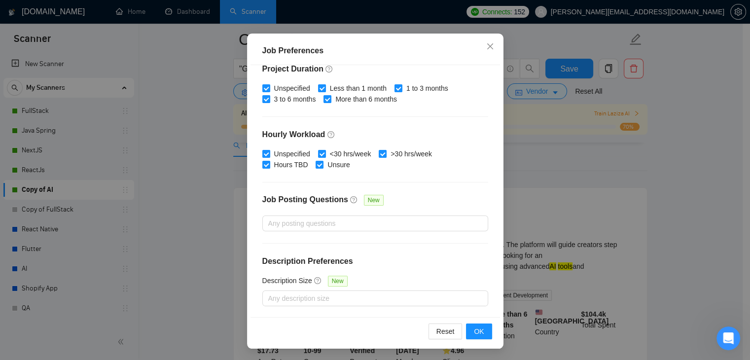
click at [198, 202] on div "Job Preferences Budget Project Type All Fixed Price Hourly Rate Fixed Price Bud…" at bounding box center [375, 180] width 750 height 360
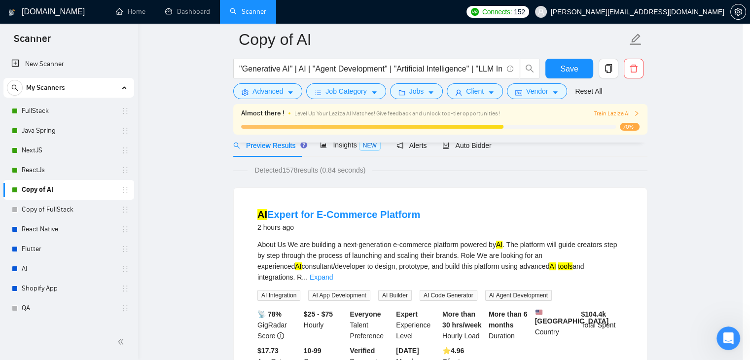
scroll to position [26, 0]
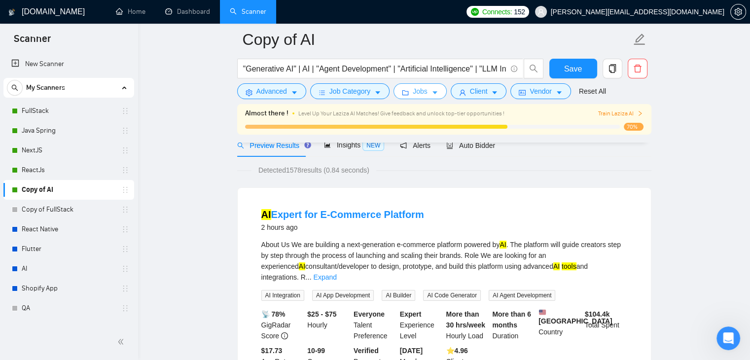
click at [438, 95] on button "Jobs" at bounding box center [420, 91] width 53 height 16
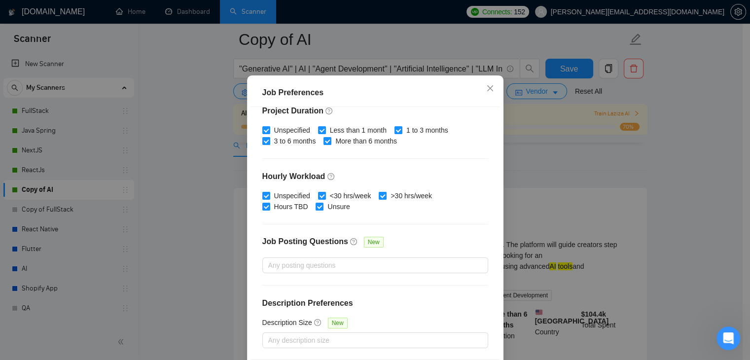
click at [428, 93] on div "Job Preferences Budget Project Type All Fixed Price Hourly Rate Fixed Price Bud…" at bounding box center [375, 180] width 750 height 360
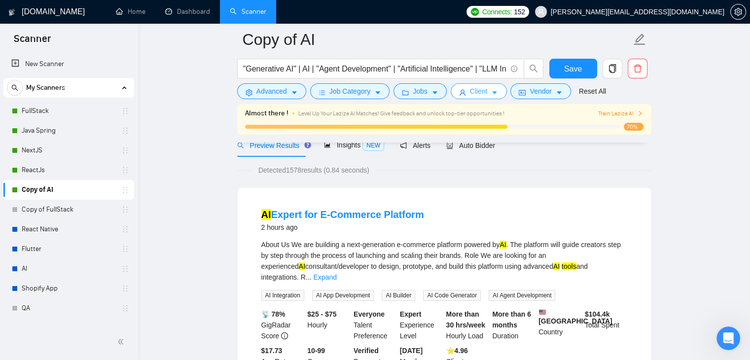
click at [491, 95] on icon "caret-down" at bounding box center [494, 92] width 7 height 7
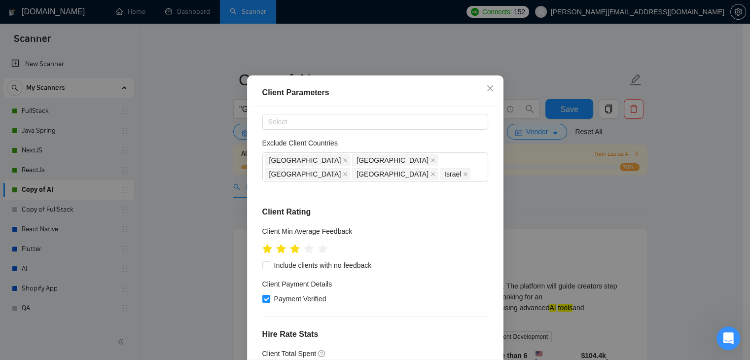
scroll to position [0, 0]
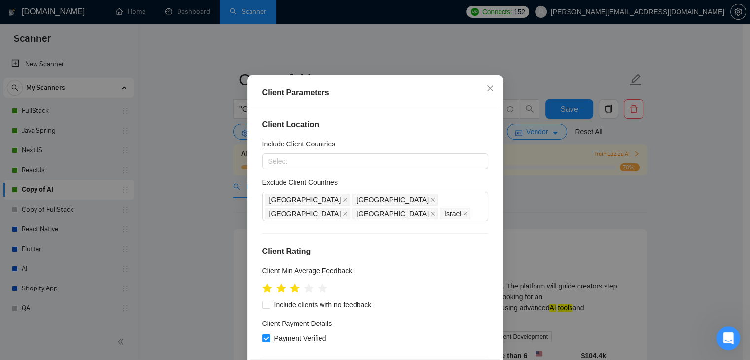
click at [179, 210] on div "Client Parameters Client Location Include Client Countries Select Exclude Clien…" at bounding box center [375, 180] width 750 height 360
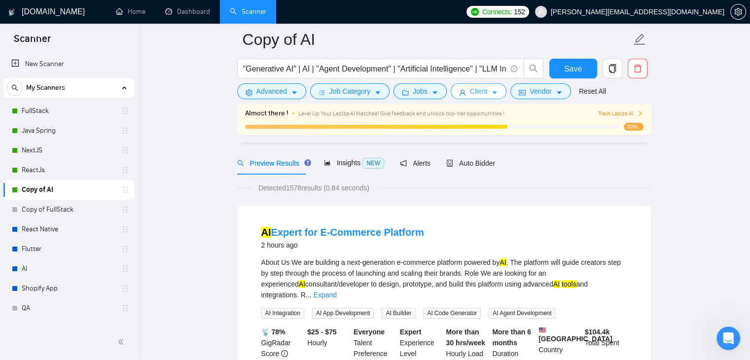
scroll to position [49, 0]
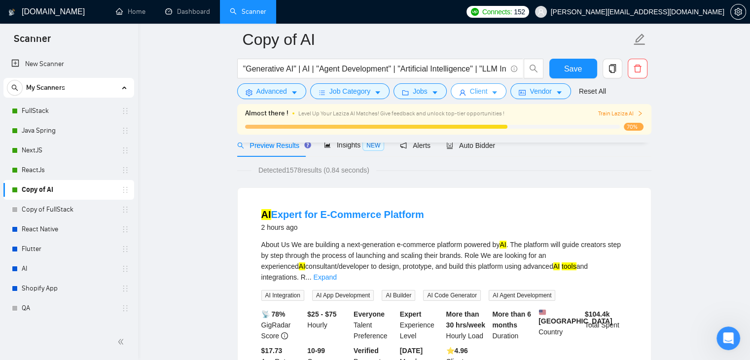
click at [479, 93] on span "Client" at bounding box center [479, 91] width 18 height 11
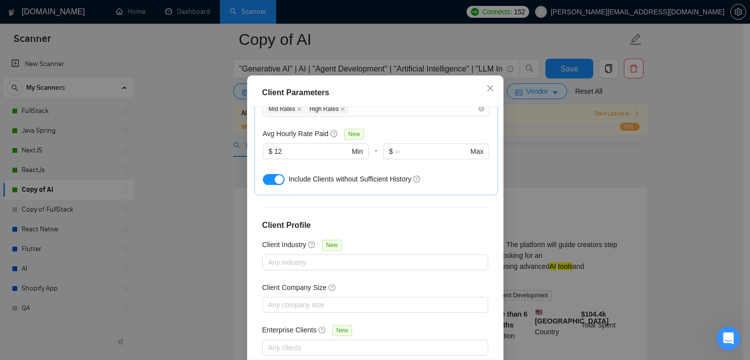
scroll to position [363, 0]
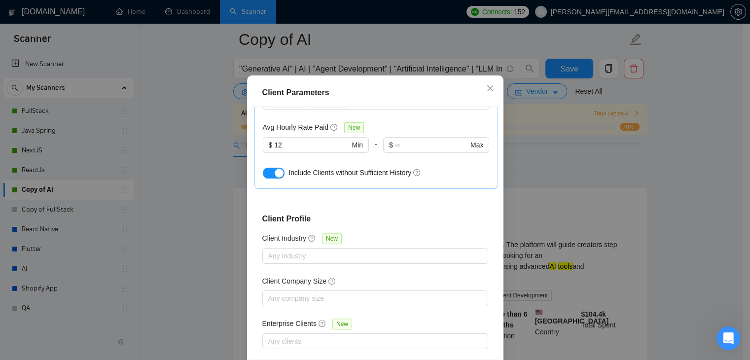
click at [195, 214] on div "Client Parameters Client Location Include Client Countries Select Exclude Clien…" at bounding box center [375, 180] width 750 height 360
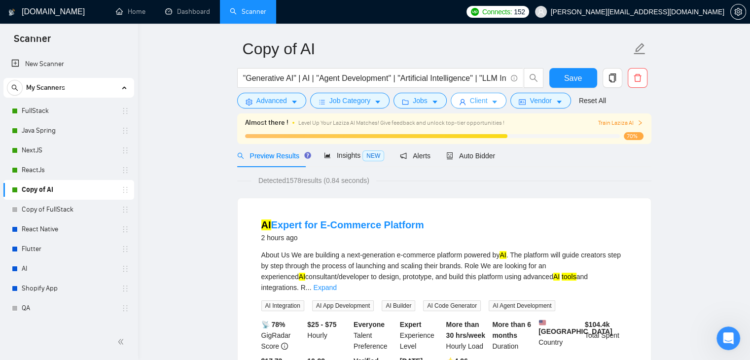
scroll to position [0, 0]
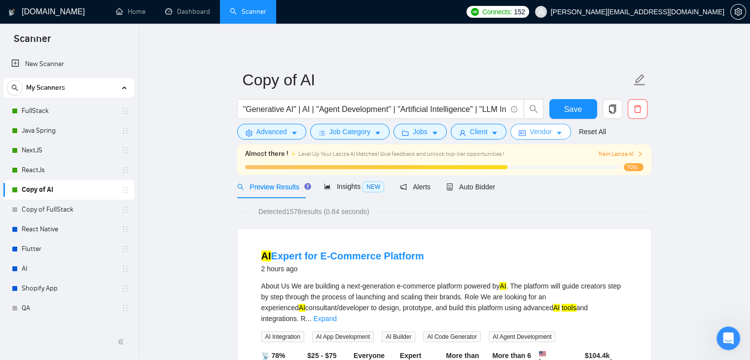
click at [544, 135] on span "Vendor" at bounding box center [541, 131] width 22 height 11
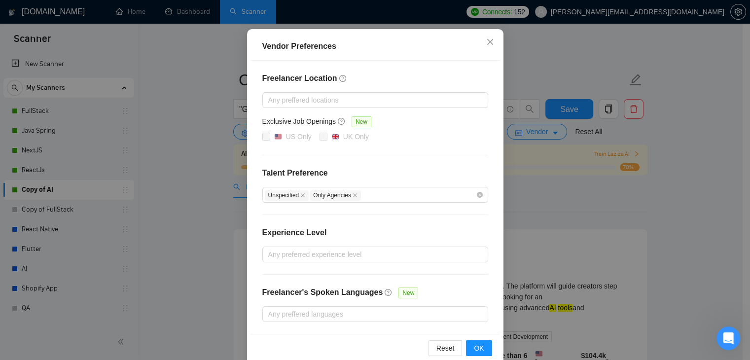
scroll to position [96, 0]
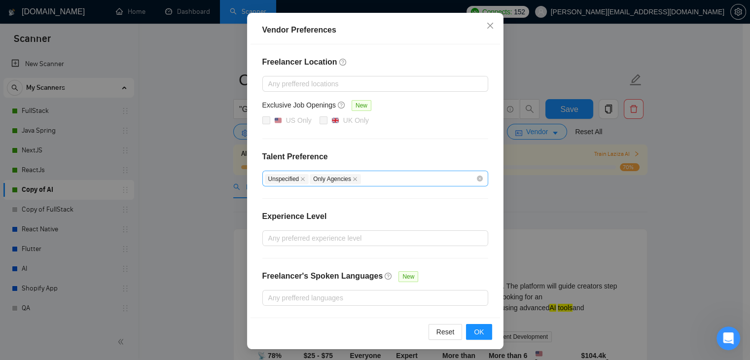
click at [405, 182] on div "Unspecified Only Agencies" at bounding box center [370, 179] width 211 height 12
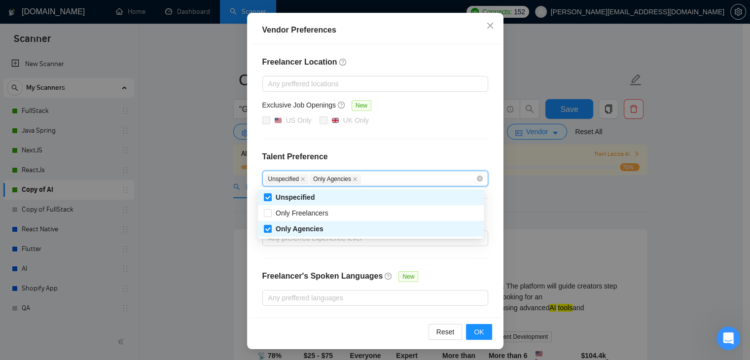
click at [410, 153] on h4 "Talent Preference" at bounding box center [375, 157] width 226 height 12
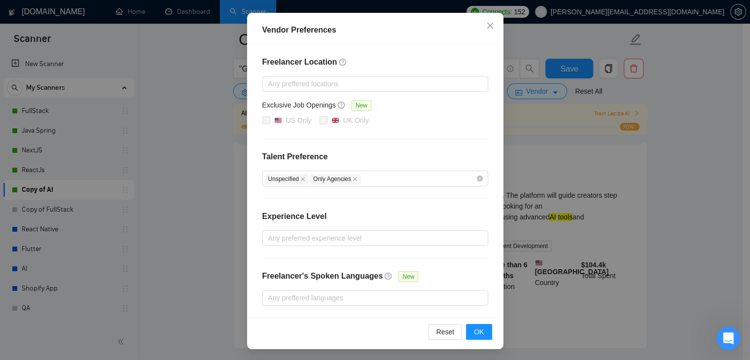
click at [208, 214] on div "Vendor Preferences Freelancer Location Any preffered locations Exclusive Job Op…" at bounding box center [375, 180] width 750 height 360
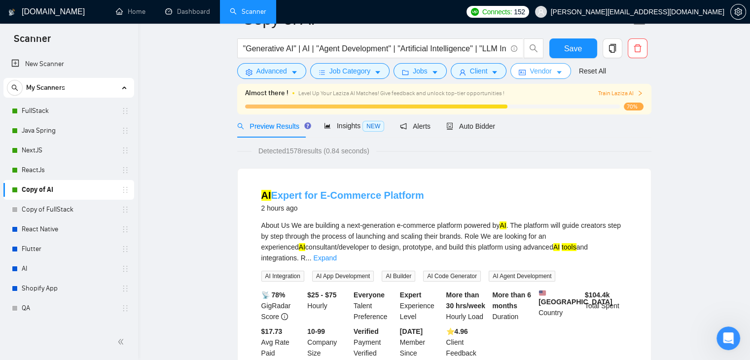
scroll to position [0, 0]
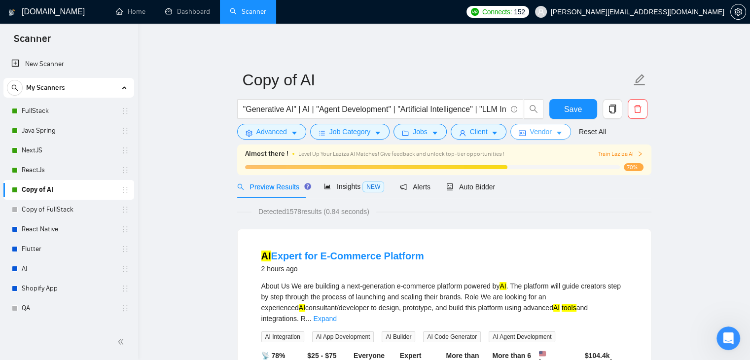
click at [541, 135] on span "Vendor" at bounding box center [541, 131] width 22 height 11
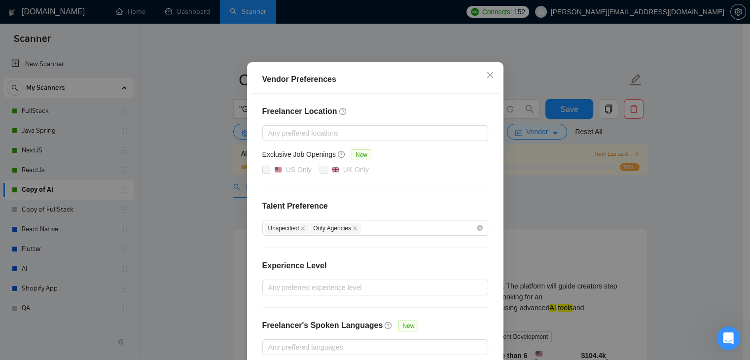
scroll to position [96, 0]
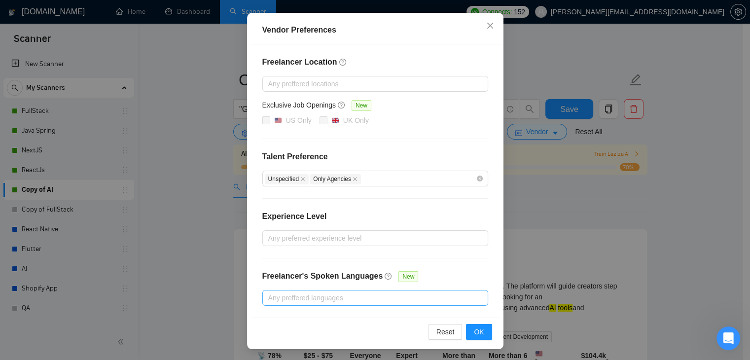
click at [325, 301] on div at bounding box center [370, 298] width 211 height 12
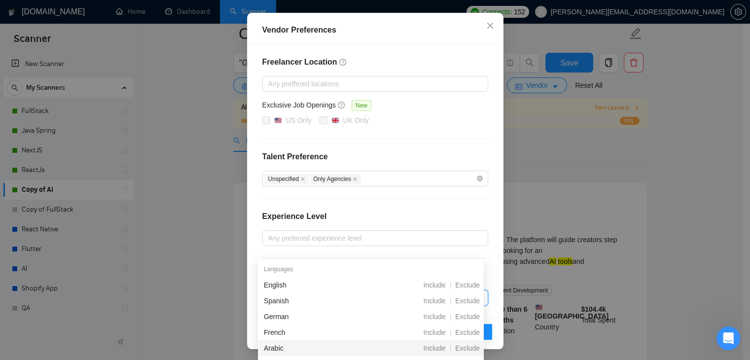
scroll to position [0, 0]
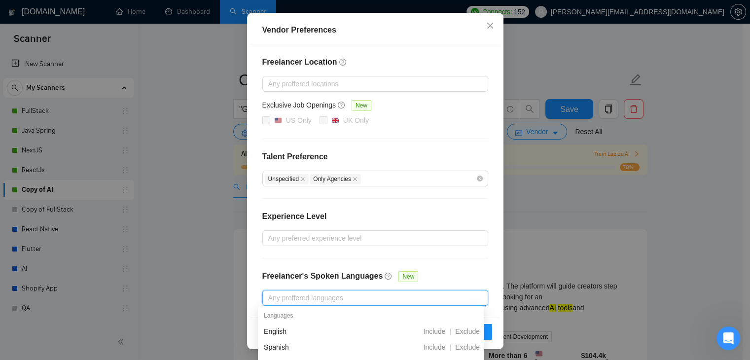
click at [202, 252] on div "Vendor Preferences Freelancer Location Any preffered locations Exclusive Job Op…" at bounding box center [375, 180] width 750 height 360
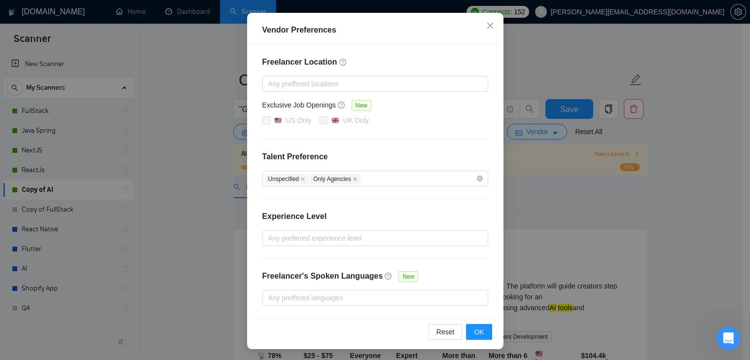
scroll to position [46, 0]
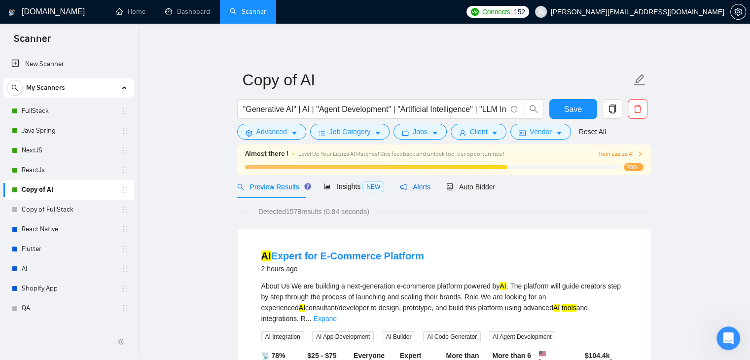
click at [414, 188] on span "Alerts" at bounding box center [415, 187] width 31 height 8
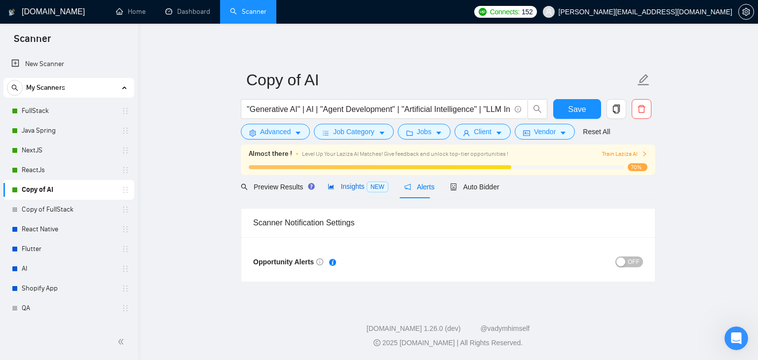
click at [333, 187] on span "Insights NEW" at bounding box center [357, 186] width 60 height 8
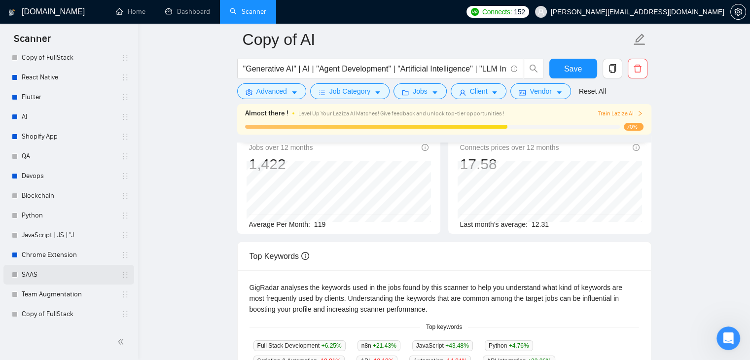
scroll to position [99, 0]
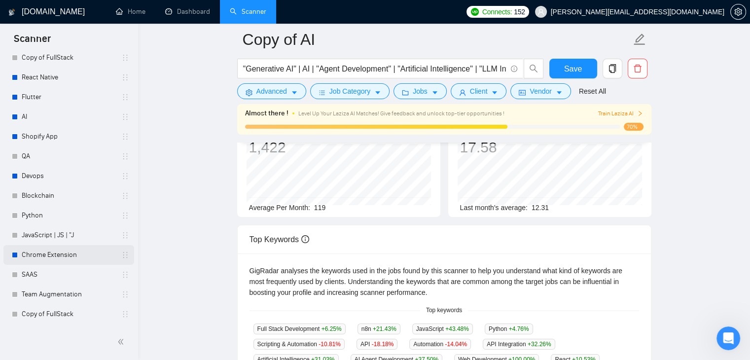
click at [83, 257] on link "Chrome Extension" at bounding box center [69, 255] width 94 height 20
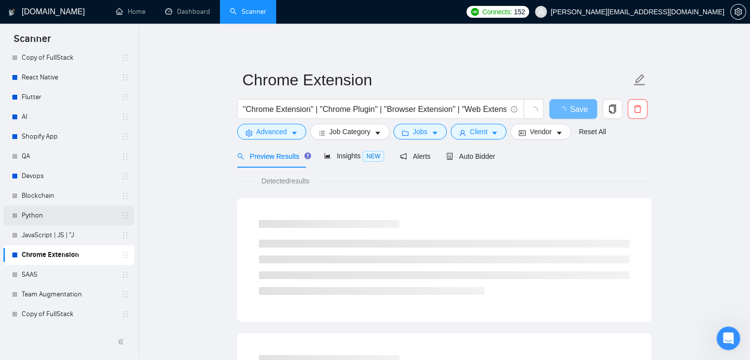
click at [85, 214] on link "Python" at bounding box center [69, 216] width 94 height 20
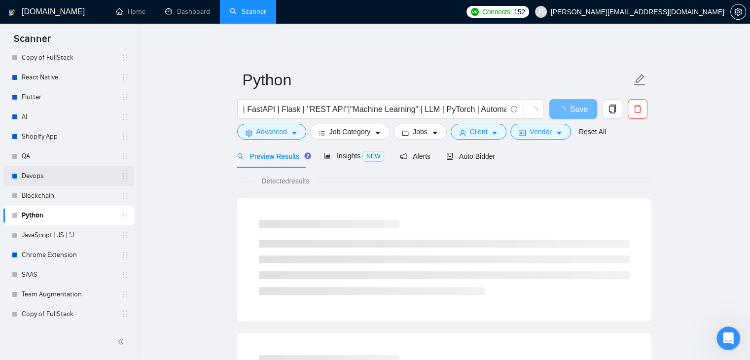
click at [87, 174] on link "Devops" at bounding box center [69, 176] width 94 height 20
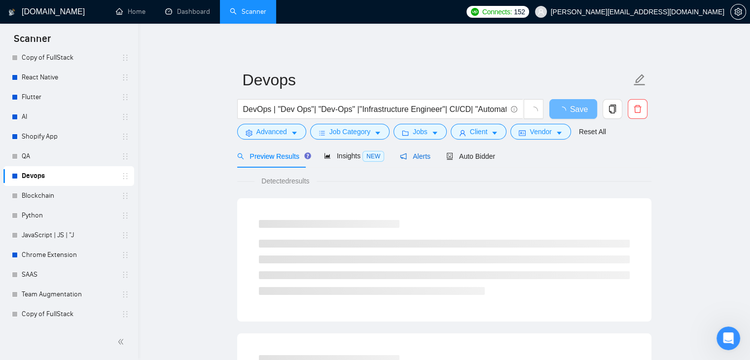
click at [414, 154] on span "Alerts" at bounding box center [415, 156] width 31 height 8
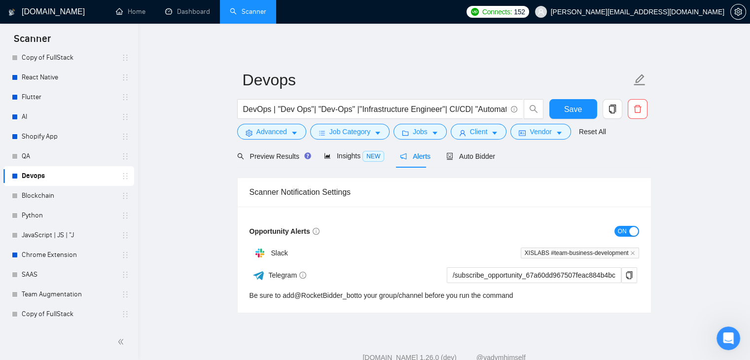
click at [630, 227] on div "button" at bounding box center [633, 231] width 9 height 9
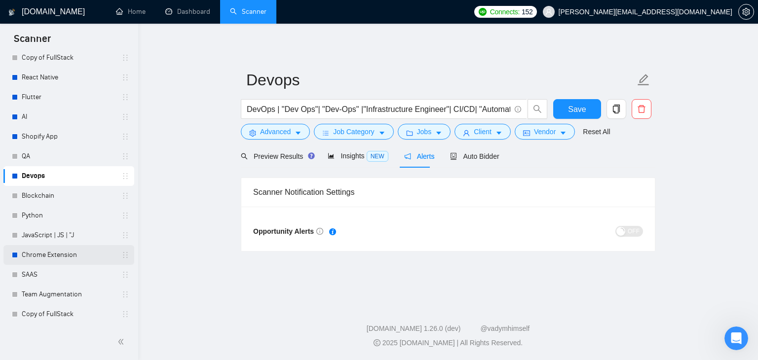
click at [82, 259] on link "Chrome Extension" at bounding box center [69, 255] width 94 height 20
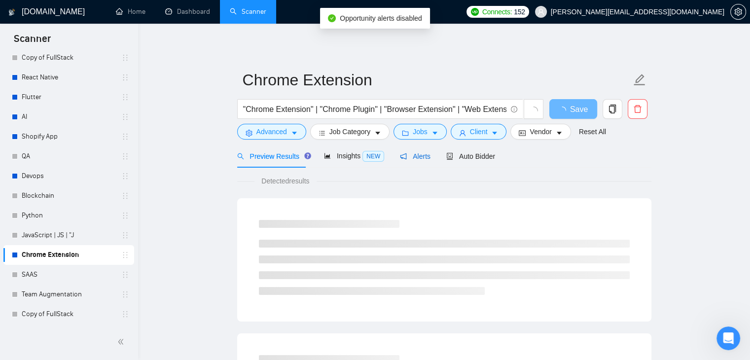
click at [413, 157] on span "Alerts" at bounding box center [415, 156] width 31 height 8
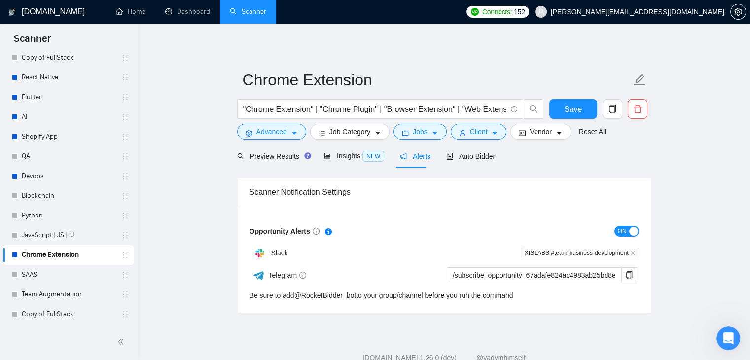
click at [633, 228] on div "button" at bounding box center [633, 231] width 9 height 9
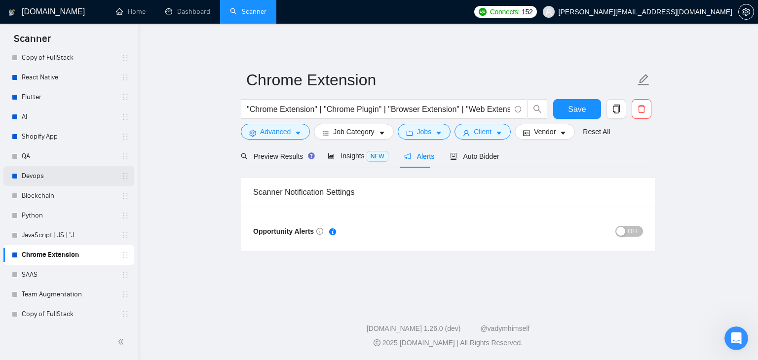
drag, startPoint x: 24, startPoint y: 182, endPoint x: 33, endPoint y: 179, distance: 9.1
click at [24, 182] on link "Devops" at bounding box center [69, 176] width 94 height 20
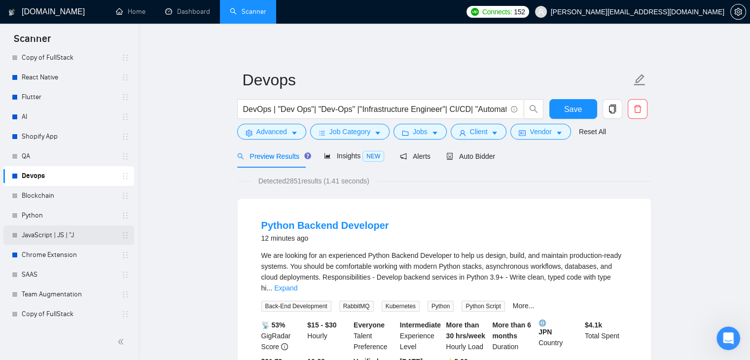
click at [20, 226] on div "JavaScript | JS | "J" at bounding box center [70, 235] width 117 height 20
click at [78, 257] on link "Chrome Extension" at bounding box center [69, 255] width 94 height 20
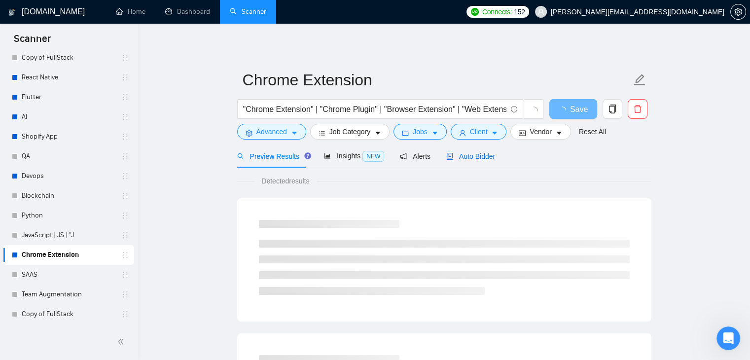
click at [467, 155] on span "Auto Bidder" at bounding box center [470, 156] width 49 height 8
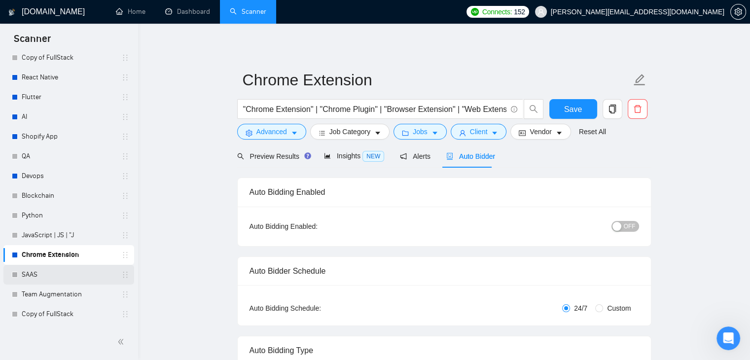
click at [74, 274] on link "SAAS" at bounding box center [69, 275] width 94 height 20
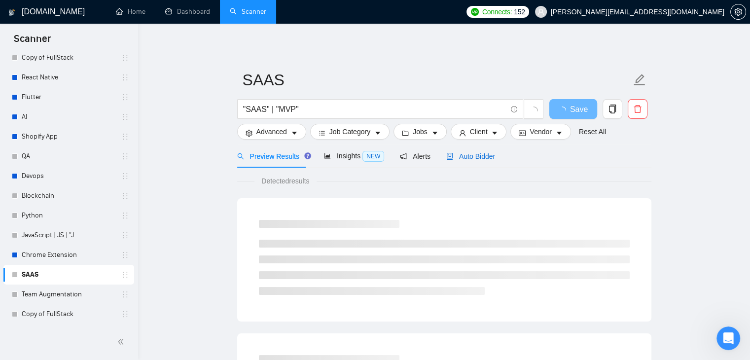
click at [486, 155] on span "Auto Bidder" at bounding box center [470, 156] width 49 height 8
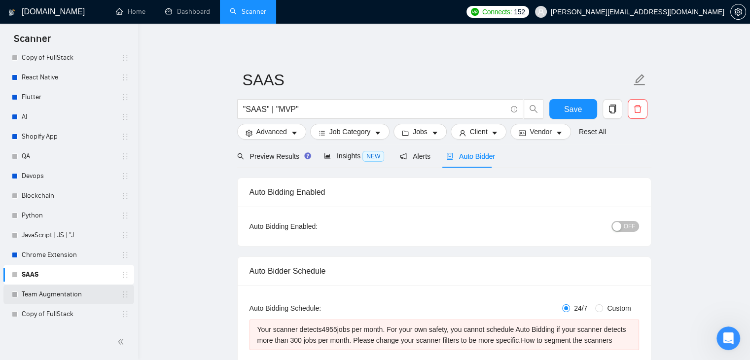
click at [91, 299] on link "Team Augmentation" at bounding box center [69, 295] width 94 height 20
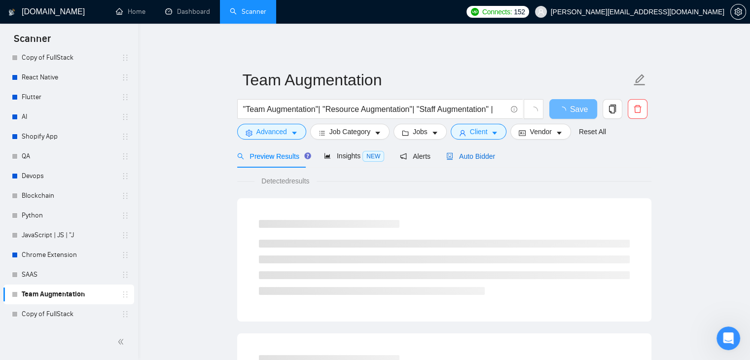
click at [485, 151] on div "Auto Bidder" at bounding box center [470, 156] width 49 height 11
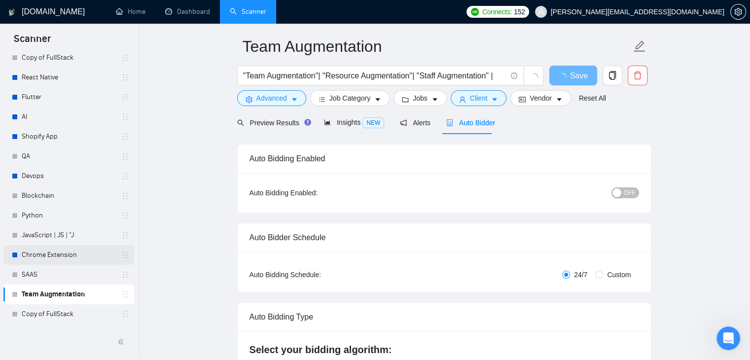
scroll to position [49, 0]
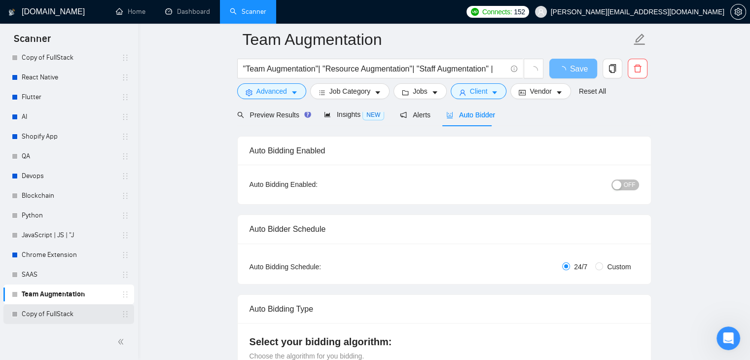
click at [53, 316] on link "Copy of FullStack" at bounding box center [69, 314] width 94 height 20
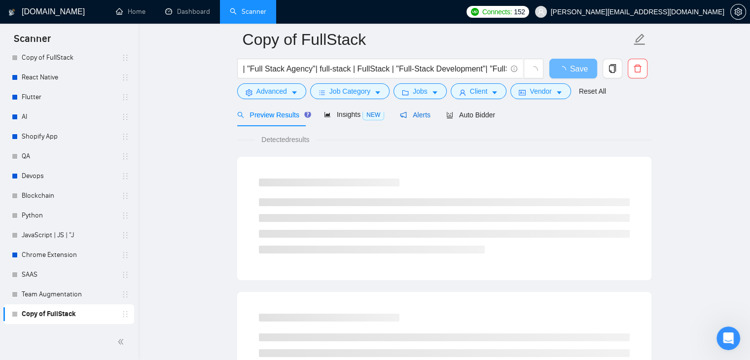
click at [406, 119] on div "Alerts" at bounding box center [415, 114] width 31 height 11
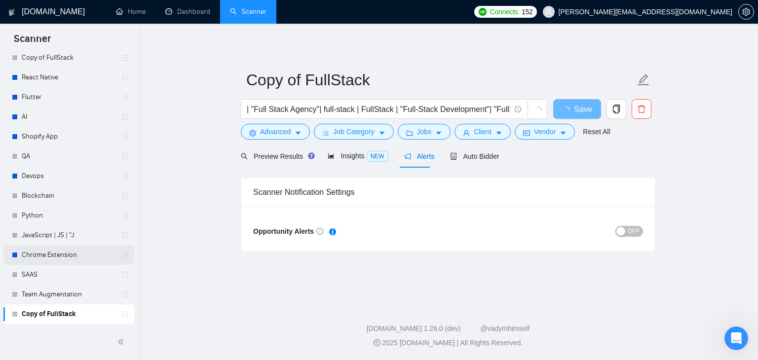
click at [65, 253] on link "Chrome Extension" at bounding box center [69, 255] width 94 height 20
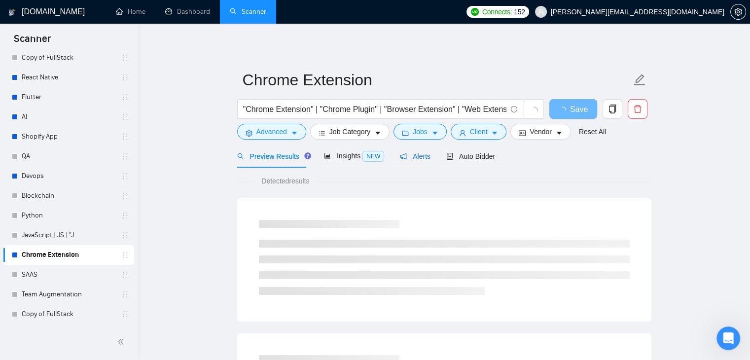
click at [424, 158] on span "Alerts" at bounding box center [415, 156] width 31 height 8
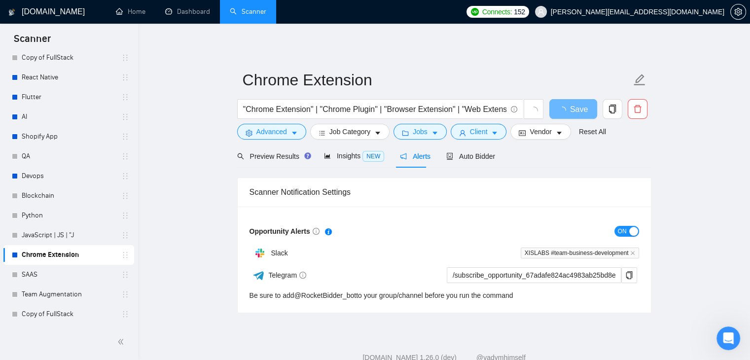
click at [631, 230] on div "button" at bounding box center [633, 231] width 9 height 9
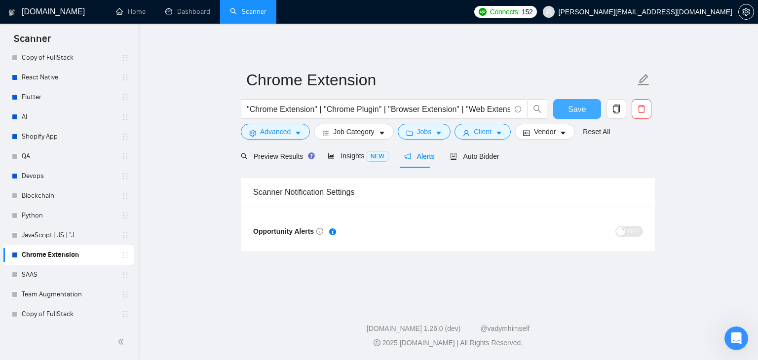
click at [572, 113] on span "Save" at bounding box center [577, 109] width 18 height 12
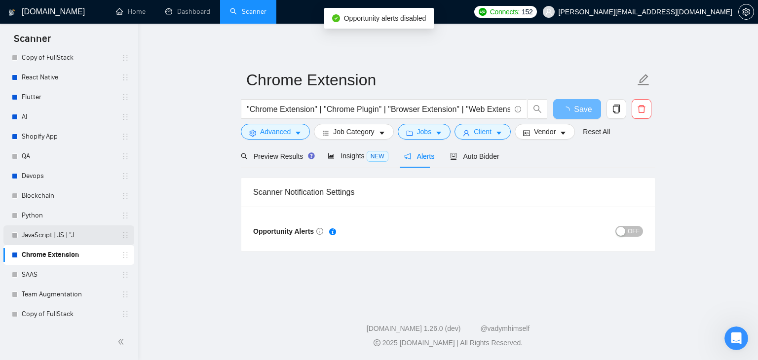
click at [72, 234] on link "JavaScript | JS | "J" at bounding box center [69, 235] width 94 height 20
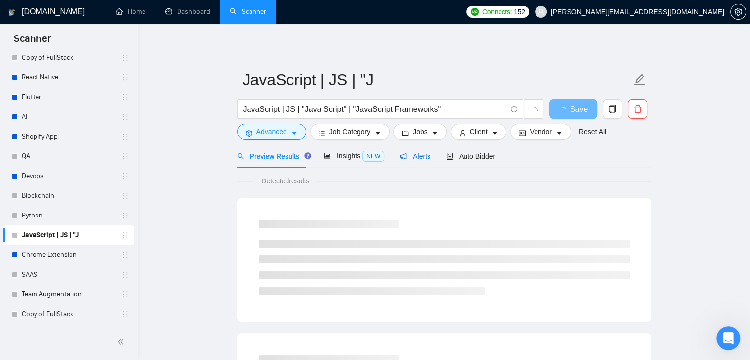
click at [413, 156] on span "Alerts" at bounding box center [415, 156] width 31 height 8
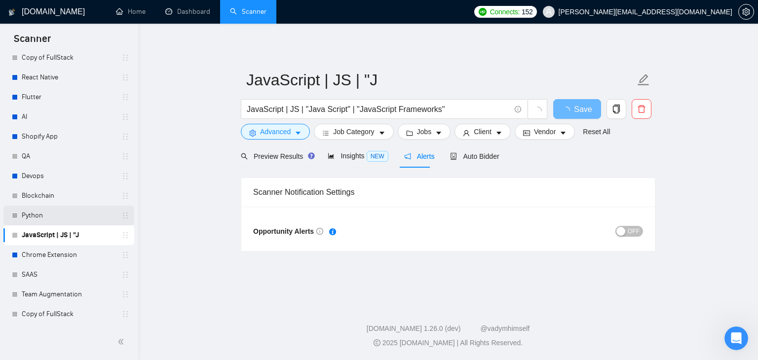
click at [91, 211] on link "Python" at bounding box center [69, 216] width 94 height 20
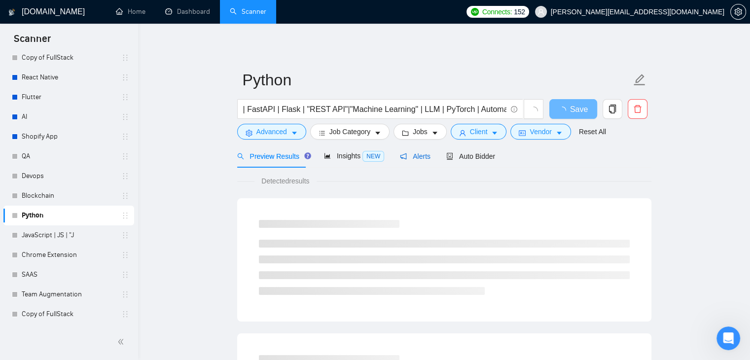
click at [415, 160] on span "Alerts" at bounding box center [415, 156] width 31 height 8
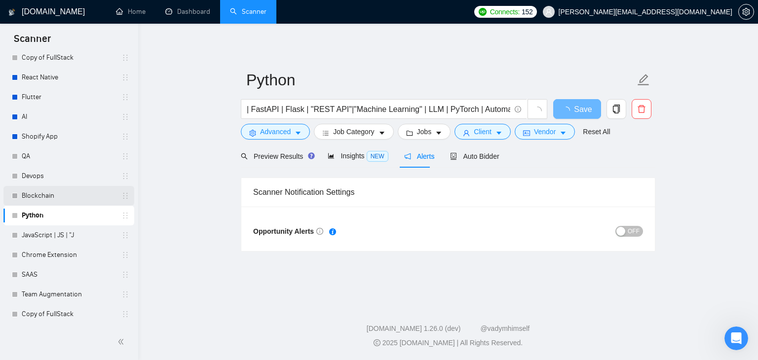
click at [53, 198] on link "Blockchain" at bounding box center [69, 196] width 94 height 20
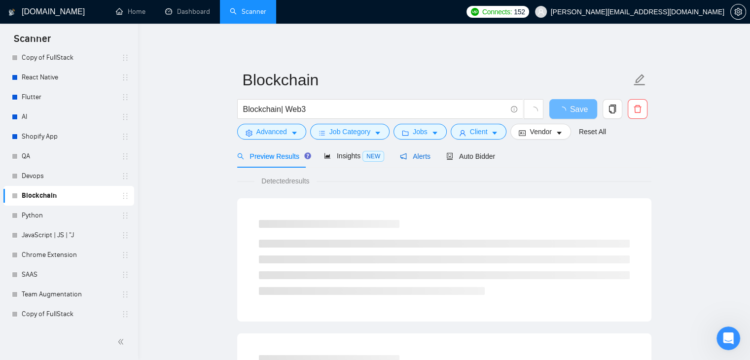
click at [416, 159] on span "Alerts" at bounding box center [415, 156] width 31 height 8
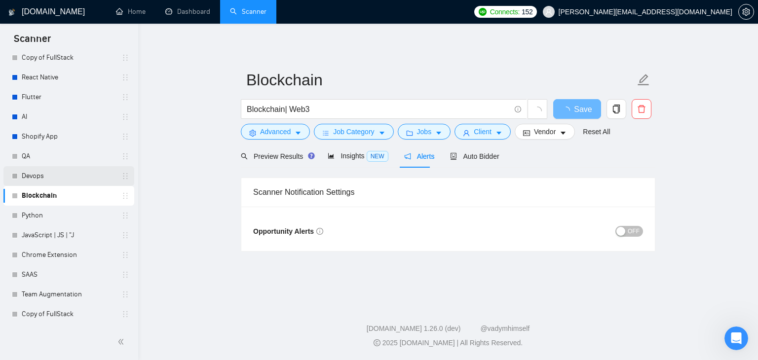
click at [44, 179] on link "Devops" at bounding box center [69, 176] width 94 height 20
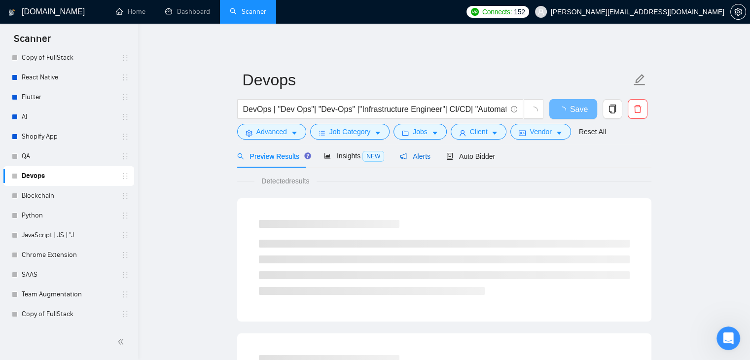
click at [409, 157] on span "Alerts" at bounding box center [415, 156] width 31 height 8
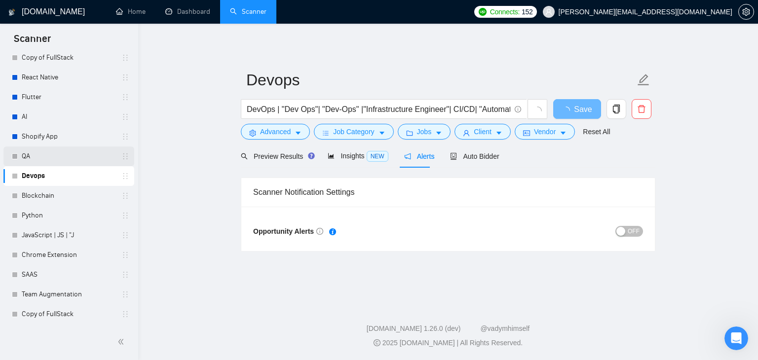
click at [101, 155] on link "QA" at bounding box center [69, 156] width 94 height 20
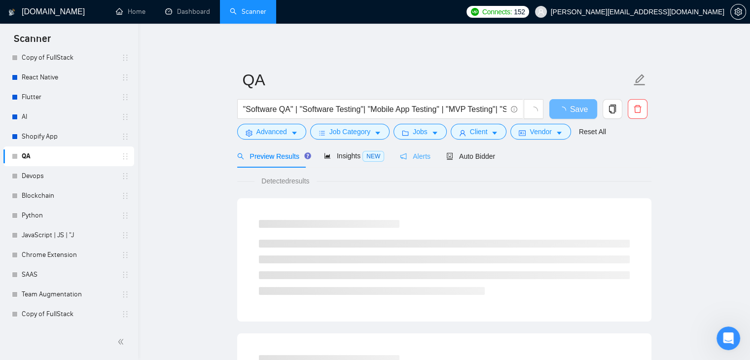
click at [425, 162] on div "Alerts" at bounding box center [415, 156] width 31 height 23
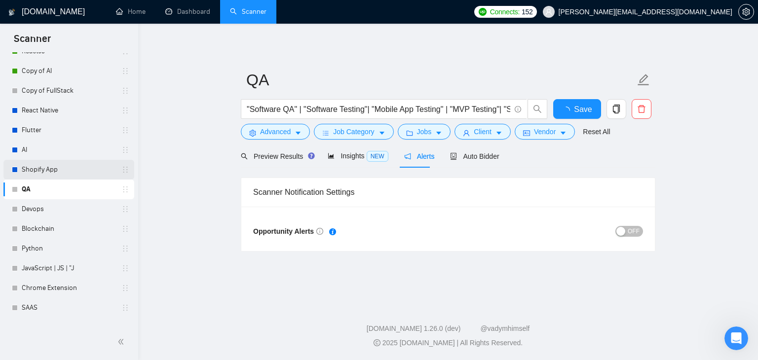
scroll to position [103, 0]
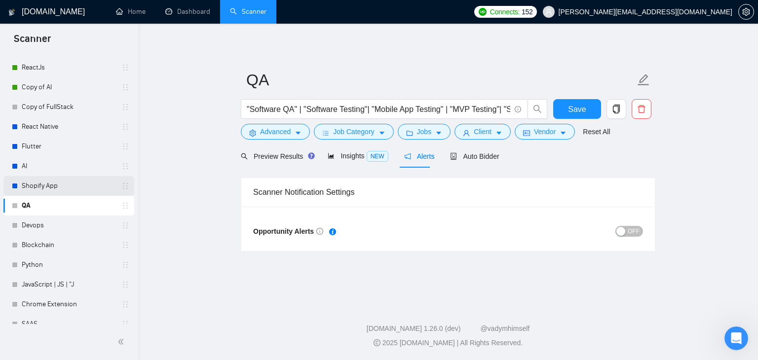
click at [56, 187] on link "Shopify App" at bounding box center [69, 186] width 94 height 20
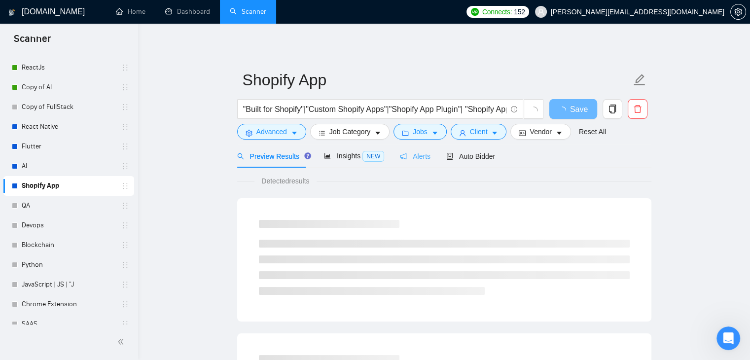
click at [414, 148] on div "Alerts" at bounding box center [415, 156] width 31 height 23
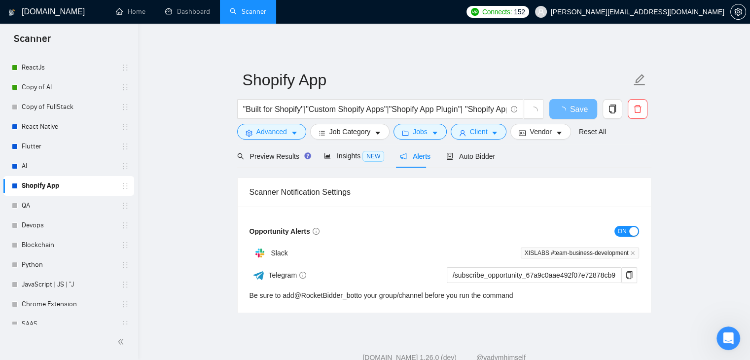
click at [635, 227] on div "button" at bounding box center [633, 231] width 9 height 9
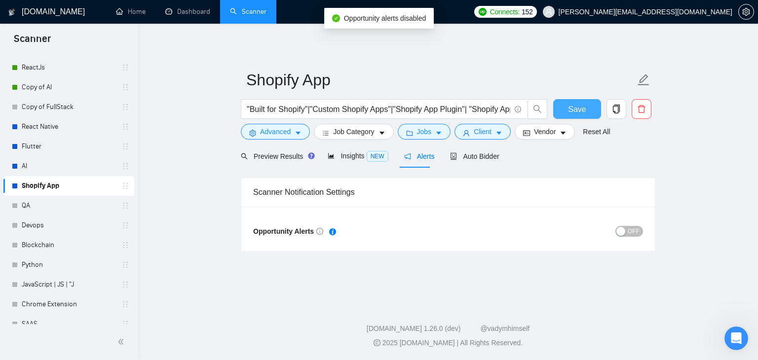
click at [574, 111] on span "Save" at bounding box center [577, 109] width 18 height 12
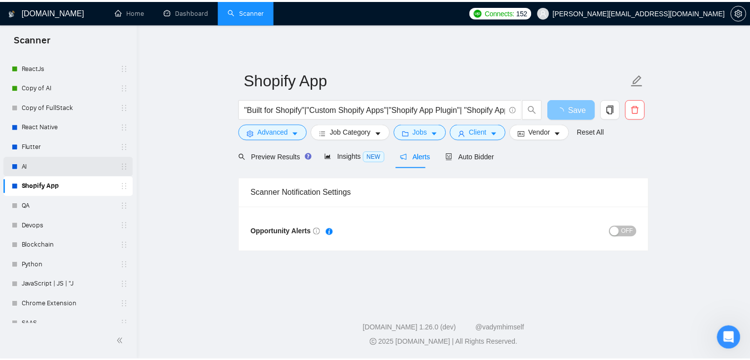
scroll to position [53, 0]
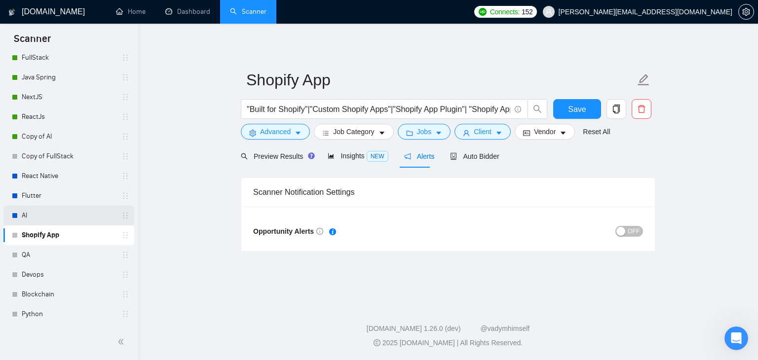
click at [68, 218] on link "AI" at bounding box center [69, 216] width 94 height 20
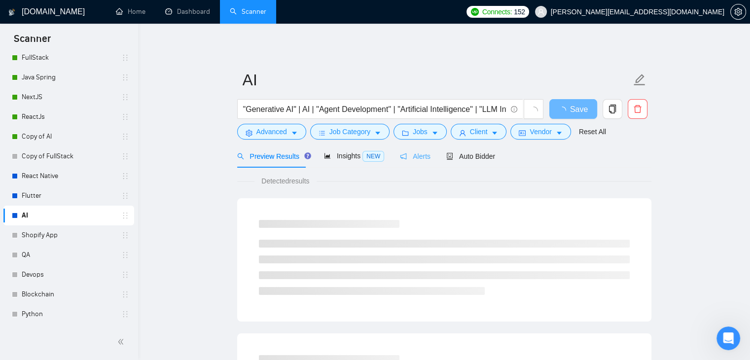
click at [419, 150] on div "Alerts" at bounding box center [415, 156] width 31 height 23
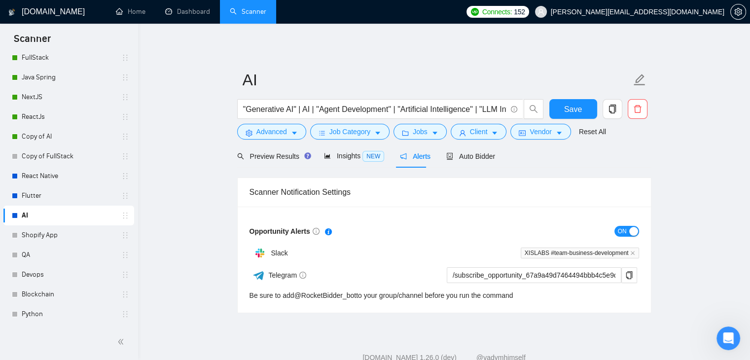
click at [626, 233] on span "ON" at bounding box center [622, 231] width 9 height 11
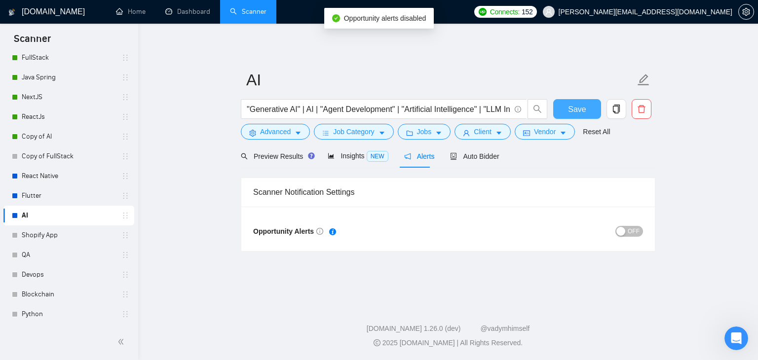
click at [578, 111] on span "Save" at bounding box center [577, 109] width 18 height 12
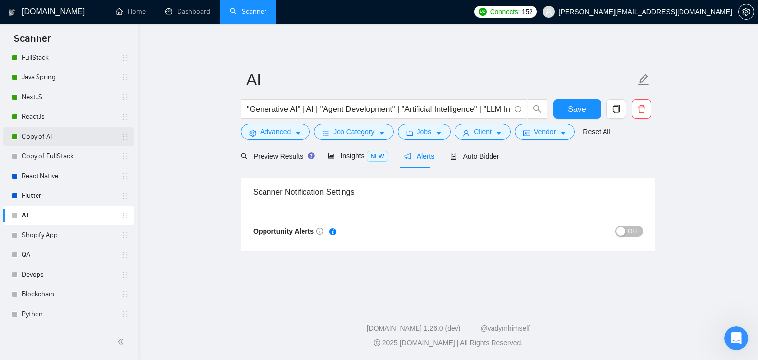
click at [48, 142] on link "Copy of AI" at bounding box center [69, 137] width 94 height 20
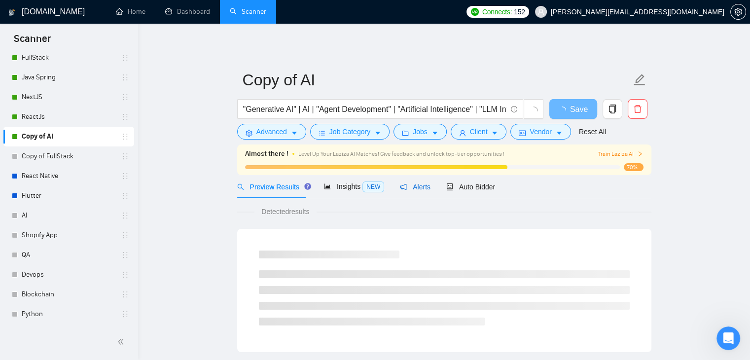
click at [419, 189] on span "Alerts" at bounding box center [415, 187] width 31 height 8
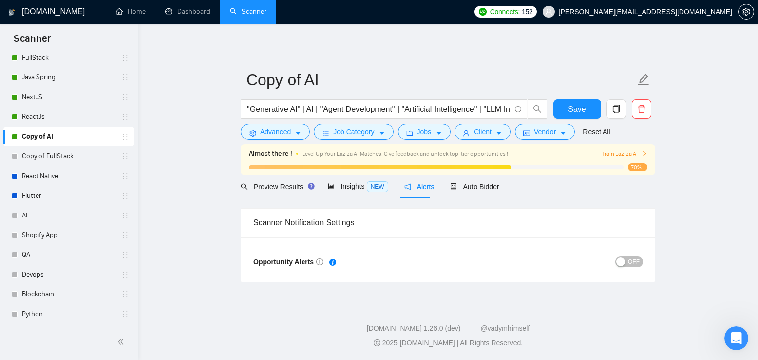
click at [625, 263] on div "button" at bounding box center [620, 261] width 9 height 9
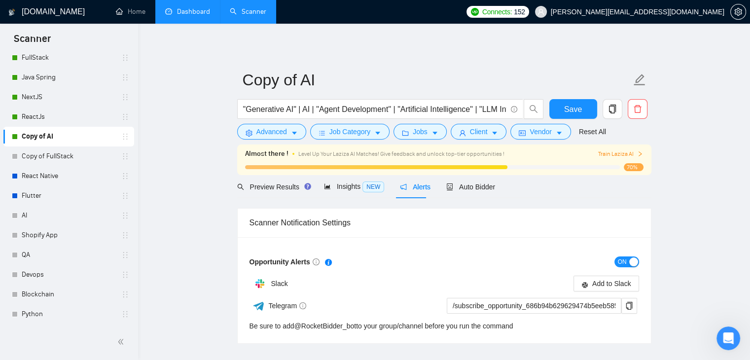
click at [172, 7] on link "Dashboard" at bounding box center [187, 11] width 45 height 8
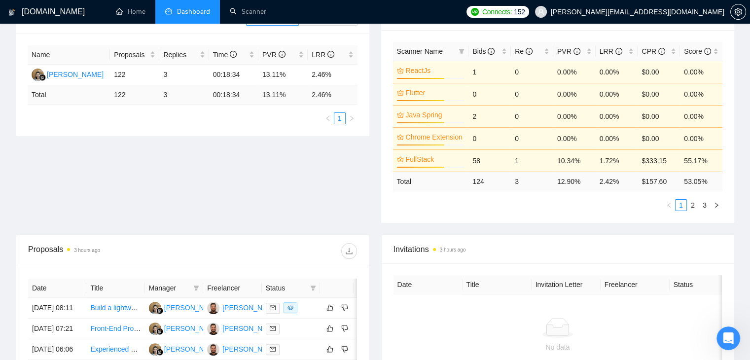
scroll to position [99, 0]
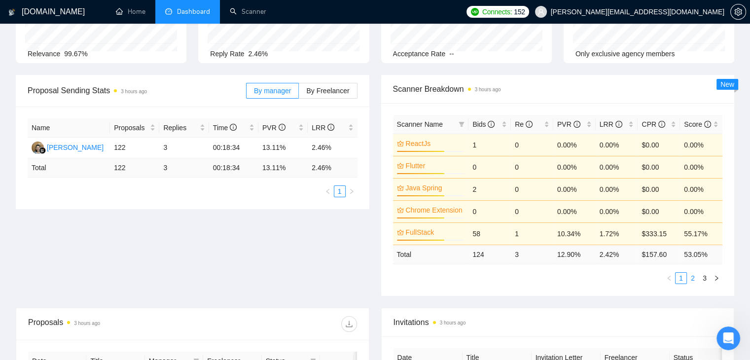
click at [691, 277] on link "2" at bounding box center [692, 278] width 11 height 11
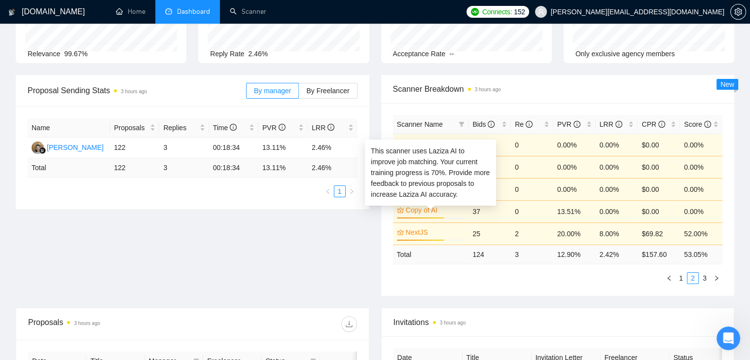
click at [426, 212] on link "Copy of AI" at bounding box center [434, 210] width 57 height 11
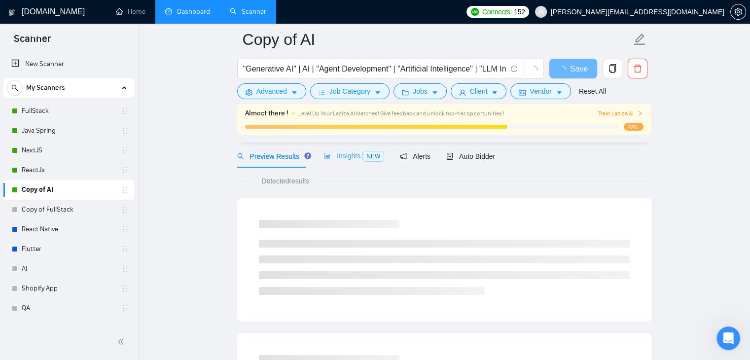
scroll to position [49, 0]
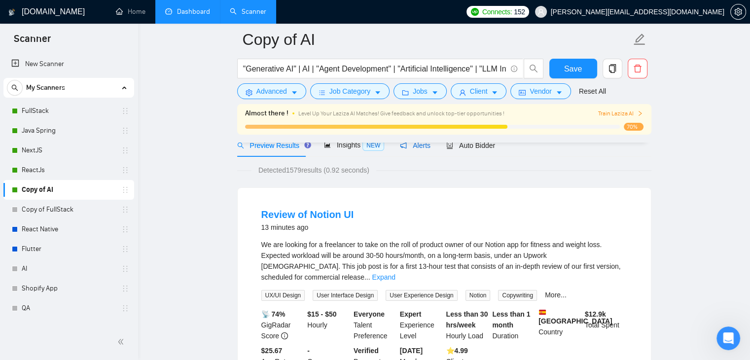
click at [420, 149] on span "Alerts" at bounding box center [415, 146] width 31 height 8
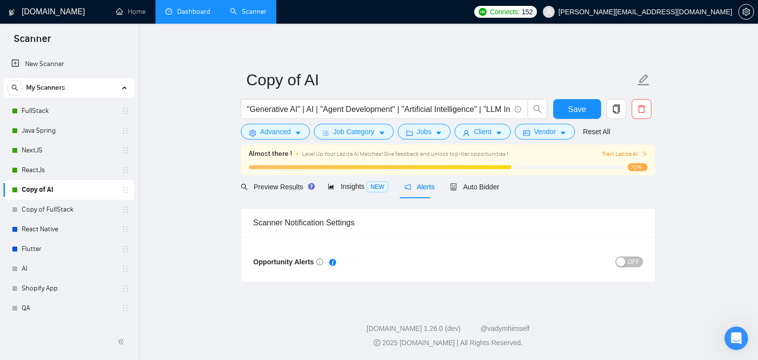
click at [634, 260] on span "OFF" at bounding box center [633, 261] width 12 height 11
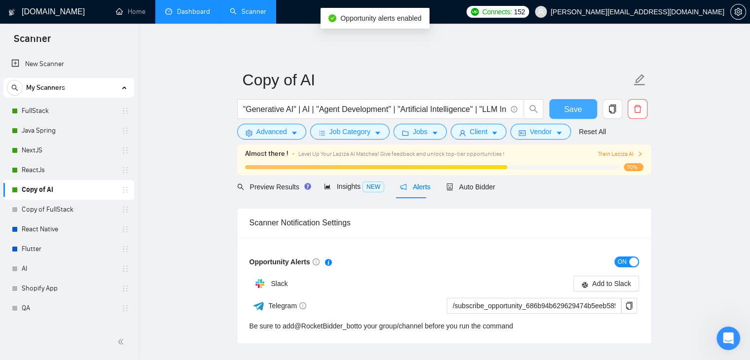
click at [586, 111] on button "Save" at bounding box center [573, 109] width 48 height 20
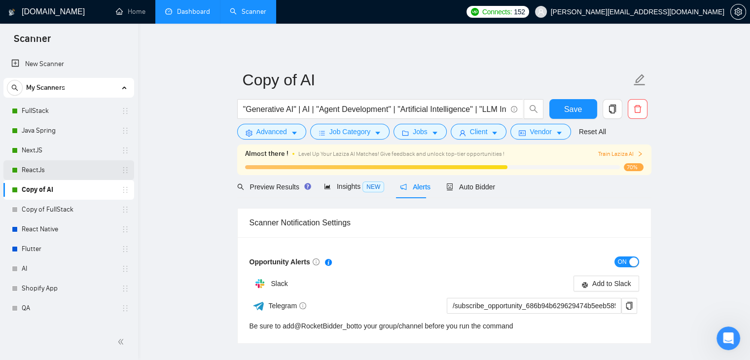
click at [58, 166] on link "ReactJs" at bounding box center [69, 170] width 94 height 20
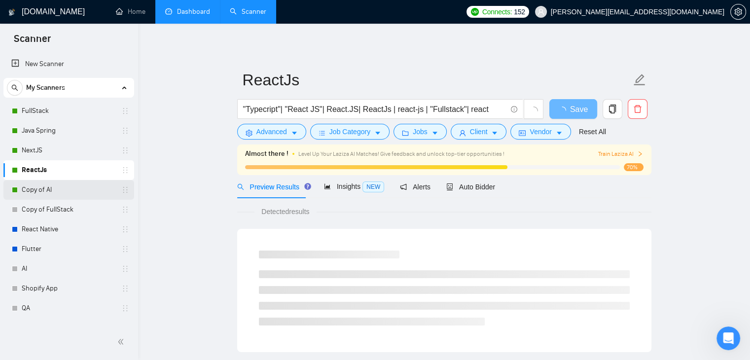
click at [36, 191] on link "Copy of AI" at bounding box center [69, 190] width 94 height 20
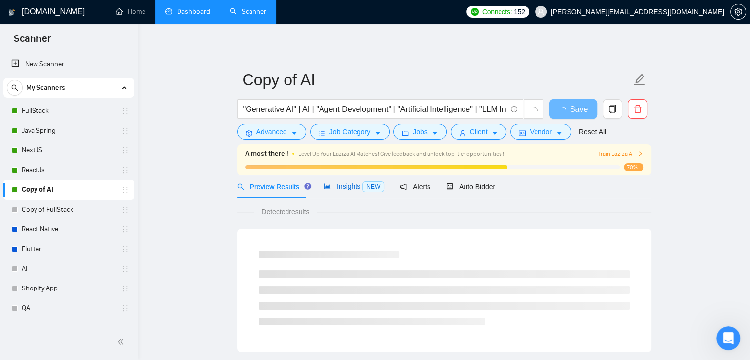
click at [338, 191] on div "Insights NEW" at bounding box center [354, 186] width 60 height 11
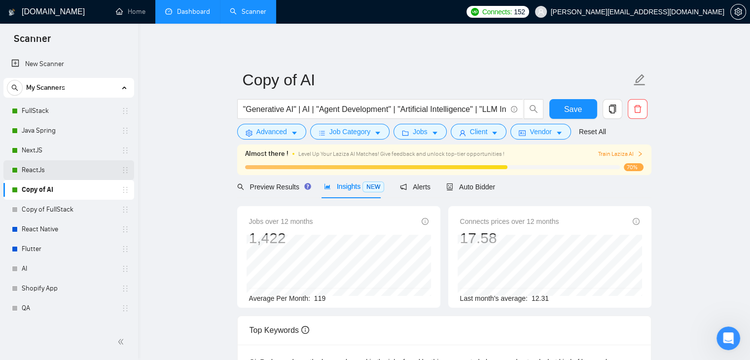
click at [61, 174] on link "ReactJs" at bounding box center [69, 170] width 94 height 20
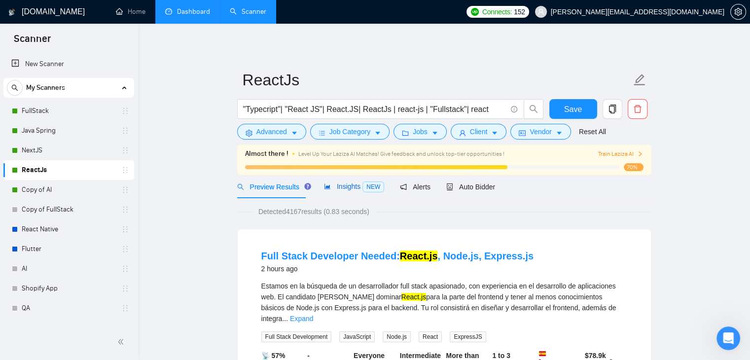
click at [337, 190] on span "Insights NEW" at bounding box center [354, 186] width 60 height 8
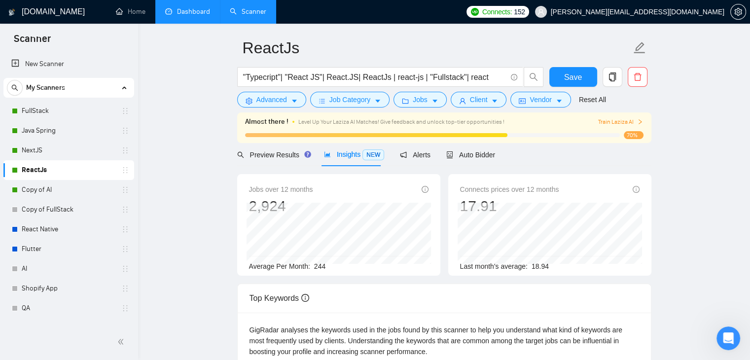
scroll to position [49, 0]
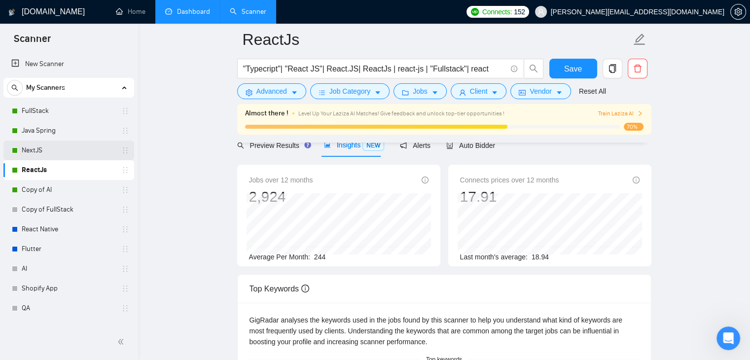
click at [48, 156] on link "NextJS" at bounding box center [69, 151] width 94 height 20
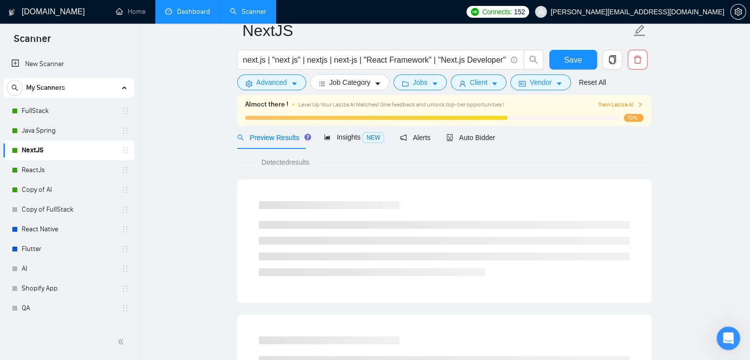
scroll to position [31, 0]
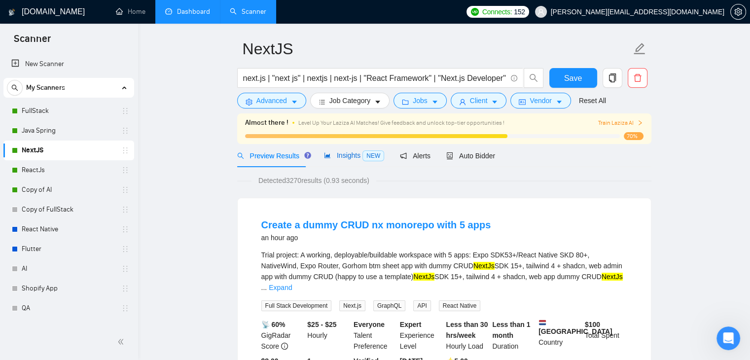
click at [336, 153] on span "Insights NEW" at bounding box center [354, 155] width 60 height 8
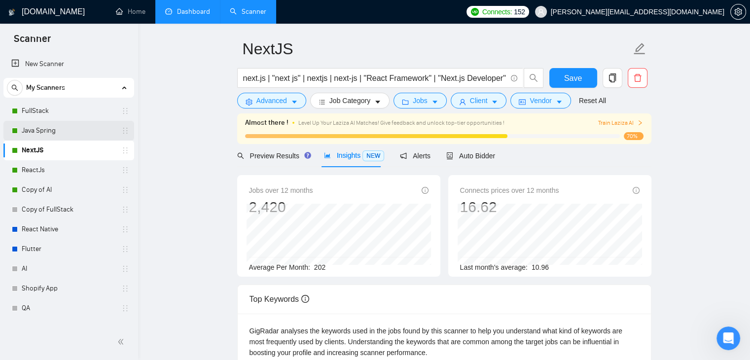
click at [26, 130] on link "Java Spring" at bounding box center [69, 131] width 94 height 20
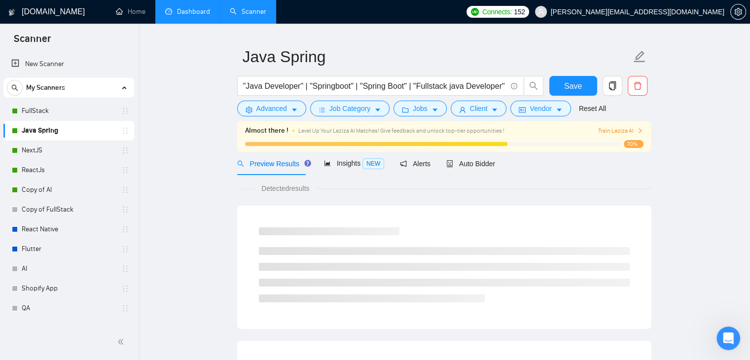
scroll to position [31, 0]
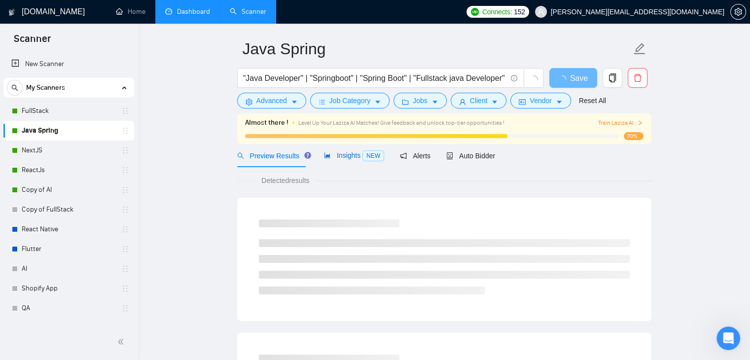
click at [337, 158] on span "Insights NEW" at bounding box center [354, 155] width 60 height 8
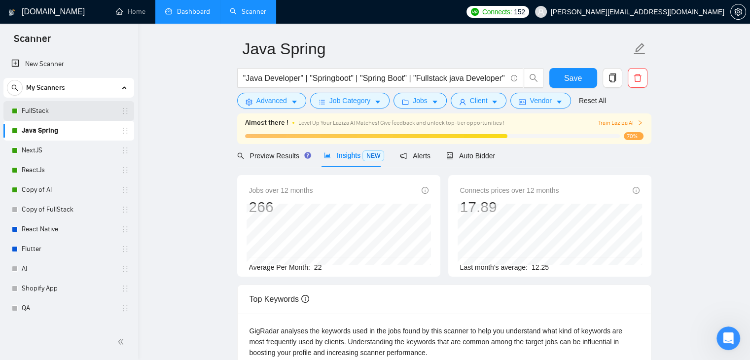
click at [58, 116] on link "FullStack" at bounding box center [69, 111] width 94 height 20
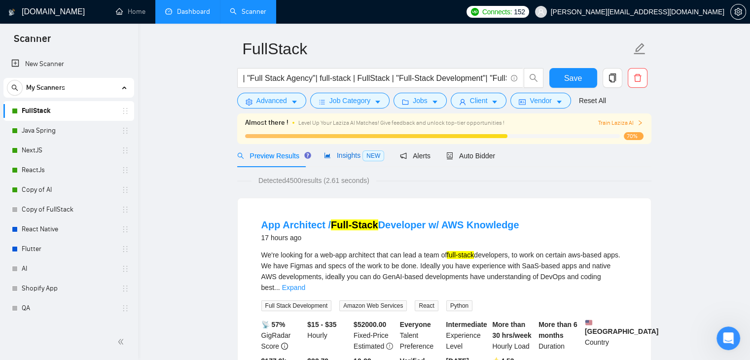
click at [347, 158] on span "Insights NEW" at bounding box center [354, 155] width 60 height 8
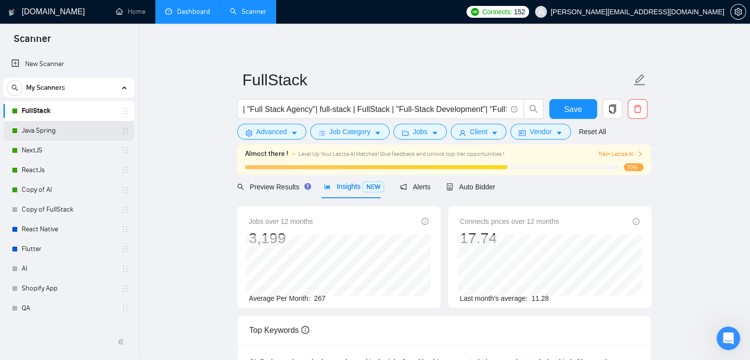
click at [33, 135] on link "Java Spring" at bounding box center [69, 131] width 94 height 20
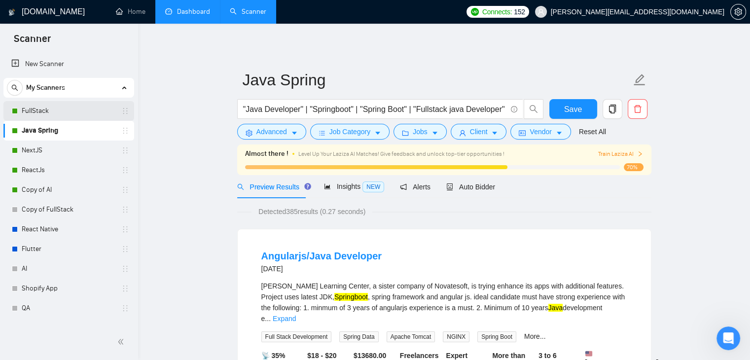
click at [38, 110] on link "FullStack" at bounding box center [69, 111] width 94 height 20
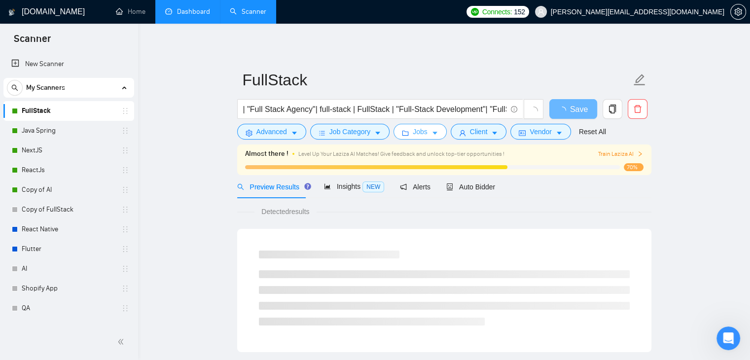
click at [436, 134] on button "Jobs" at bounding box center [420, 132] width 53 height 16
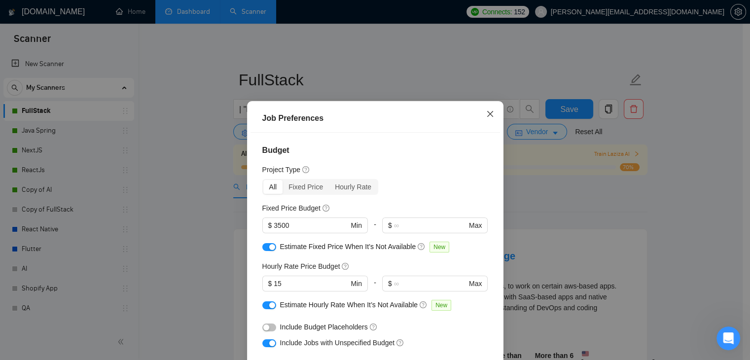
click at [487, 115] on icon "close" at bounding box center [490, 114] width 6 height 6
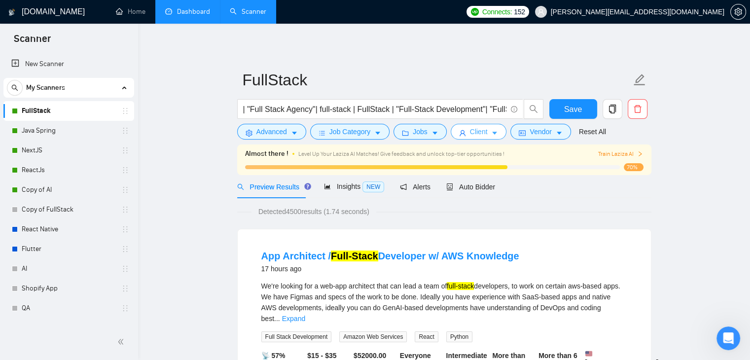
click at [477, 135] on span "Client" at bounding box center [479, 131] width 18 height 11
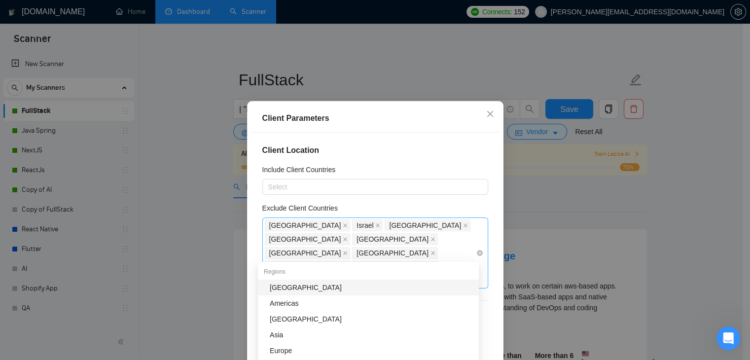
click at [292, 253] on div "[GEOGRAPHIC_DATA] [GEOGRAPHIC_DATA] [GEOGRAPHIC_DATA] [GEOGRAPHIC_DATA] [GEOGRA…" at bounding box center [370, 252] width 211 height 69
click at [300, 253] on div "[GEOGRAPHIC_DATA] [GEOGRAPHIC_DATA] [GEOGRAPHIC_DATA] [GEOGRAPHIC_DATA] [GEOGRA…" at bounding box center [370, 252] width 211 height 69
drag, startPoint x: 299, startPoint y: 253, endPoint x: 312, endPoint y: 255, distance: 13.2
click at [312, 255] on div "[GEOGRAPHIC_DATA] [GEOGRAPHIC_DATA] [GEOGRAPHIC_DATA] [GEOGRAPHIC_DATA] [GEOGRA…" at bounding box center [370, 252] width 211 height 69
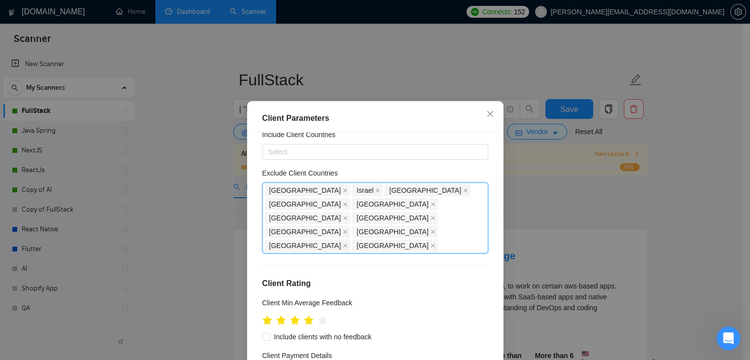
scroll to position [49, 0]
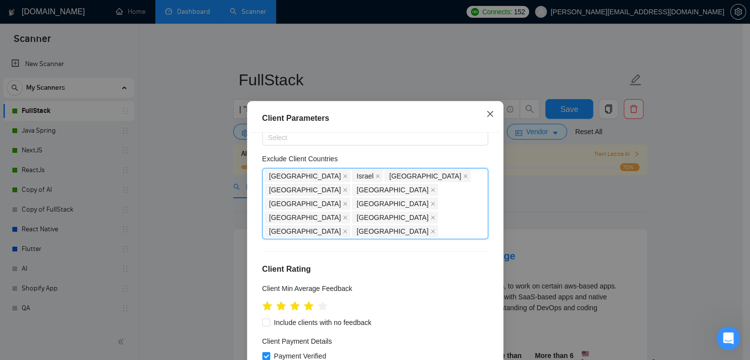
click at [486, 112] on icon "close" at bounding box center [490, 114] width 8 height 8
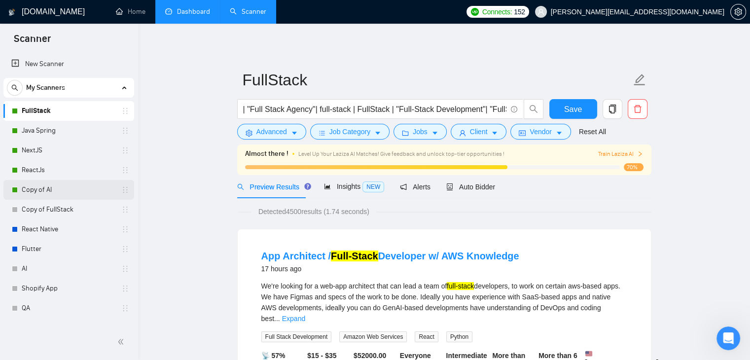
click at [35, 189] on link "Copy of AI" at bounding box center [69, 190] width 94 height 20
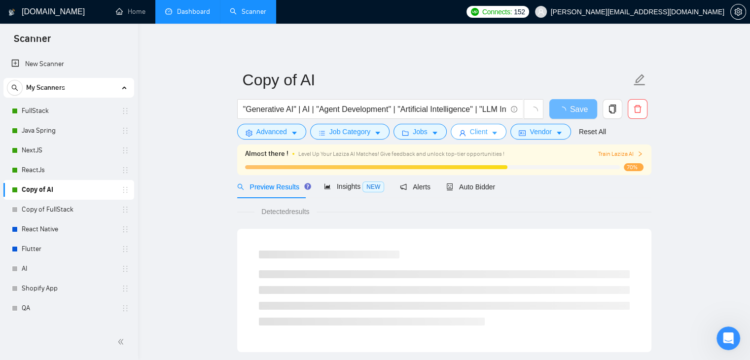
click at [462, 135] on icon "user" at bounding box center [462, 133] width 7 height 7
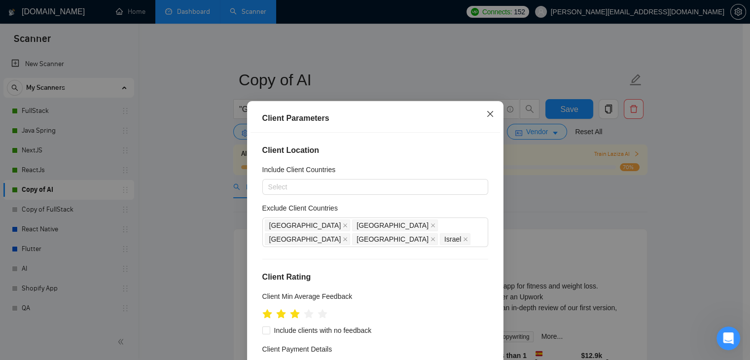
click at [487, 115] on icon "close" at bounding box center [490, 114] width 8 height 8
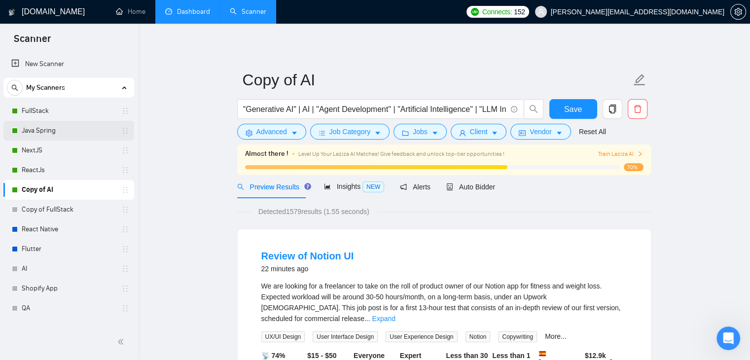
click at [49, 132] on link "Java Spring" at bounding box center [69, 131] width 94 height 20
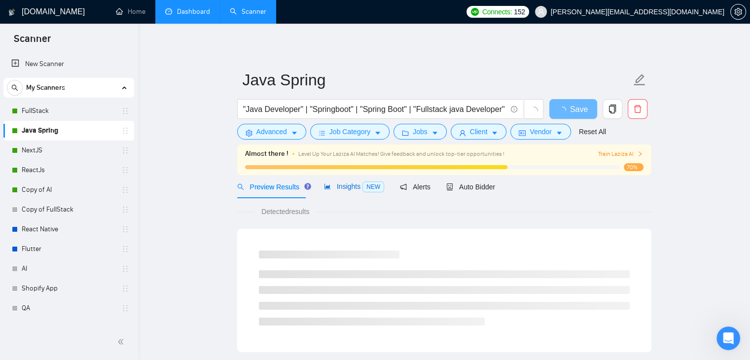
click at [341, 189] on span "Insights NEW" at bounding box center [354, 186] width 60 height 8
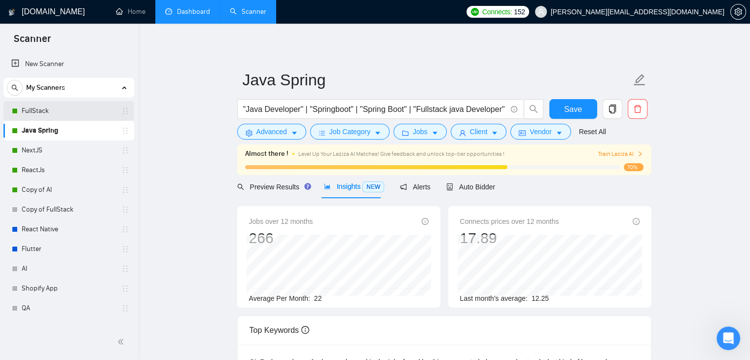
click at [49, 107] on link "FullStack" at bounding box center [69, 111] width 94 height 20
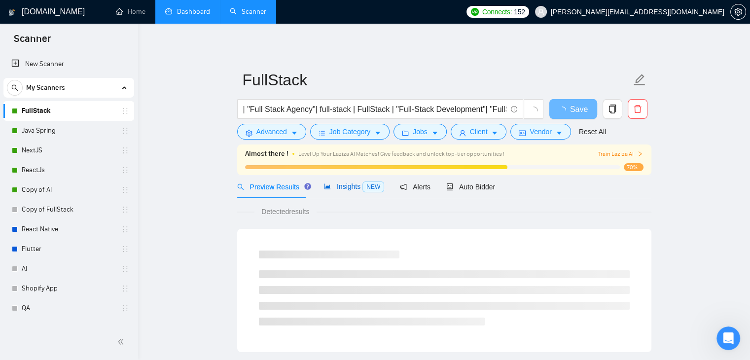
click at [349, 187] on span "Insights NEW" at bounding box center [354, 186] width 60 height 8
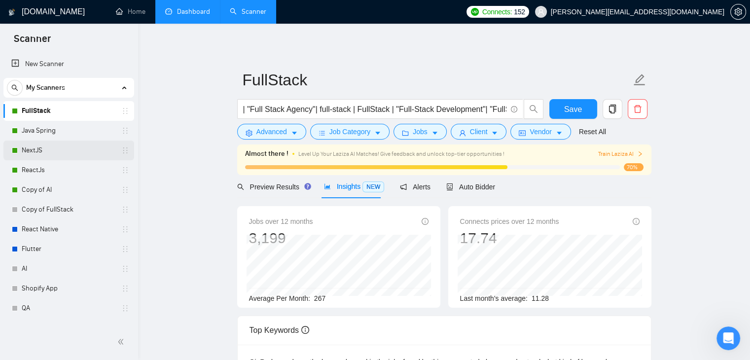
click at [45, 153] on link "NextJS" at bounding box center [69, 151] width 94 height 20
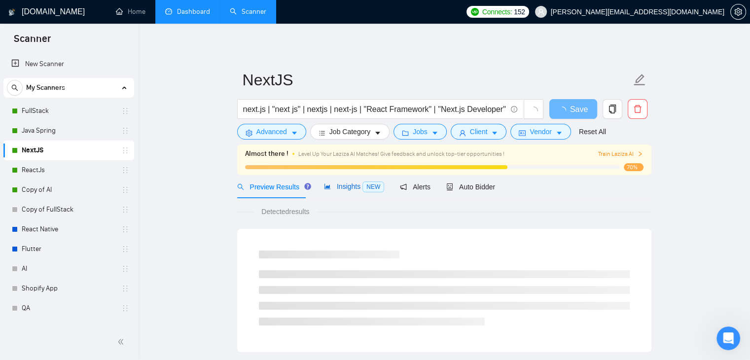
click at [355, 187] on span "Insights NEW" at bounding box center [354, 186] width 60 height 8
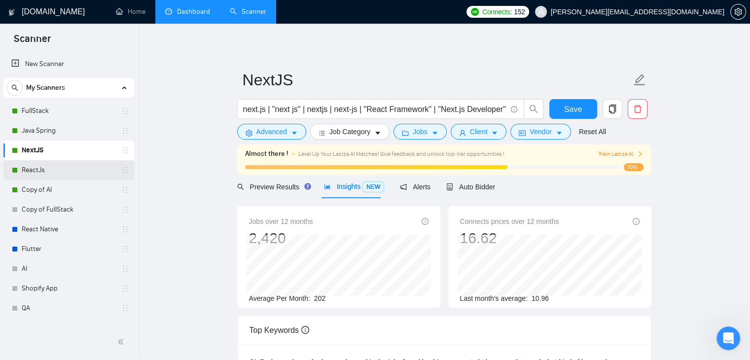
click at [43, 170] on link "ReactJs" at bounding box center [69, 170] width 94 height 20
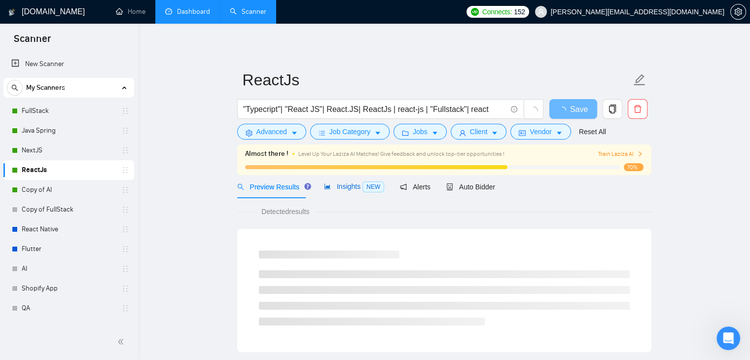
click at [349, 190] on span "Insights NEW" at bounding box center [354, 186] width 60 height 8
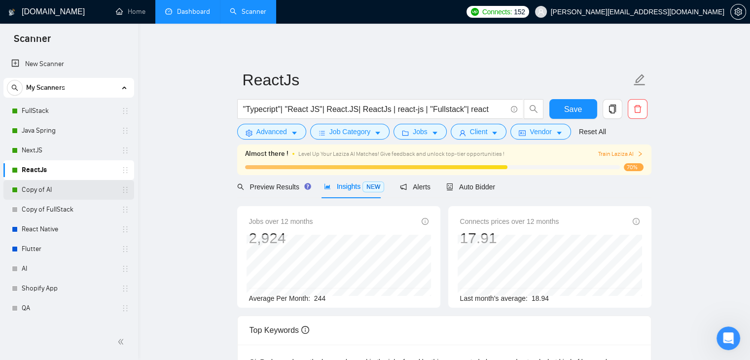
click at [58, 186] on link "Copy of AI" at bounding box center [69, 190] width 94 height 20
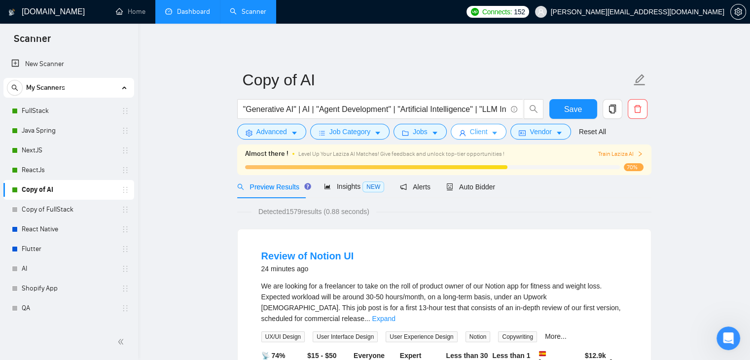
click at [492, 134] on icon "caret-down" at bounding box center [494, 133] width 7 height 7
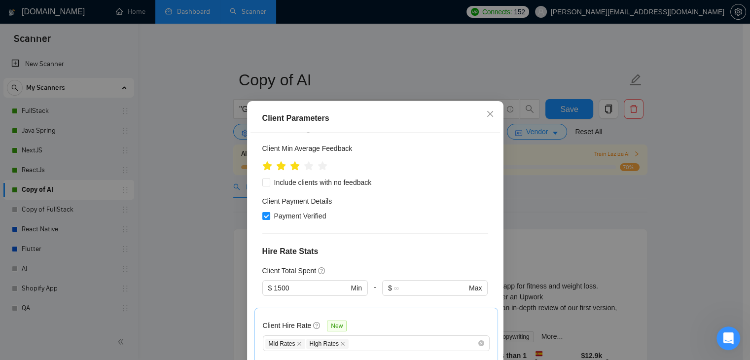
scroll to position [99, 0]
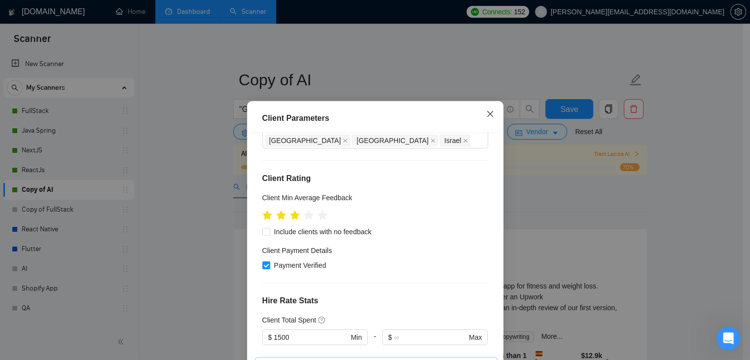
click at [486, 112] on icon "close" at bounding box center [490, 114] width 8 height 8
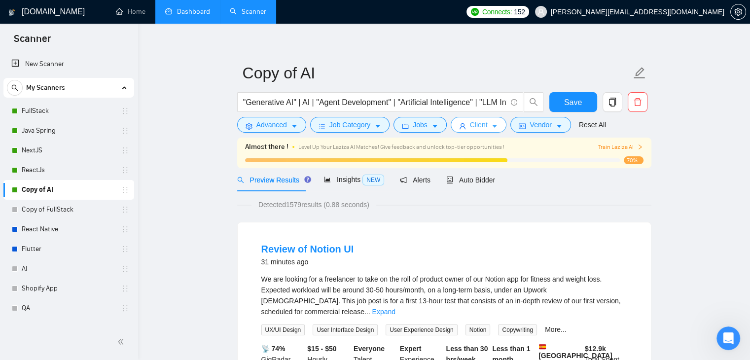
scroll to position [0, 0]
